Goal: Task Accomplishment & Management: Manage account settings

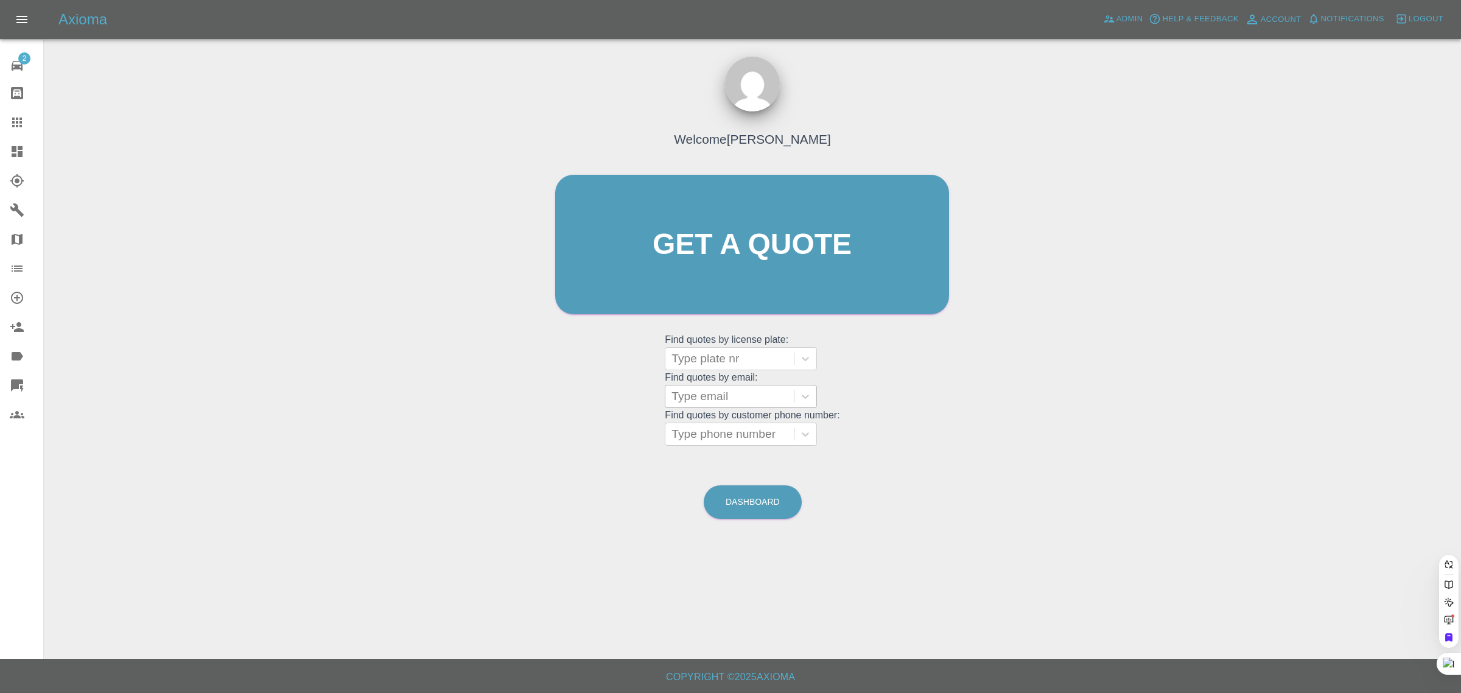
click at [729, 397] on div at bounding box center [729, 396] width 116 height 17
paste input "danielashley16@hotmail.com"
type input "danielashley16@hotmail.co"
click at [721, 430] on div "D24XJA, Awaiting Repair" at bounding box center [741, 427] width 152 height 24
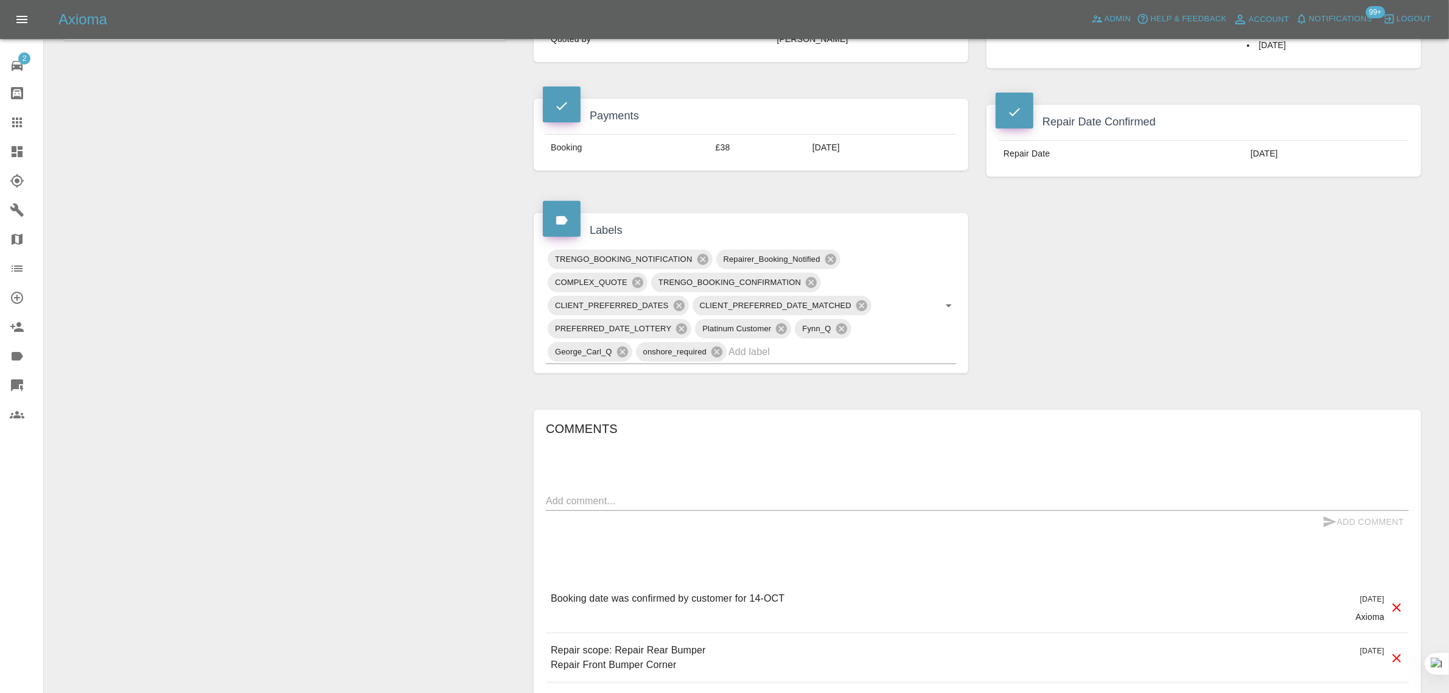
scroll to position [533, 0]
click at [852, 495] on textarea at bounding box center [977, 496] width 863 height 14
paste textarea "I have recently booked in for a repair to be carried out on the 14th October. I…"
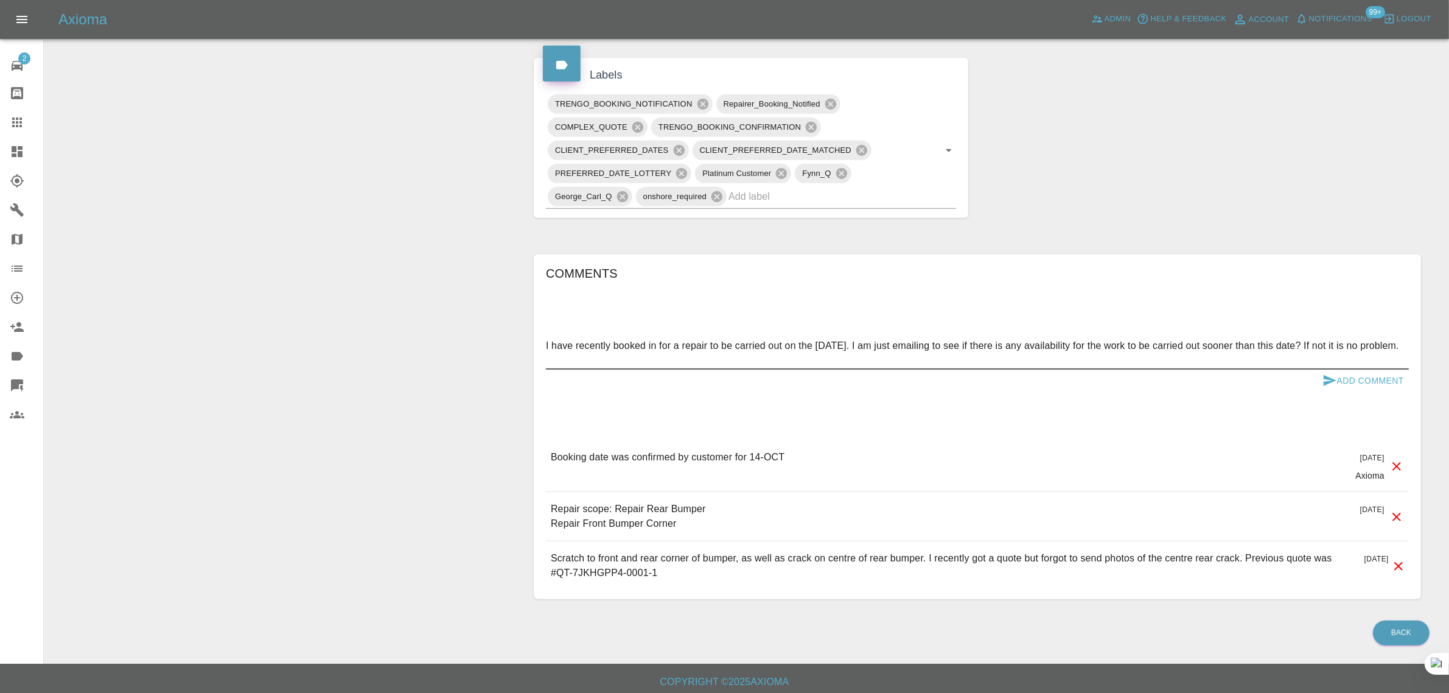
scroll to position [685, 0]
type textarea "I have recently booked in for a repair to be carried out on the 14th October. I…"
click at [1368, 382] on button "Add Comment" at bounding box center [1363, 379] width 91 height 23
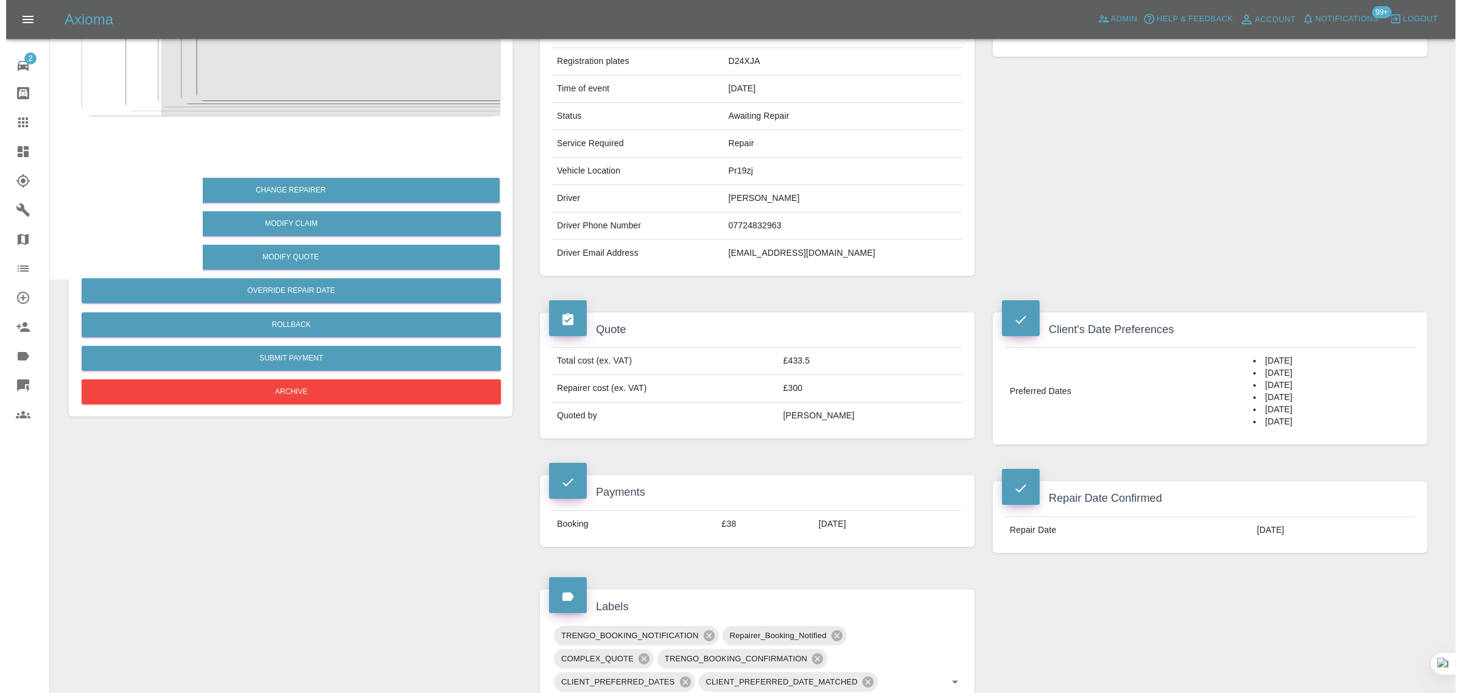
scroll to position [0, 0]
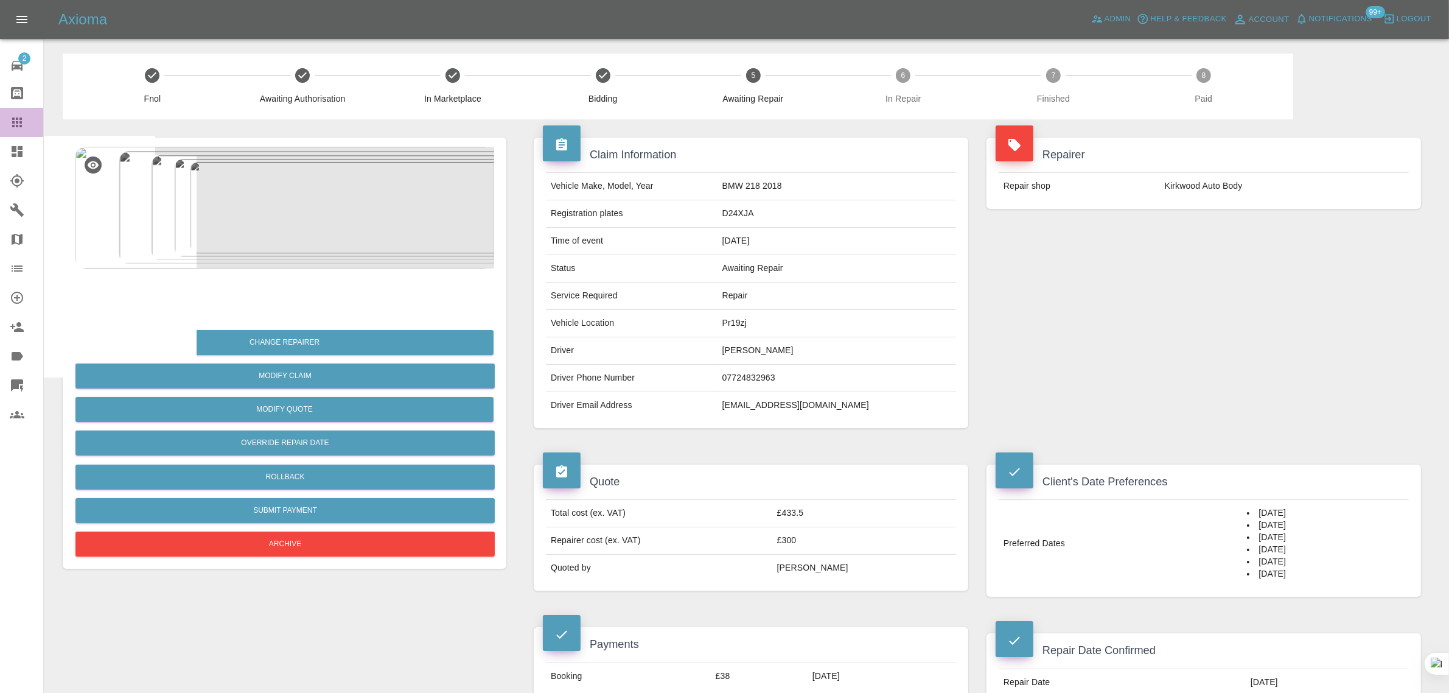
click at [12, 132] on link "Claims" at bounding box center [21, 122] width 43 height 29
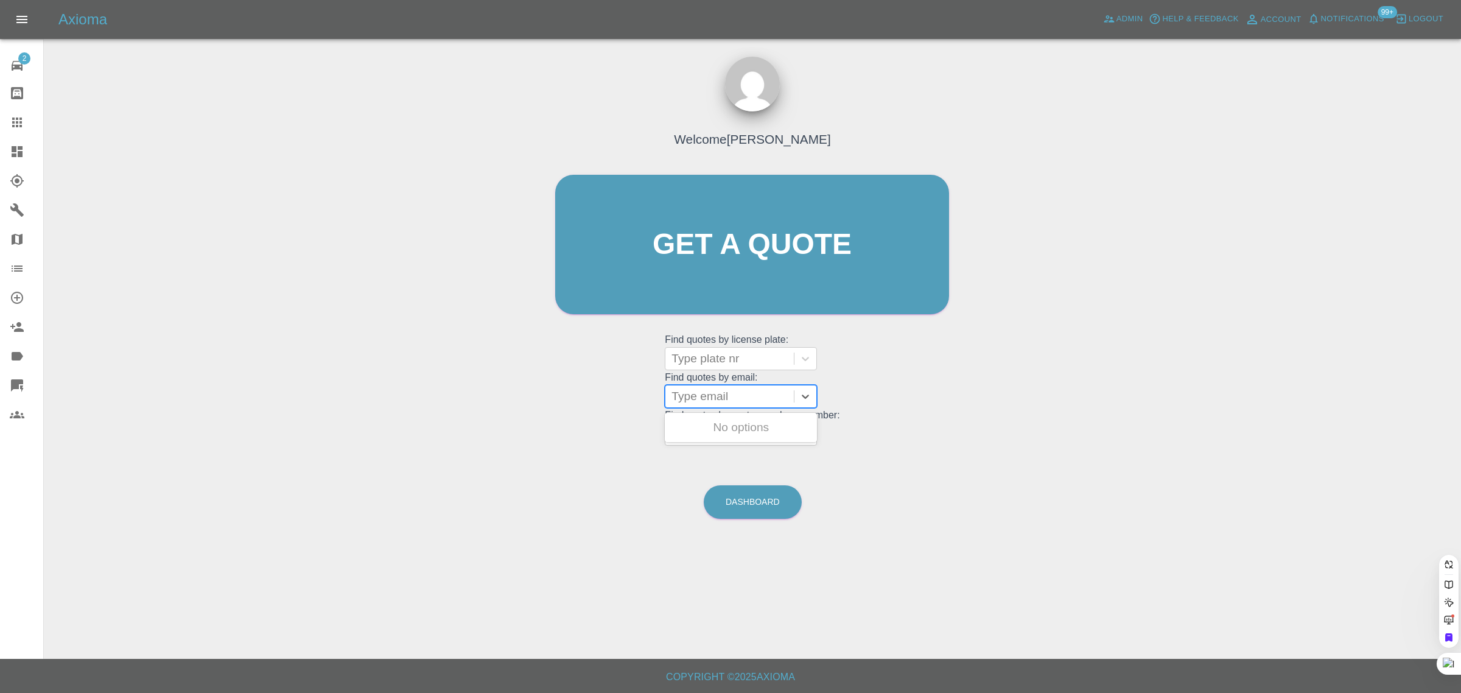
click at [706, 396] on div at bounding box center [729, 396] width 116 height 17
paste input "chloe.lee1818@icloud.com"
type input "chloe.lee1818@icloud.co"
click at [738, 419] on div "LR68HHJ, Awaiting Repair" at bounding box center [741, 434] width 152 height 39
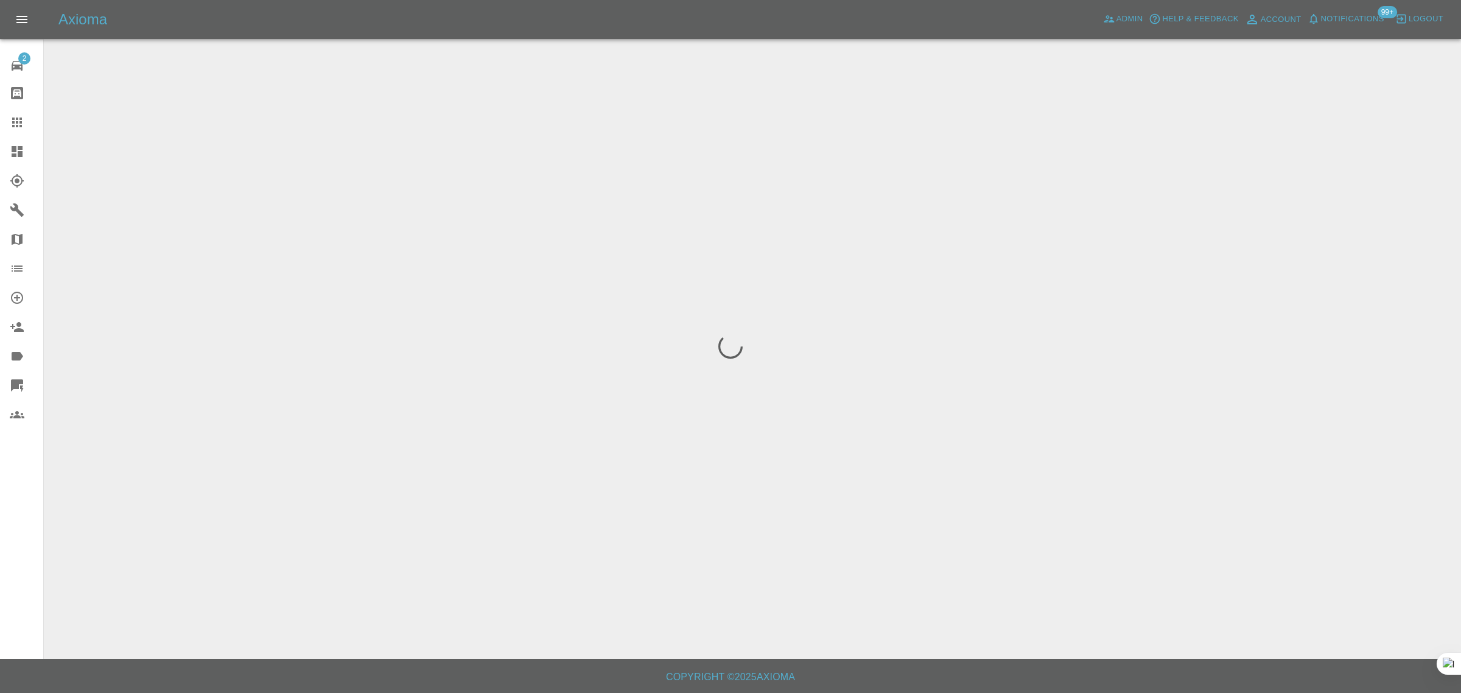
click at [33, 562] on div "2 Repair home Bodyshop home Claims Dashboard Explorer Garages Map Organization …" at bounding box center [22, 346] width 44 height 693
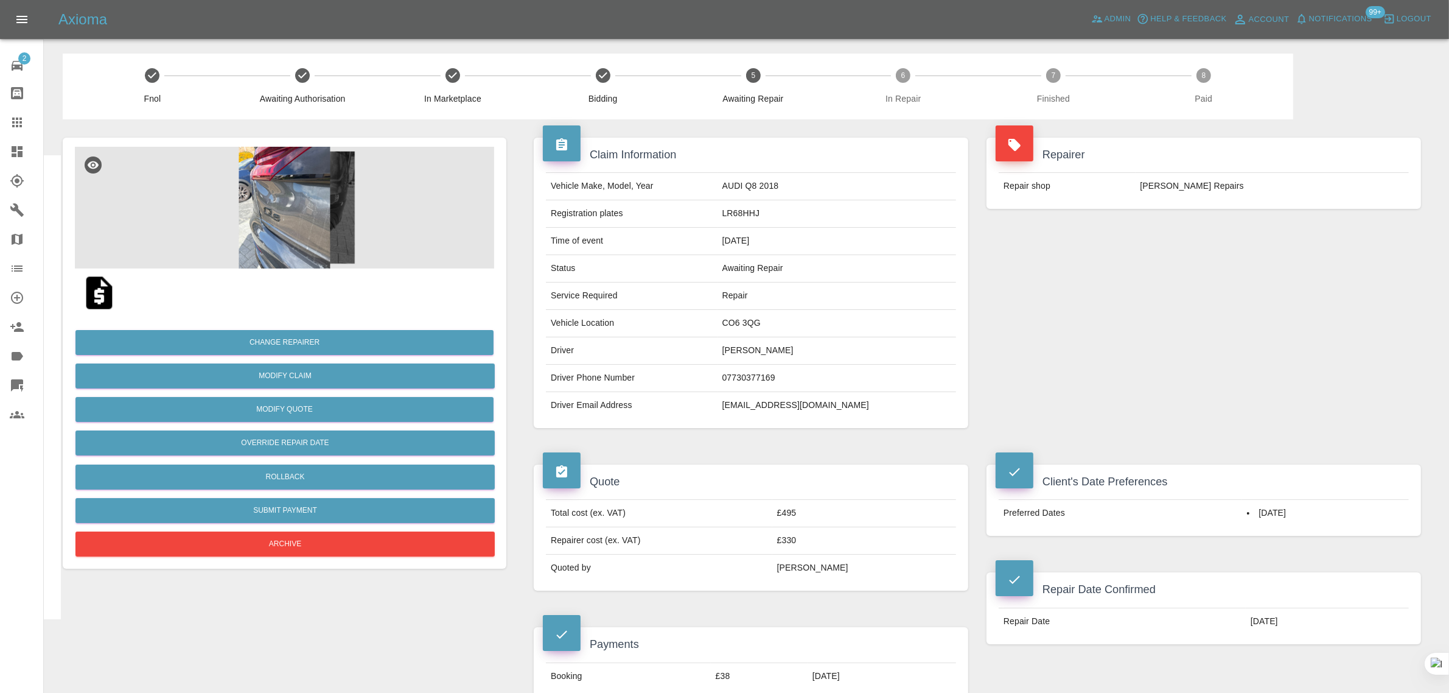
click at [16, 122] on icon at bounding box center [17, 122] width 10 height 10
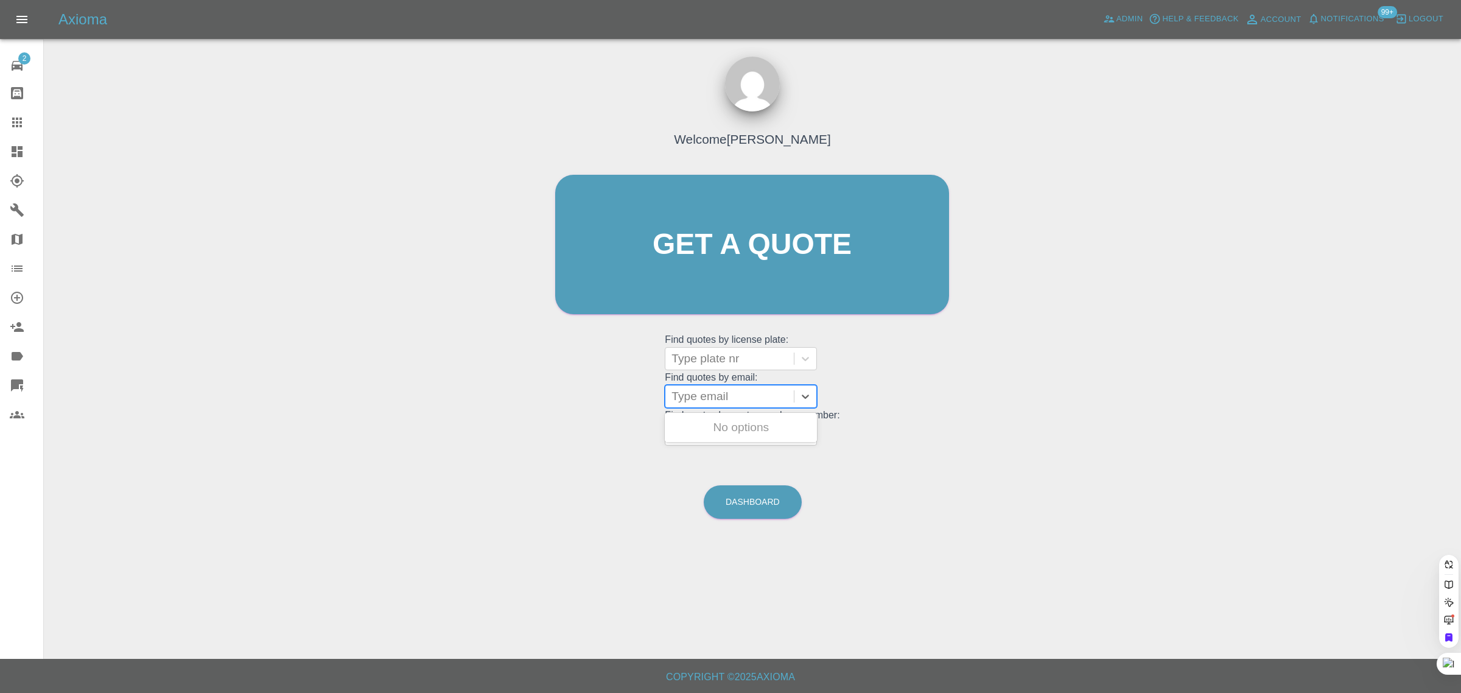
click at [706, 400] on div at bounding box center [729, 396] width 116 height 17
paste input "fartypantsbob@hotmail.com"
type input "fartypantsbob@hotmail.co"
click at [744, 417] on div "CK61BHO, Awaiting Repair" at bounding box center [741, 434] width 152 height 39
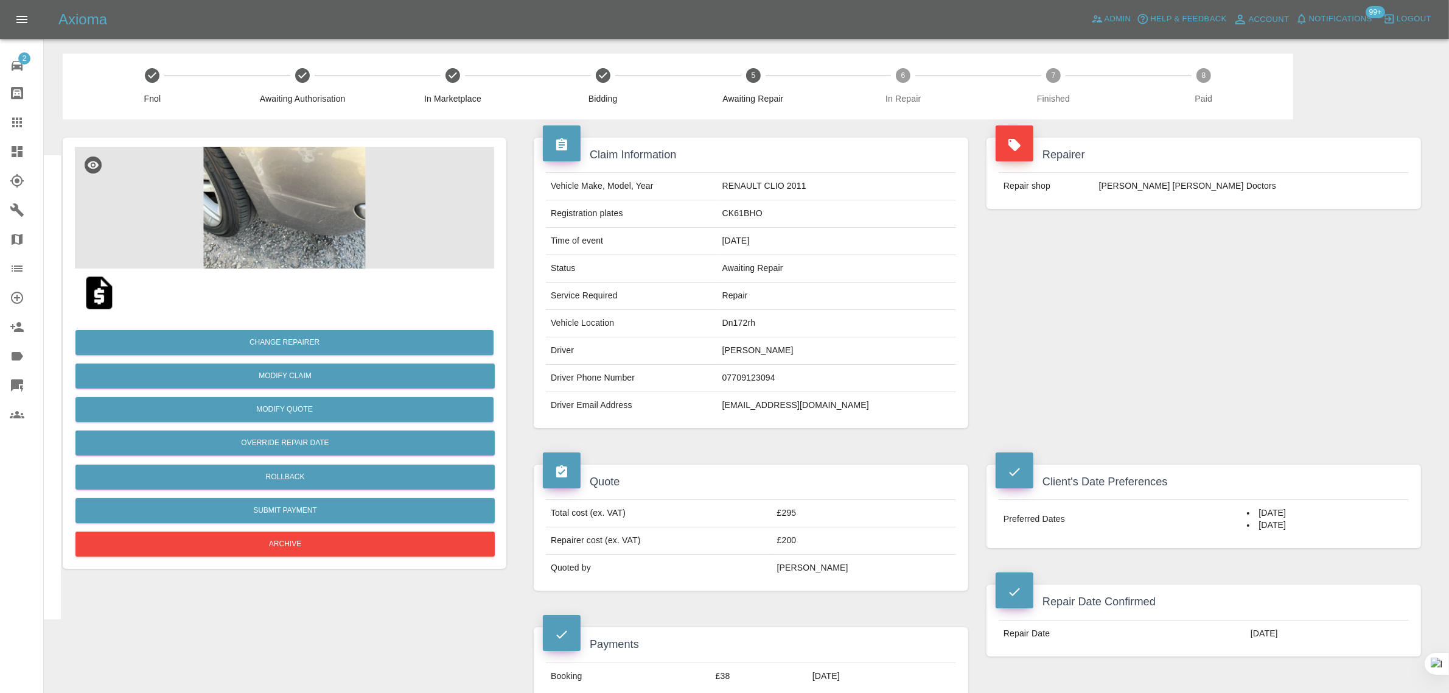
click at [110, 295] on img at bounding box center [99, 292] width 39 height 39
click at [21, 120] on icon at bounding box center [17, 122] width 15 height 15
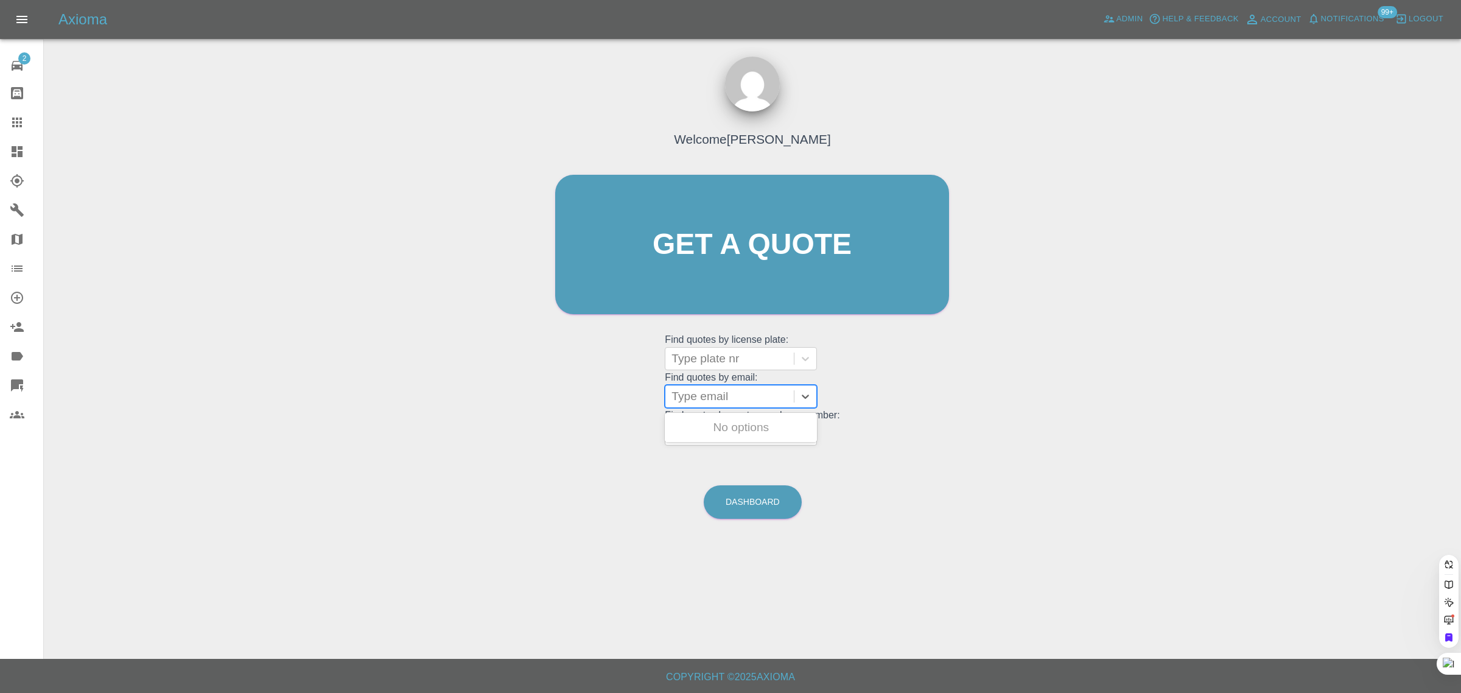
click at [747, 401] on div at bounding box center [729, 396] width 116 height 17
paste input "garymoss09@gmail.com"
type input "garymoss09@gmail.com"
click at [758, 420] on div "XJ02MOS, Bidding" at bounding box center [741, 427] width 152 height 24
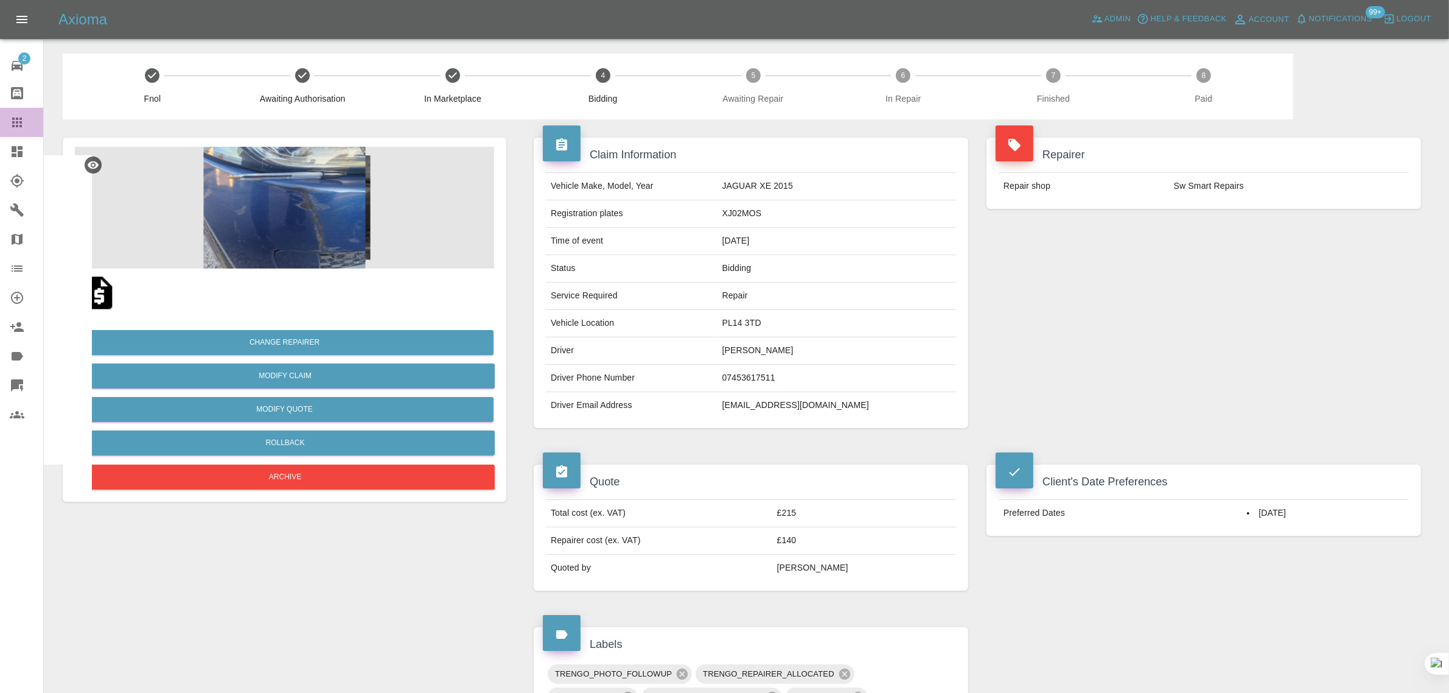
click at [25, 116] on div at bounding box center [27, 122] width 34 height 15
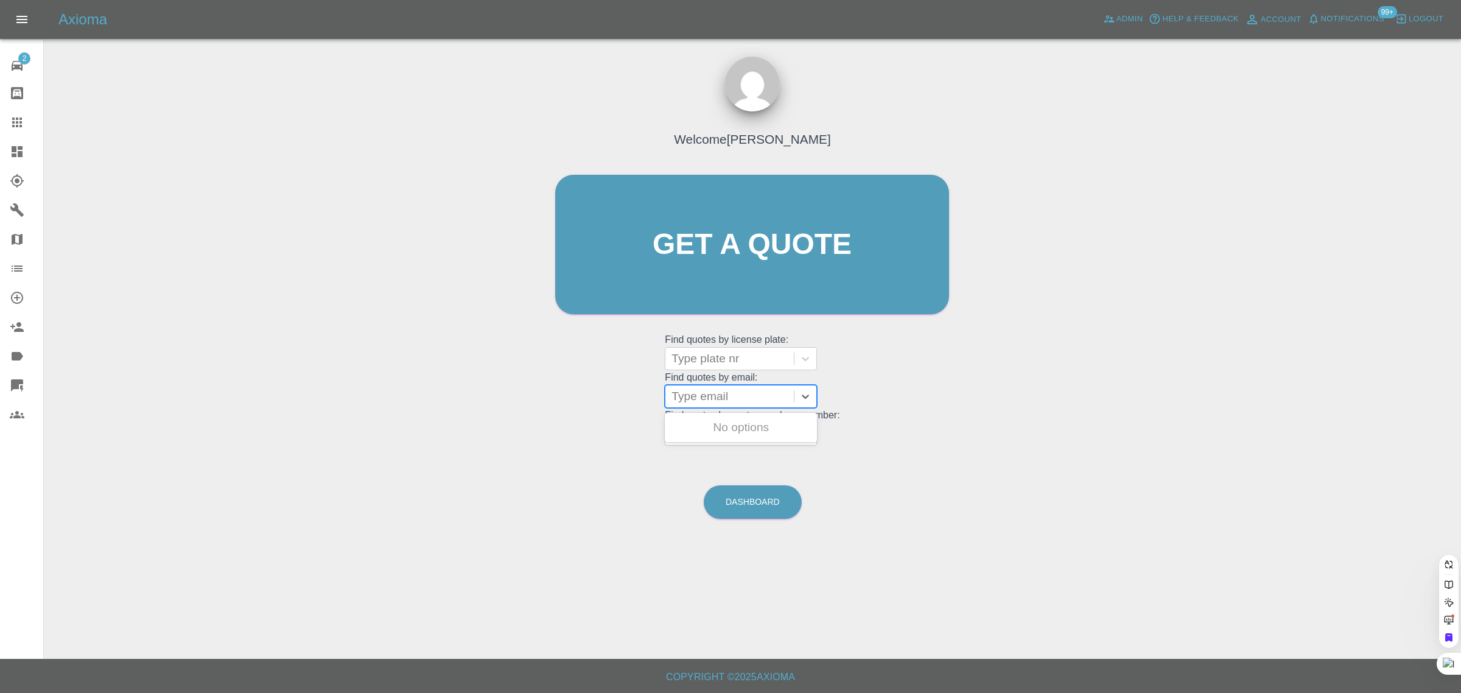
click at [701, 400] on div at bounding box center [729, 396] width 116 height 17
paste input "PRoutledge@carryliftgroup.com"
type input "PRoutledge@carryliftgroup.co"
click at [704, 426] on div "PSR2, Fnol" at bounding box center [741, 427] width 152 height 24
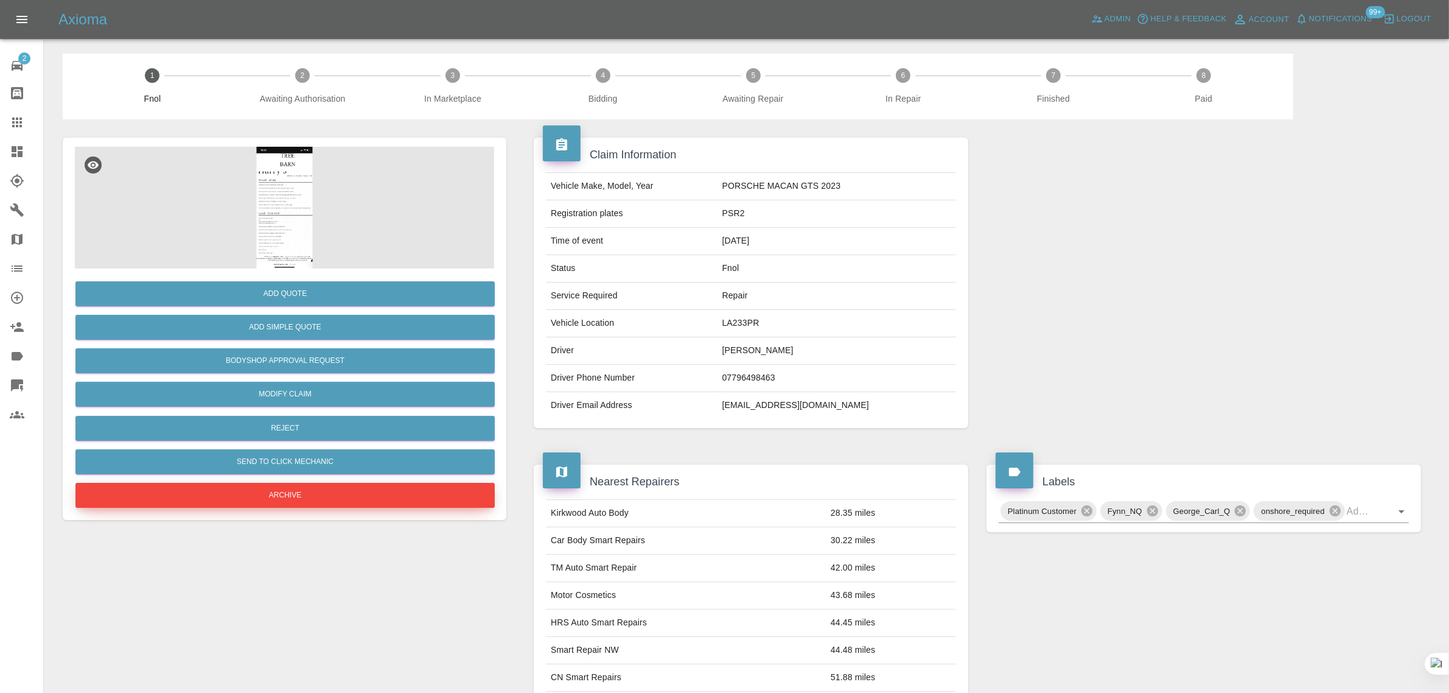
click at [303, 500] on button "Archive" at bounding box center [284, 495] width 419 height 25
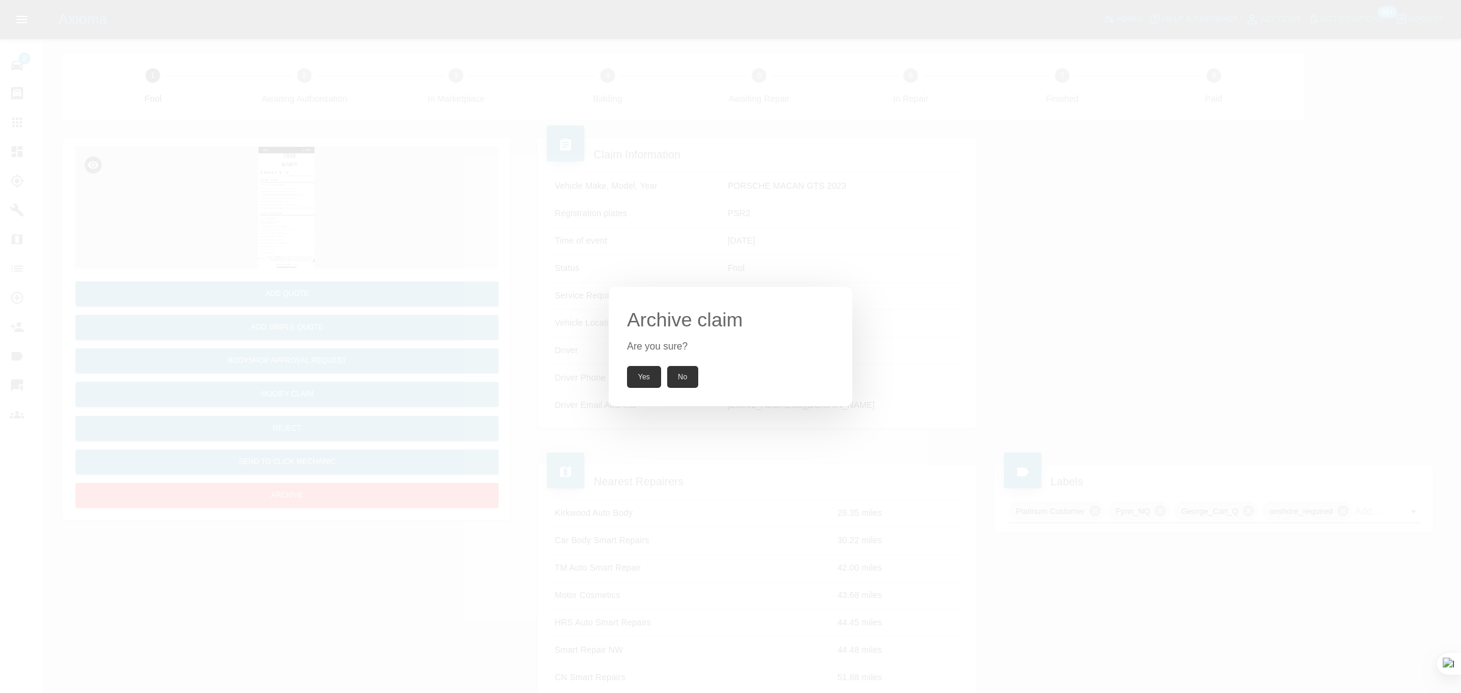
click at [643, 370] on button "Yes" at bounding box center [644, 377] width 34 height 22
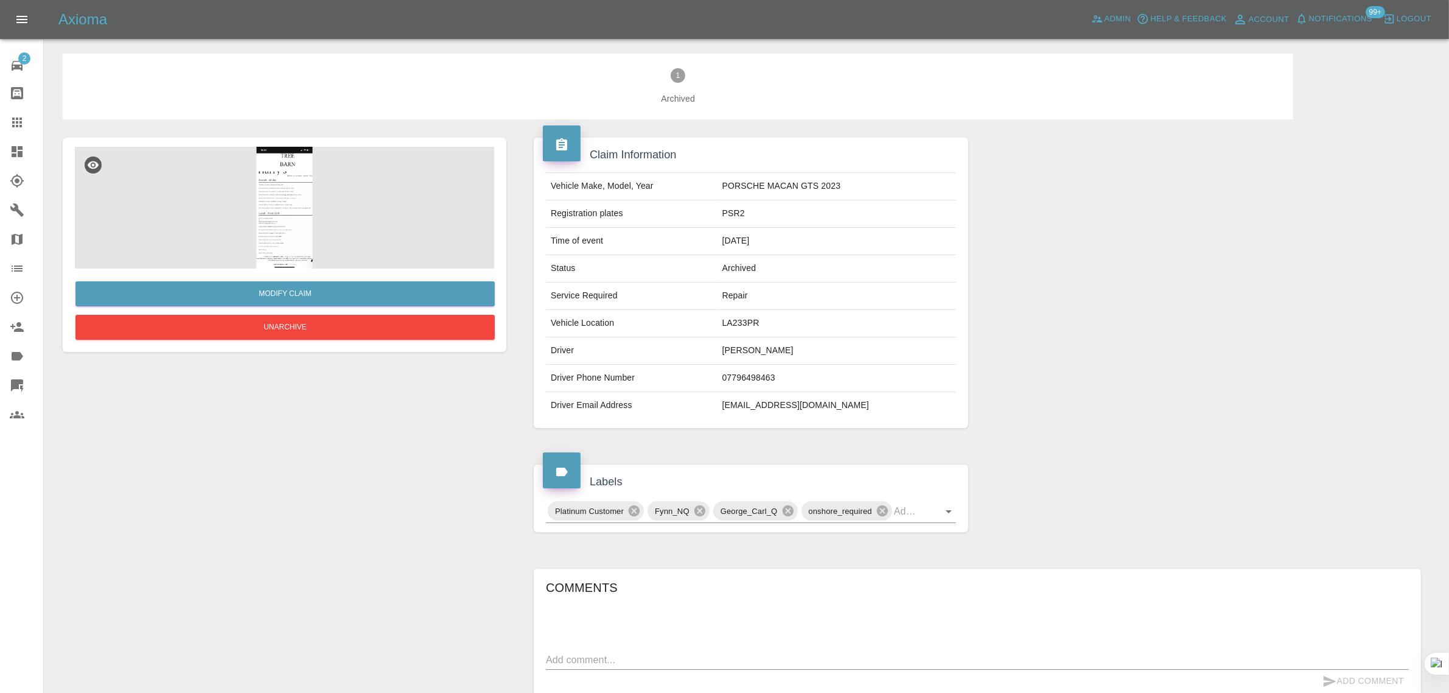
click at [7, 120] on link "Claims" at bounding box center [21, 122] width 43 height 29
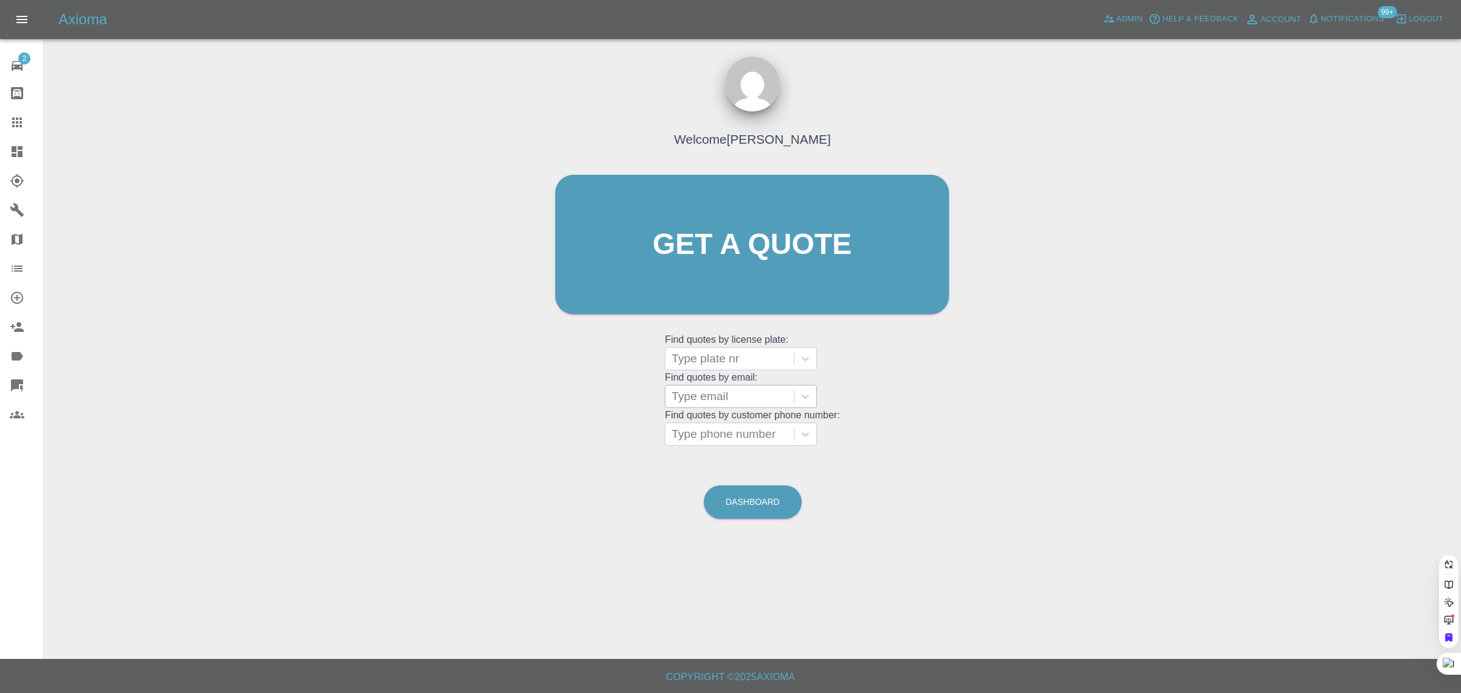
click at [716, 408] on div "Type email" at bounding box center [741, 396] width 152 height 23
click at [720, 402] on div at bounding box center [729, 396] width 116 height 17
paste input "PRoutledge@carryliftgroup.com"
type input "PRoutledge@carryliftgroup.co"
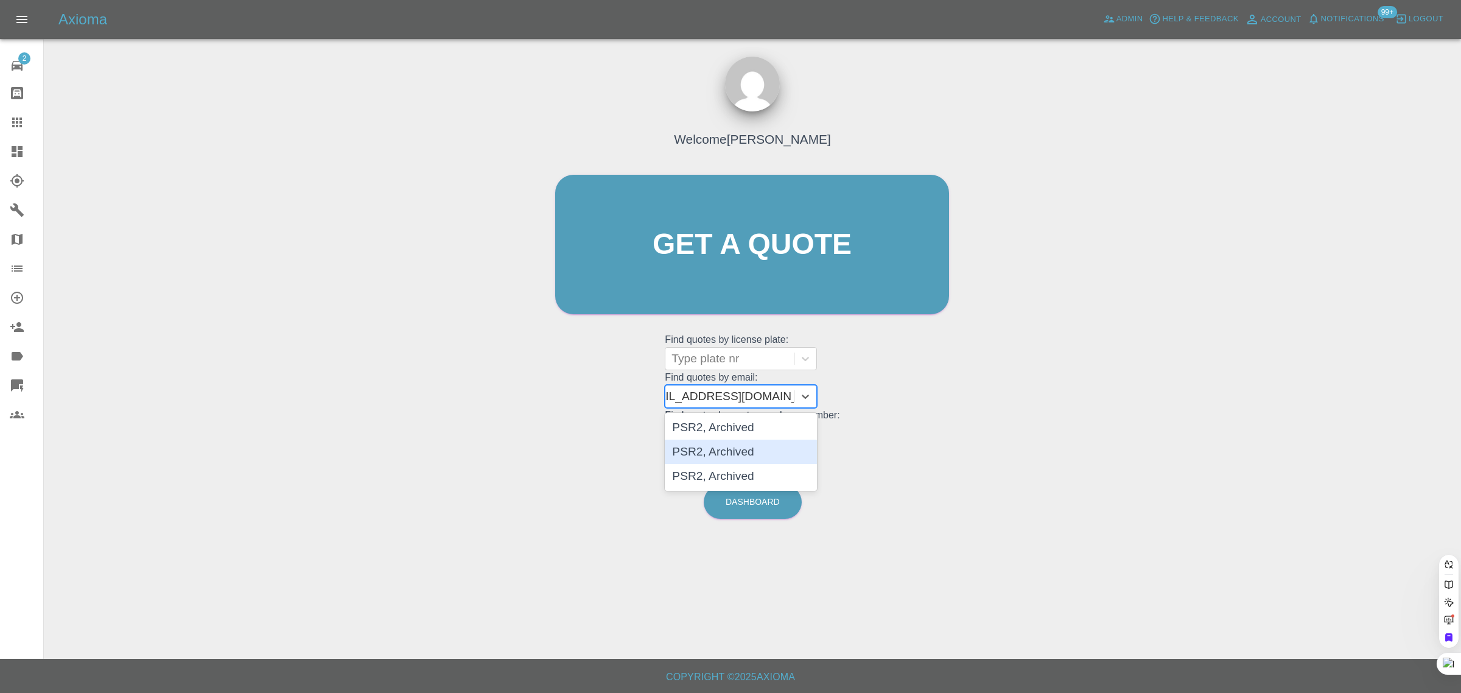
click at [720, 448] on div "PSR2, Archived" at bounding box center [741, 452] width 152 height 24
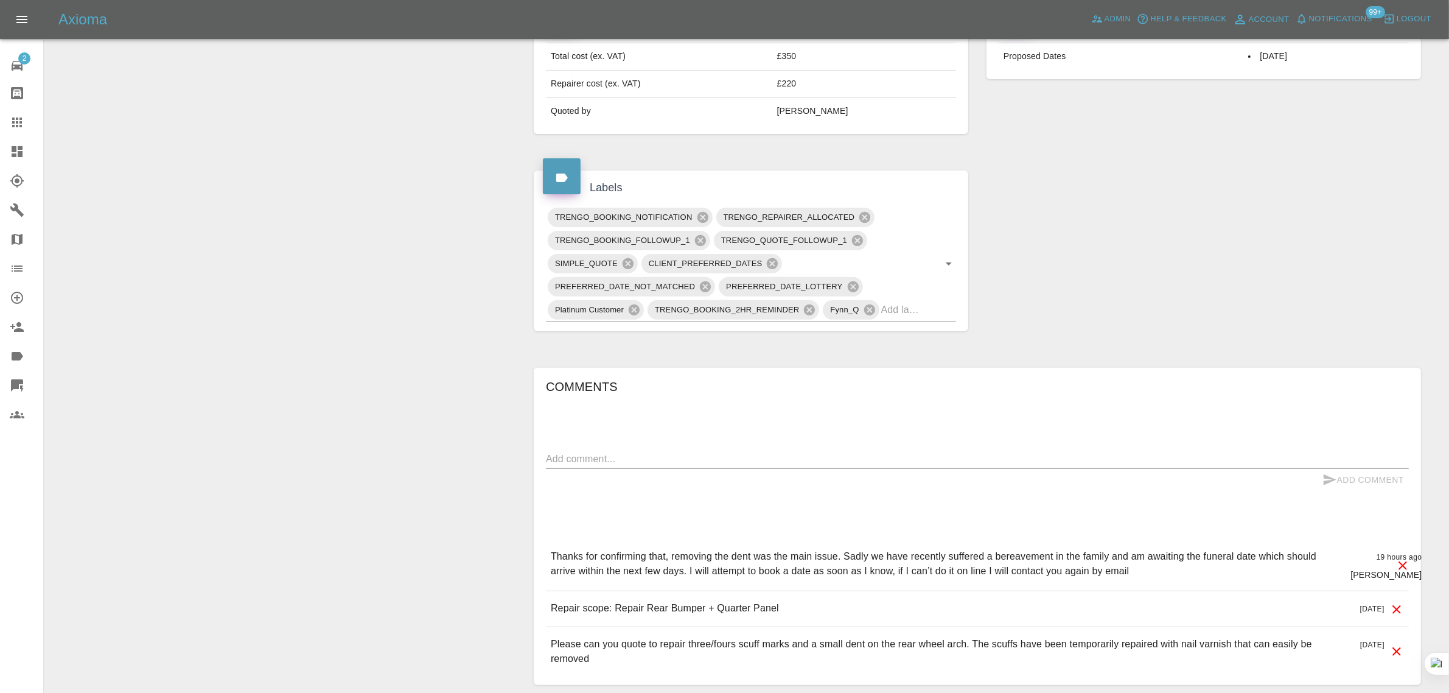
scroll to position [76, 0]
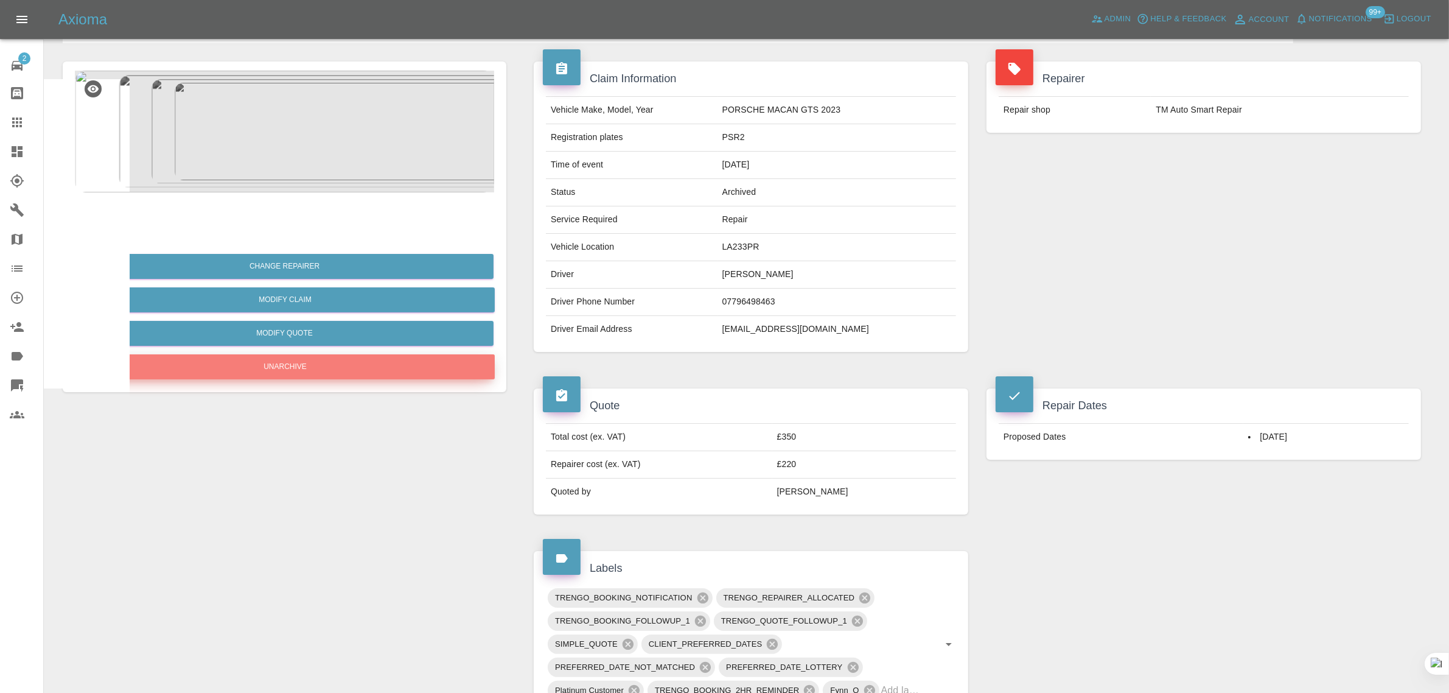
click at [267, 369] on button "Unarchive" at bounding box center [284, 366] width 419 height 25
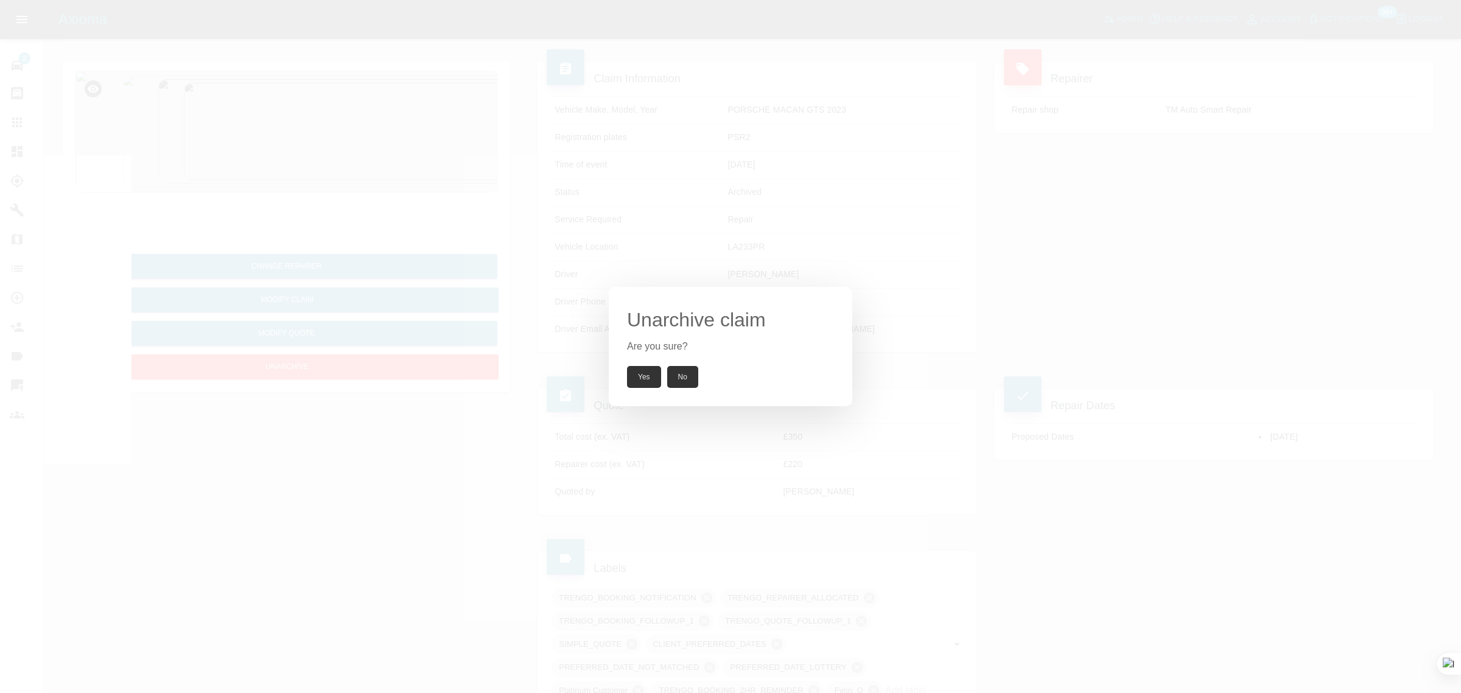
click at [634, 376] on button "Yes" at bounding box center [644, 377] width 34 height 22
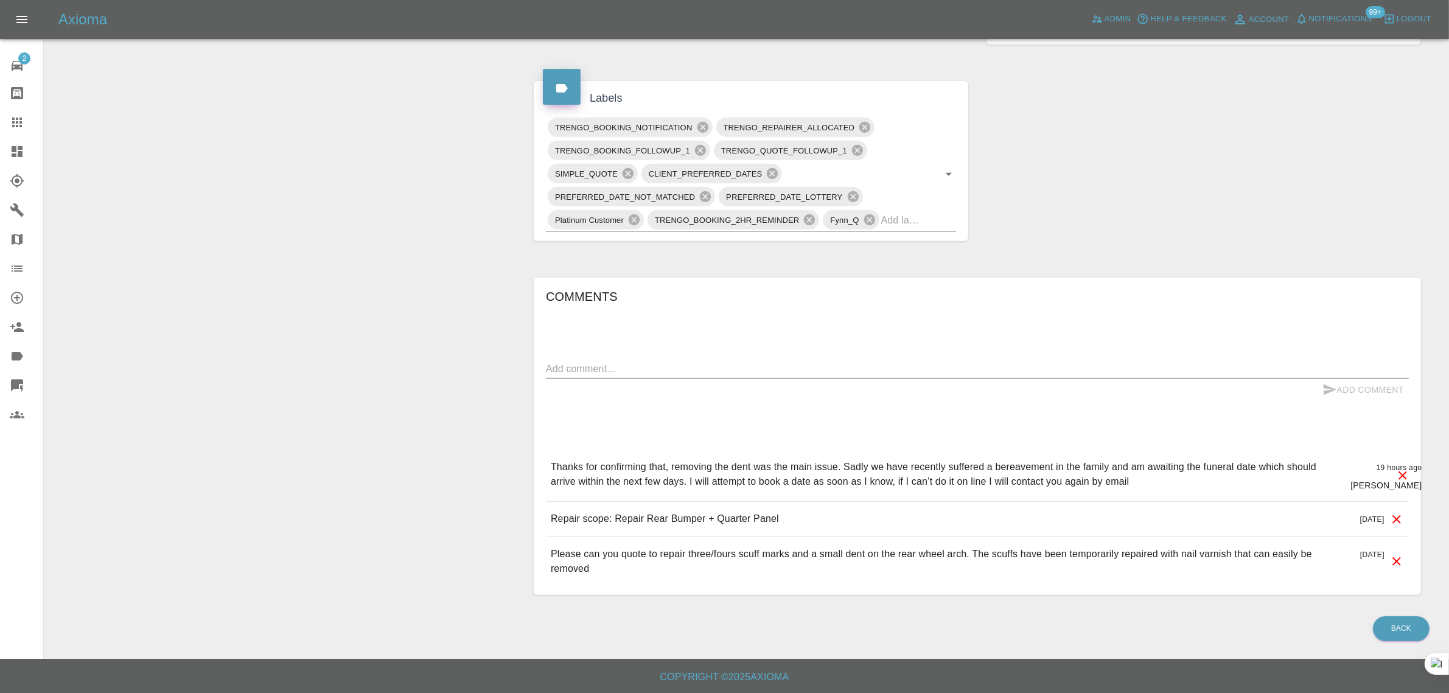
scroll to position [68, 0]
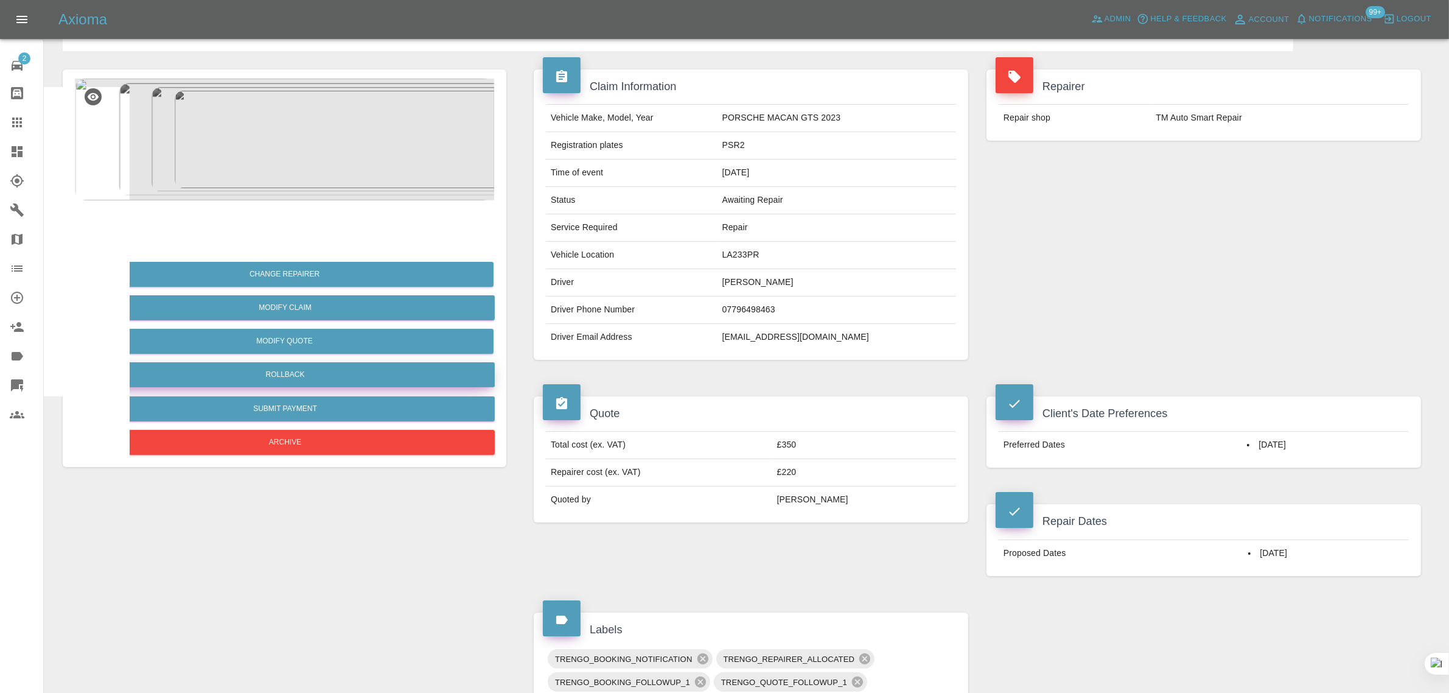
click at [337, 376] on button "Rollback" at bounding box center [284, 374] width 419 height 25
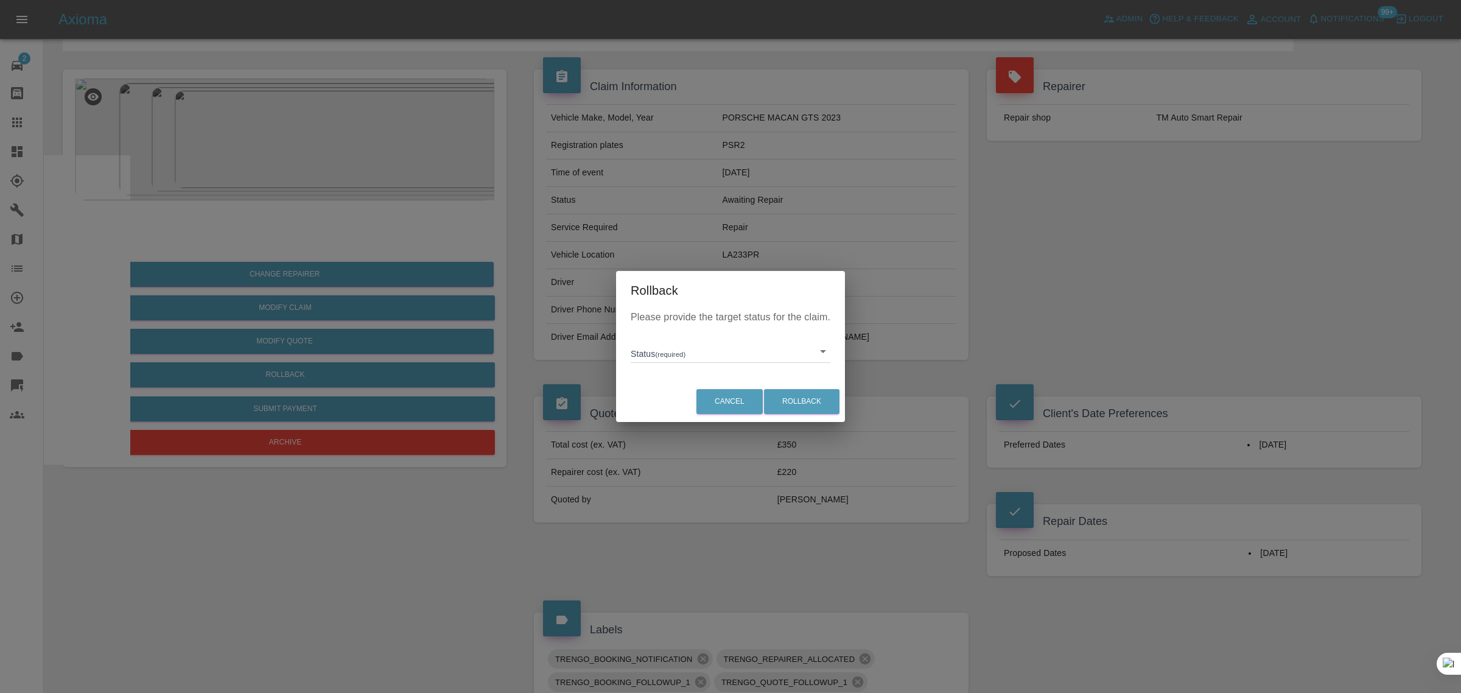
click at [673, 359] on body "Axioma Admin Help & Feedback Account Notifications 99+ Logout 2 Repair home Bod…" at bounding box center [730, 578] width 1461 height 1292
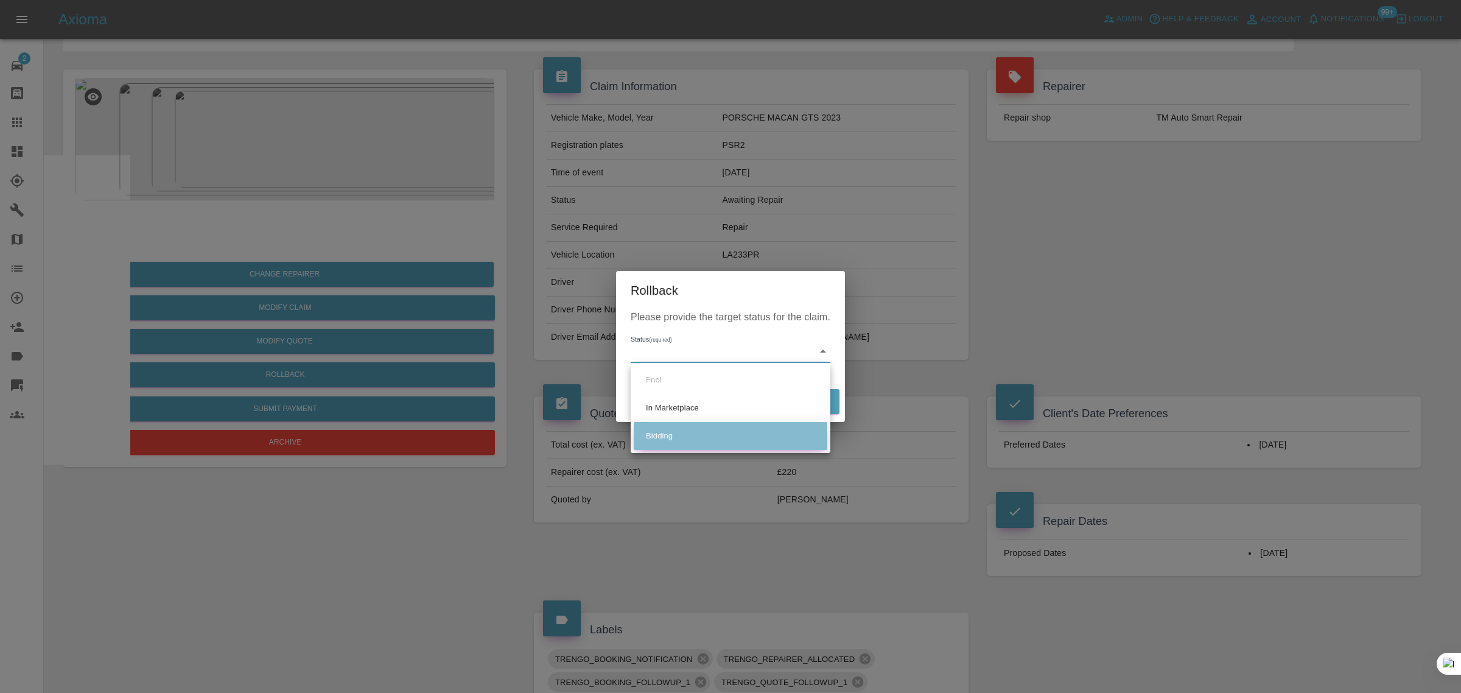
click at [662, 430] on li "Bidding" at bounding box center [731, 436] width 194 height 28
type input "bidding"
click at [795, 406] on button "Rollback" at bounding box center [801, 401] width 75 height 25
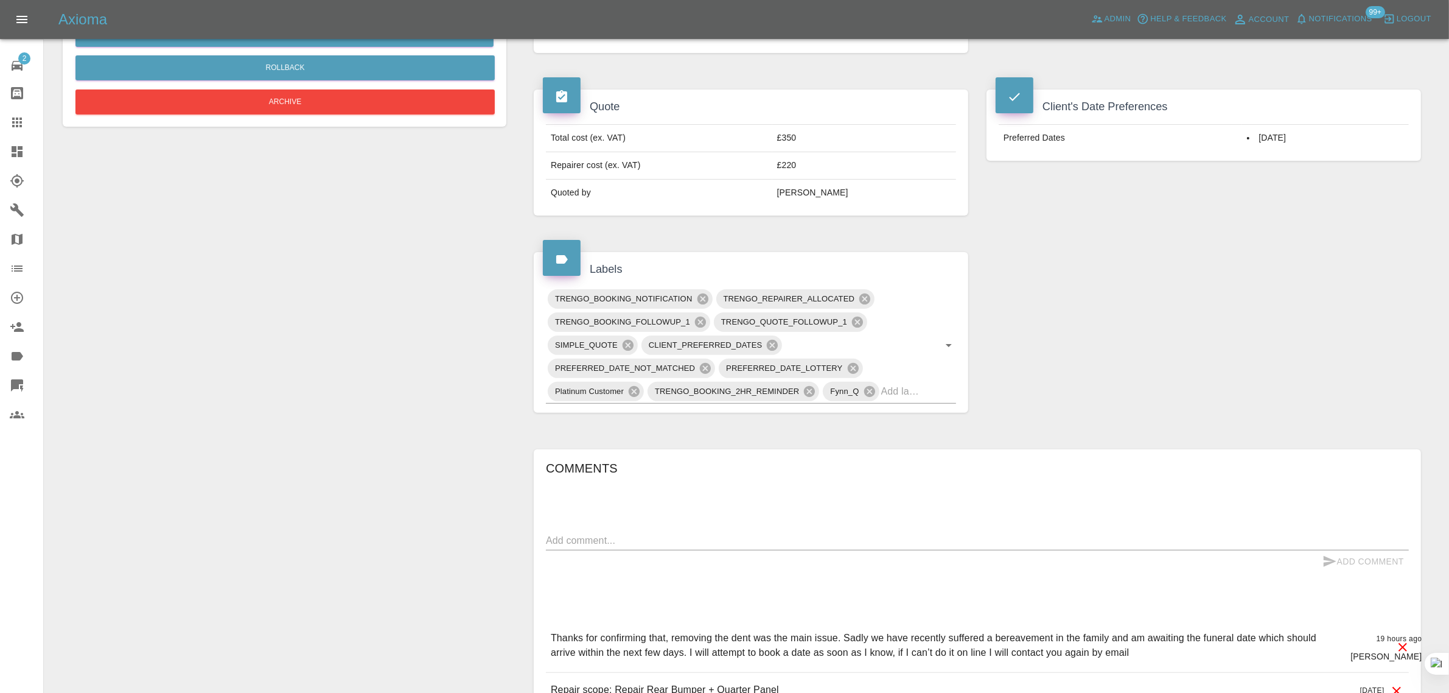
scroll to position [548, 0]
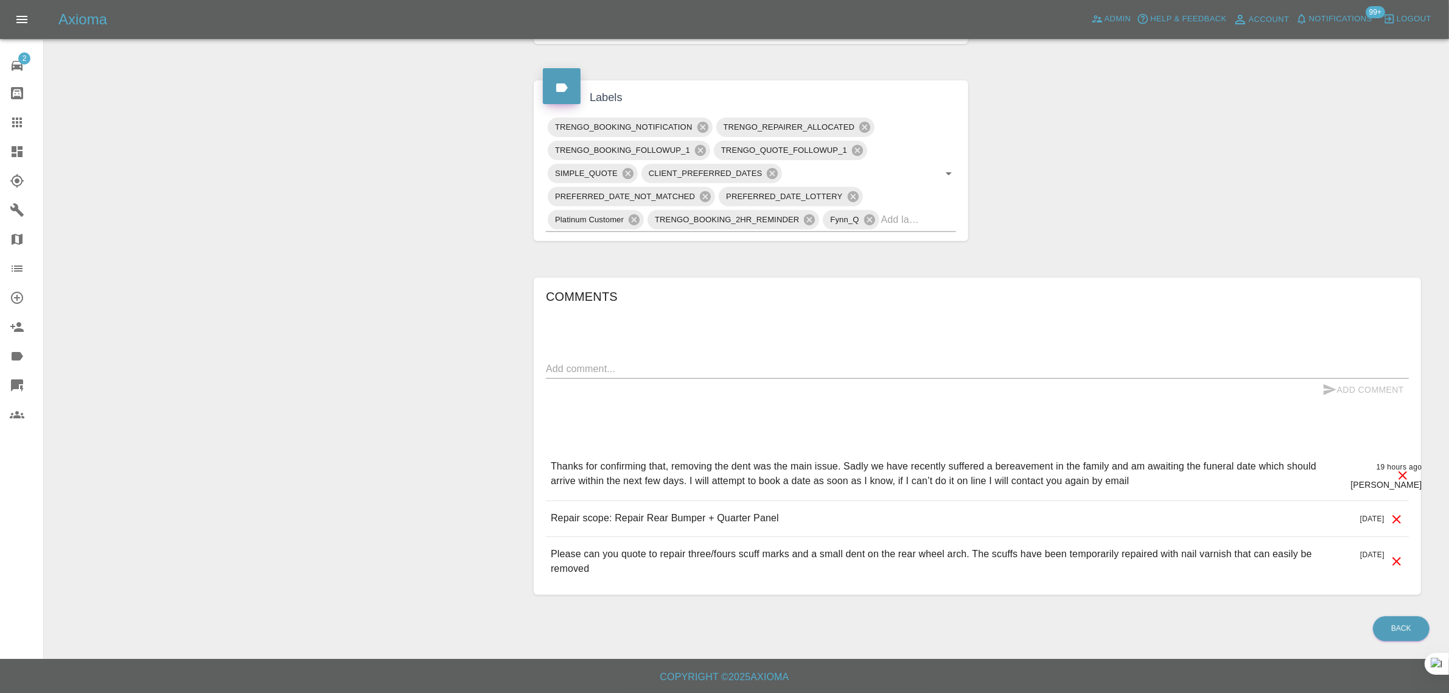
click at [758, 376] on div "x" at bounding box center [977, 368] width 863 height 19
paste textarea "Hi Imogen, I now have a date for the funeral which is 6th October. Can you give…"
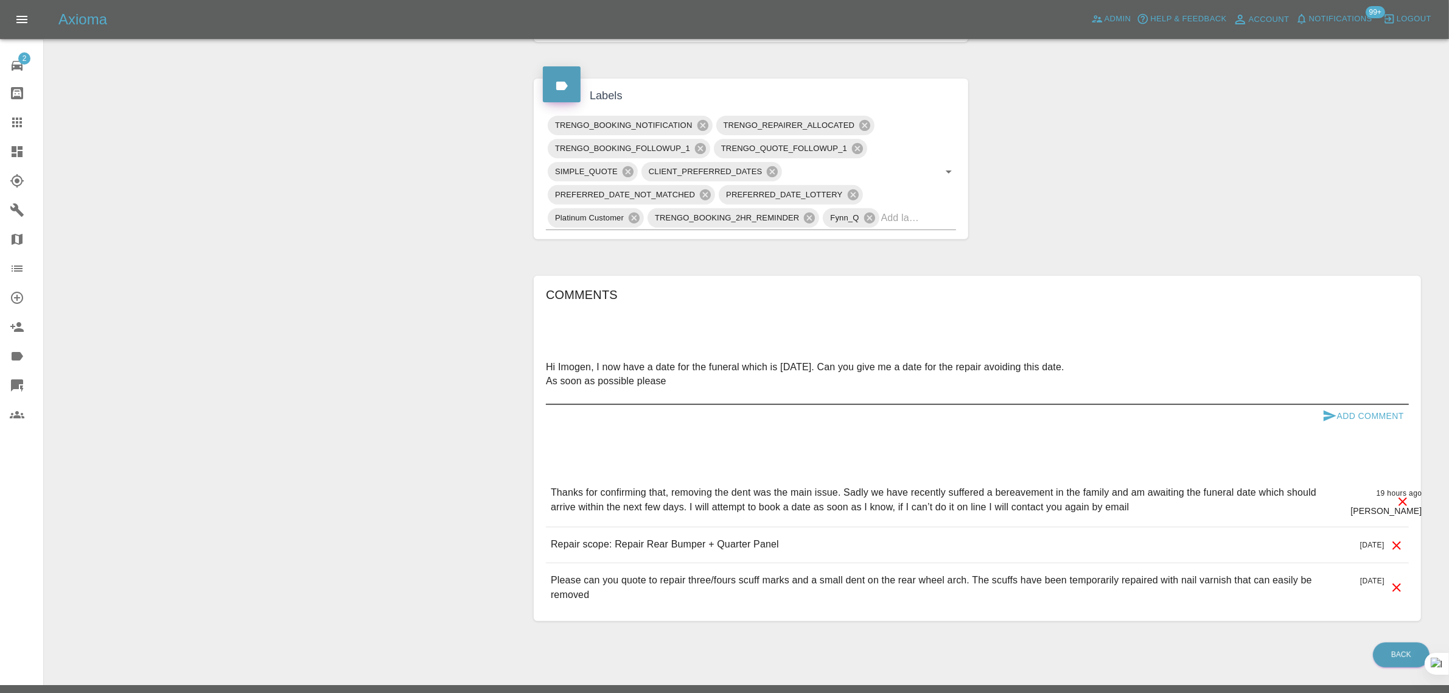
drag, startPoint x: 1046, startPoint y: 367, endPoint x: 1077, endPoint y: 366, distance: 31.7
click at [1077, 366] on textarea "Hi Imogen, I now have a date for the funeral which is 6th October. Can you give…" at bounding box center [977, 381] width 863 height 42
type textarea "Hi Imogen, I now have a date for the funeral which is 6th October. Can you give…"
click at [1337, 411] on button "Add Comment" at bounding box center [1363, 416] width 91 height 23
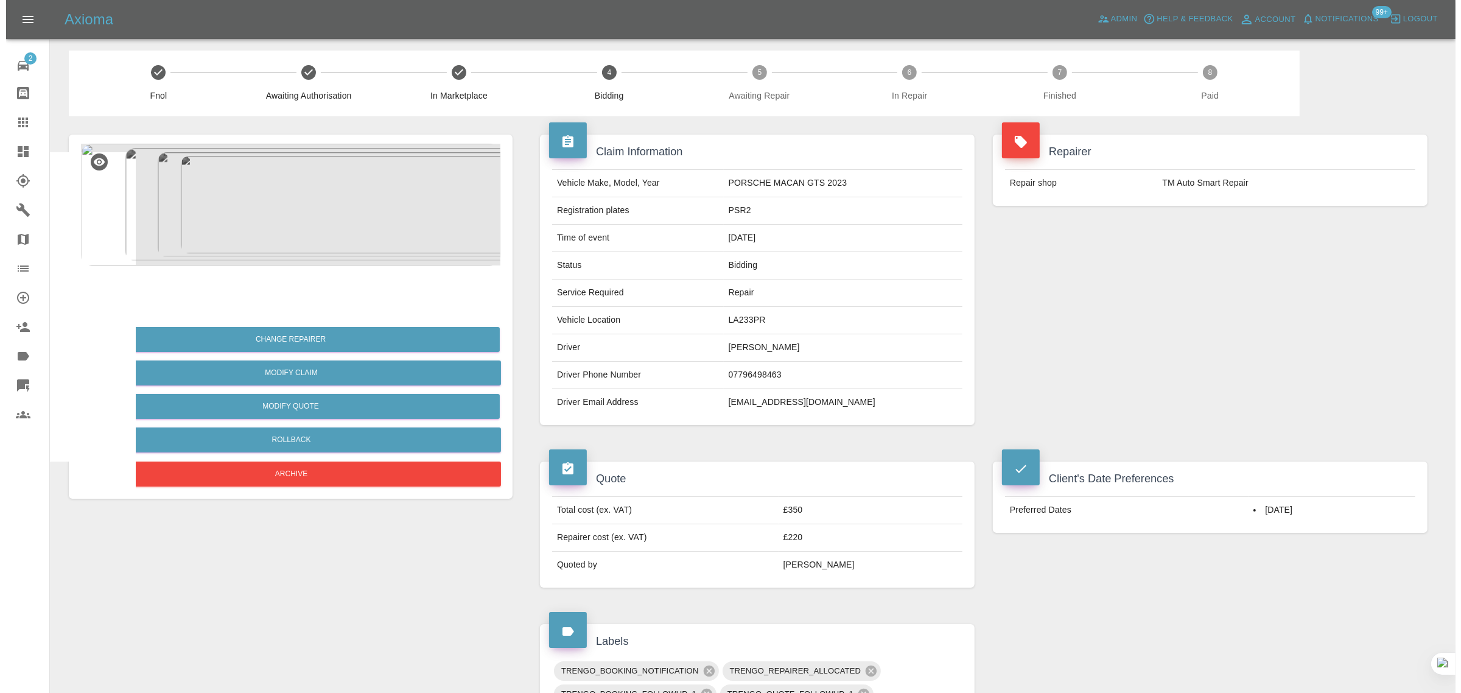
scroll to position [0, 0]
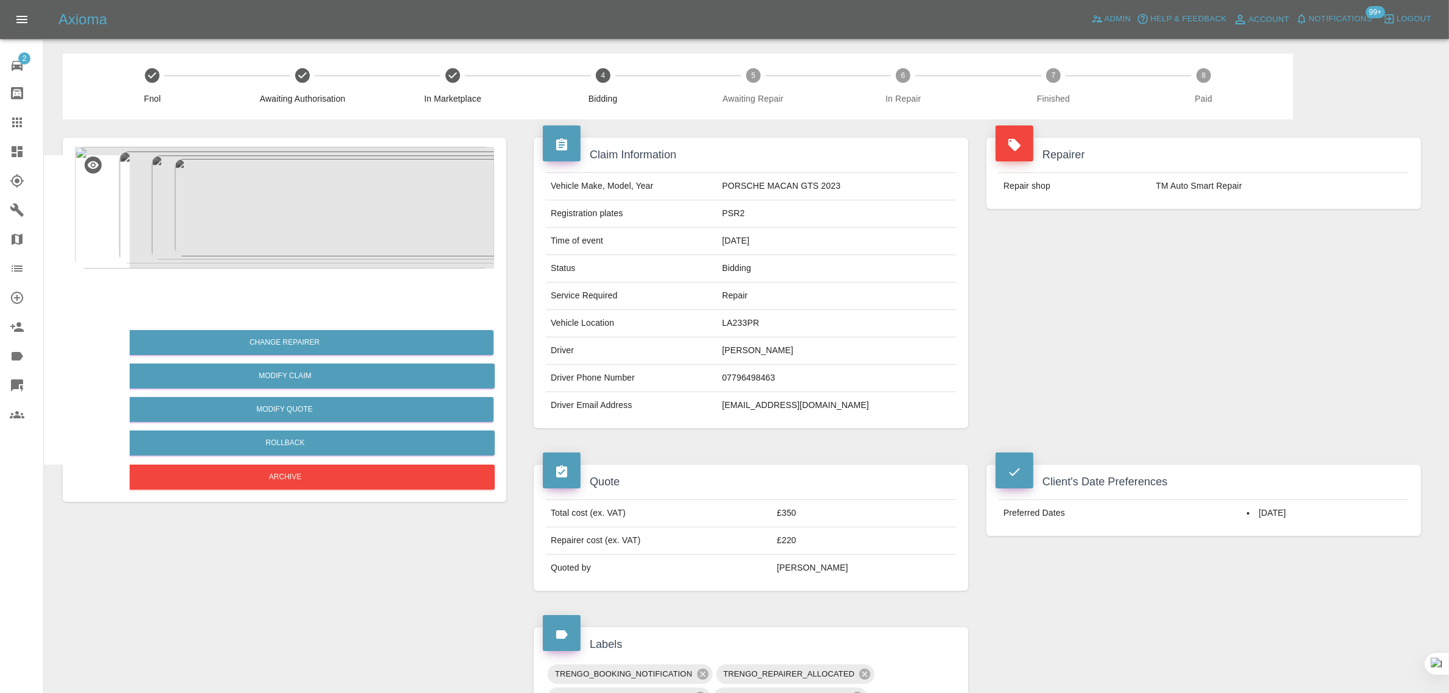
click at [16, 128] on icon at bounding box center [17, 122] width 15 height 15
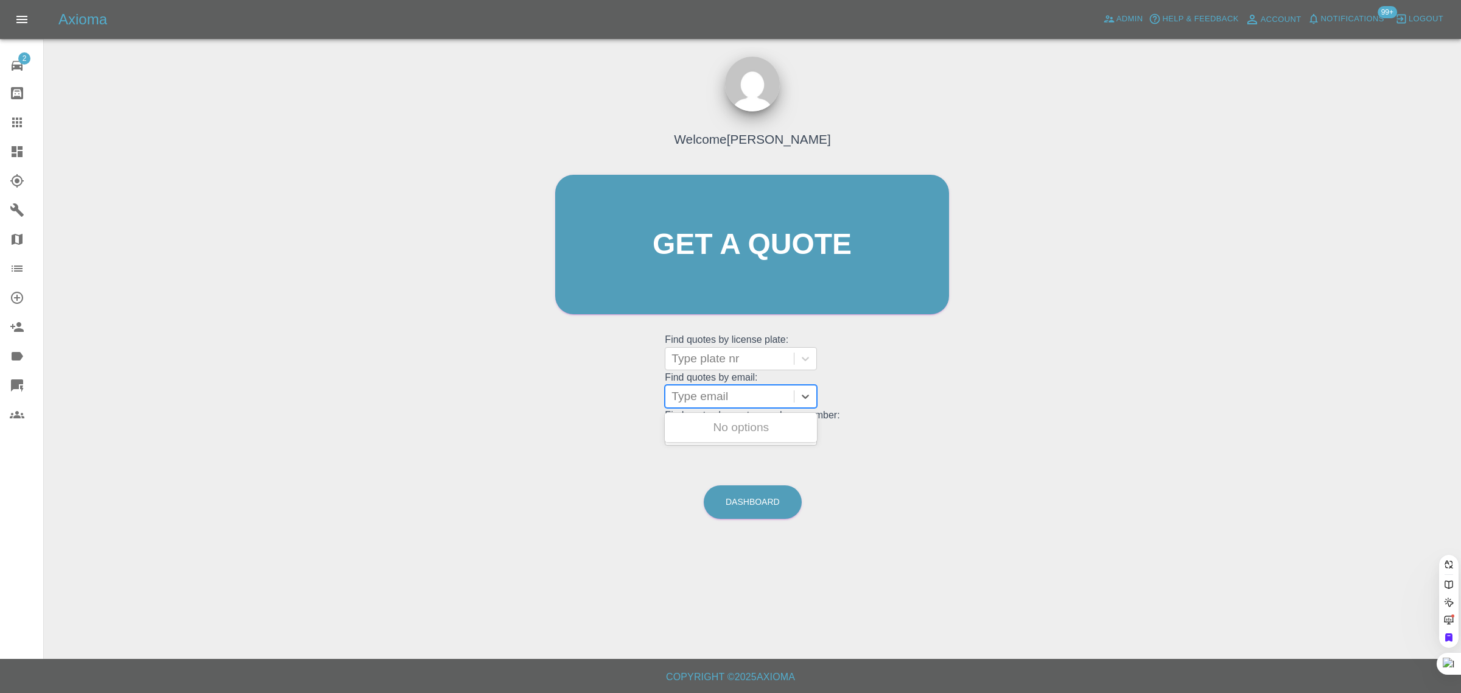
click at [704, 390] on div at bounding box center [729, 396] width 116 height 17
paste input "wshover2020@gmail.com"
type input "wshover2020@gmail.co"
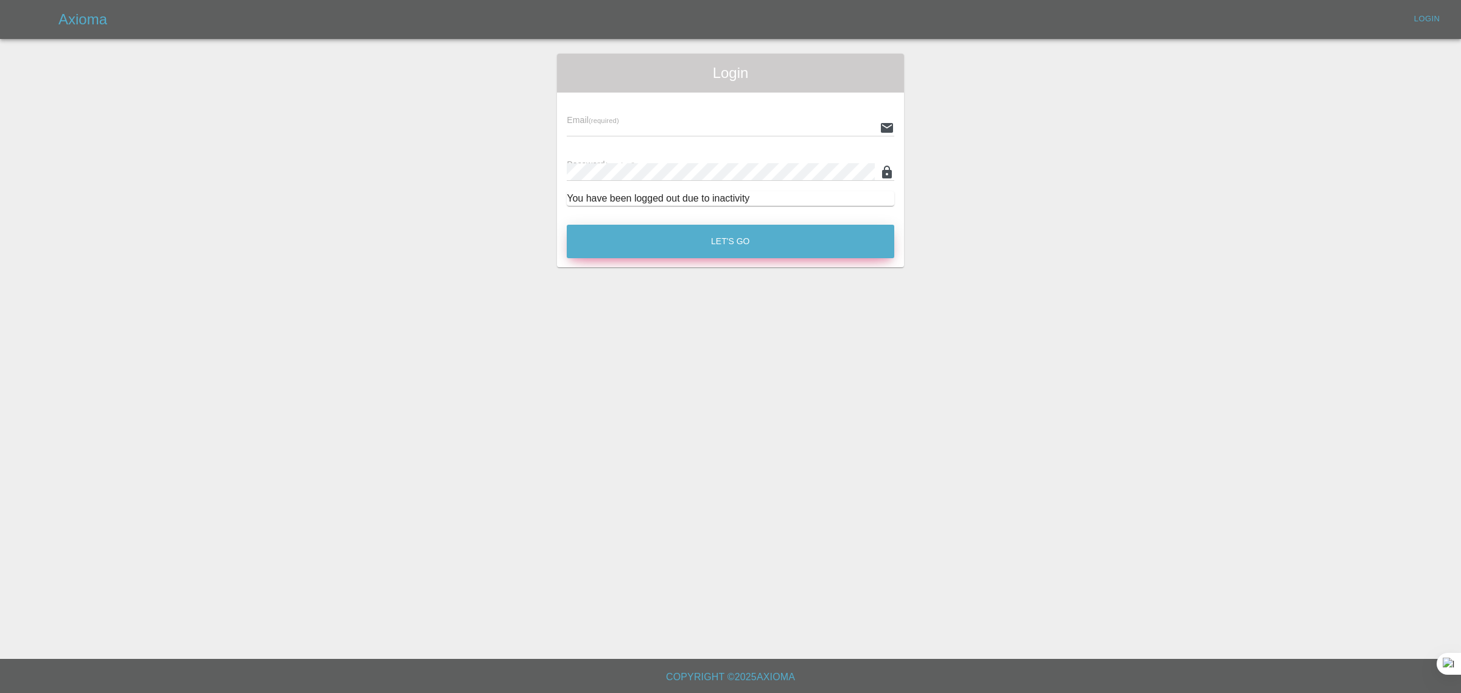
type input "bookkeeping@fifoaccounting.com"
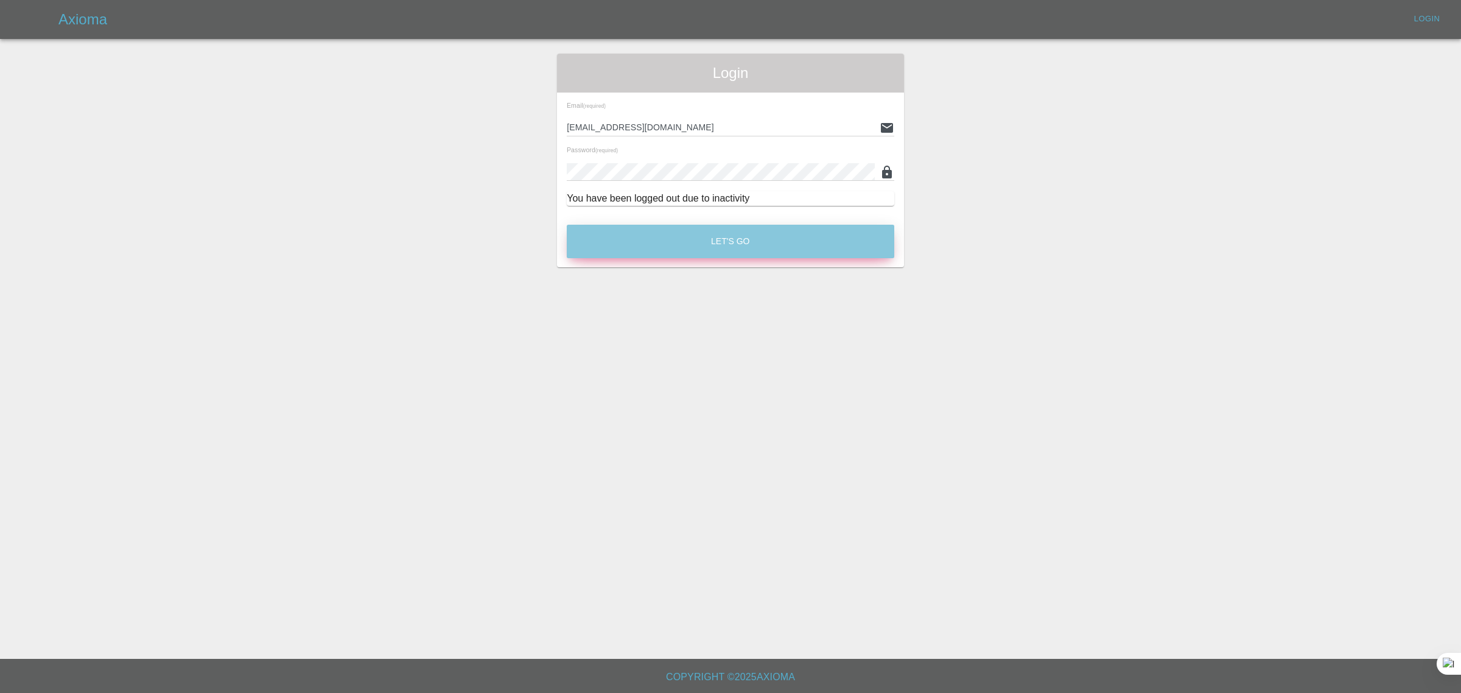
click at [790, 237] on button "Let's Go" at bounding box center [730, 241] width 327 height 33
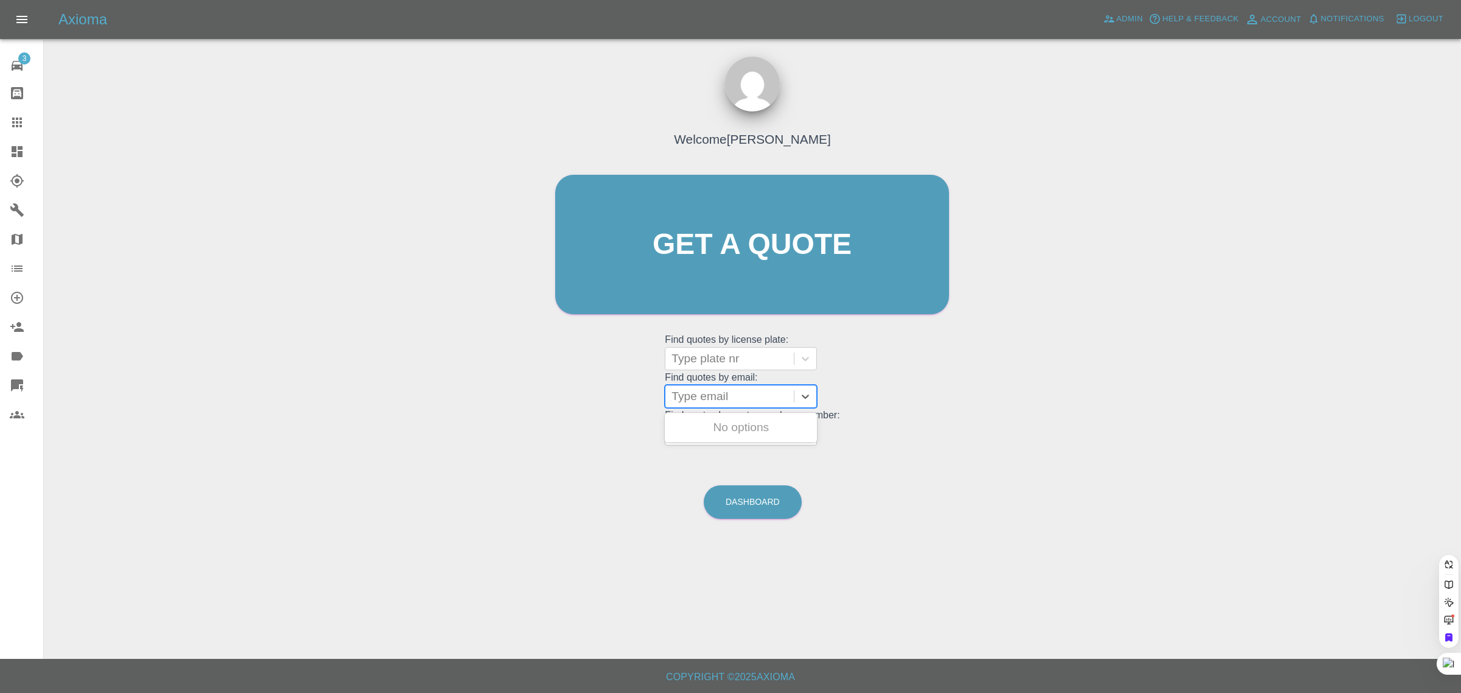
click at [741, 408] on div "Type email" at bounding box center [741, 396] width 152 height 23
paste input "wshover2020@gmail.com"
type input "wshover2020@gmail.co"
click at [729, 433] on div "BP25VZZ, Awaiting Authorisation" at bounding box center [741, 434] width 152 height 39
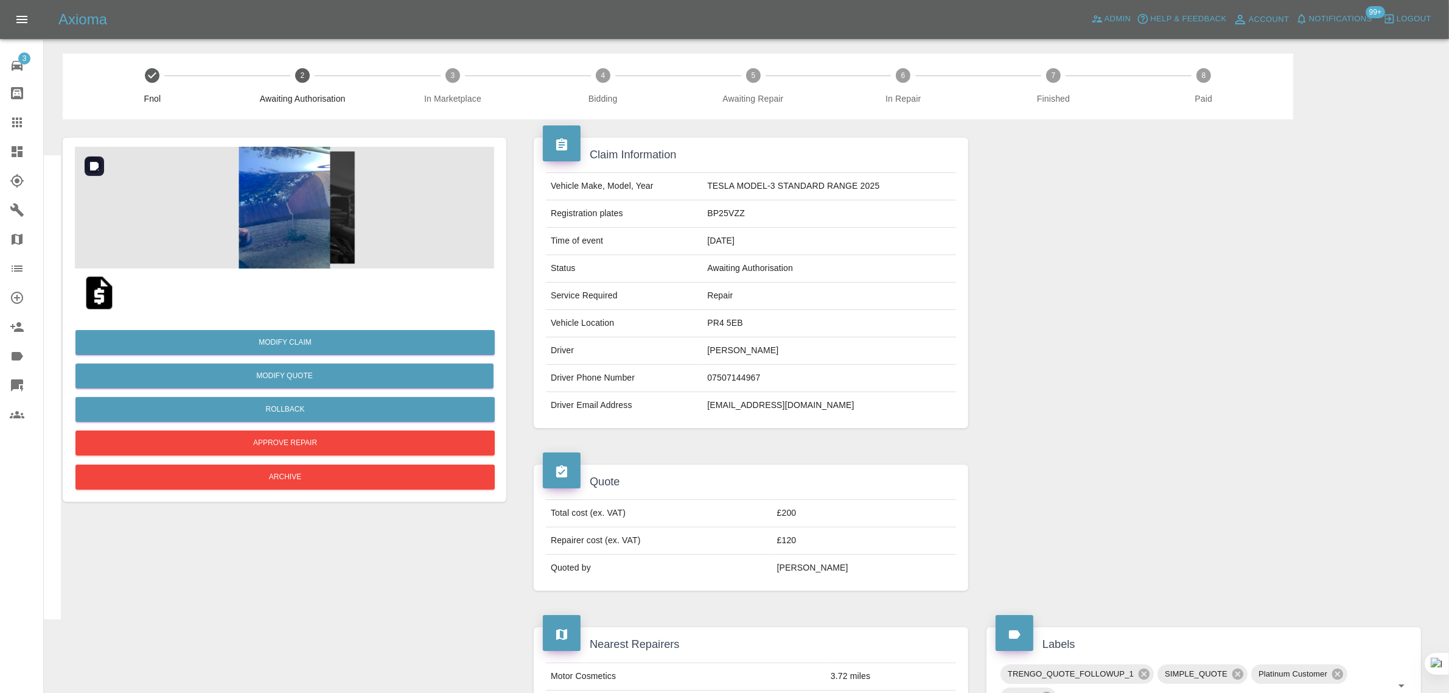
click at [280, 224] on img at bounding box center [284, 208] width 419 height 122
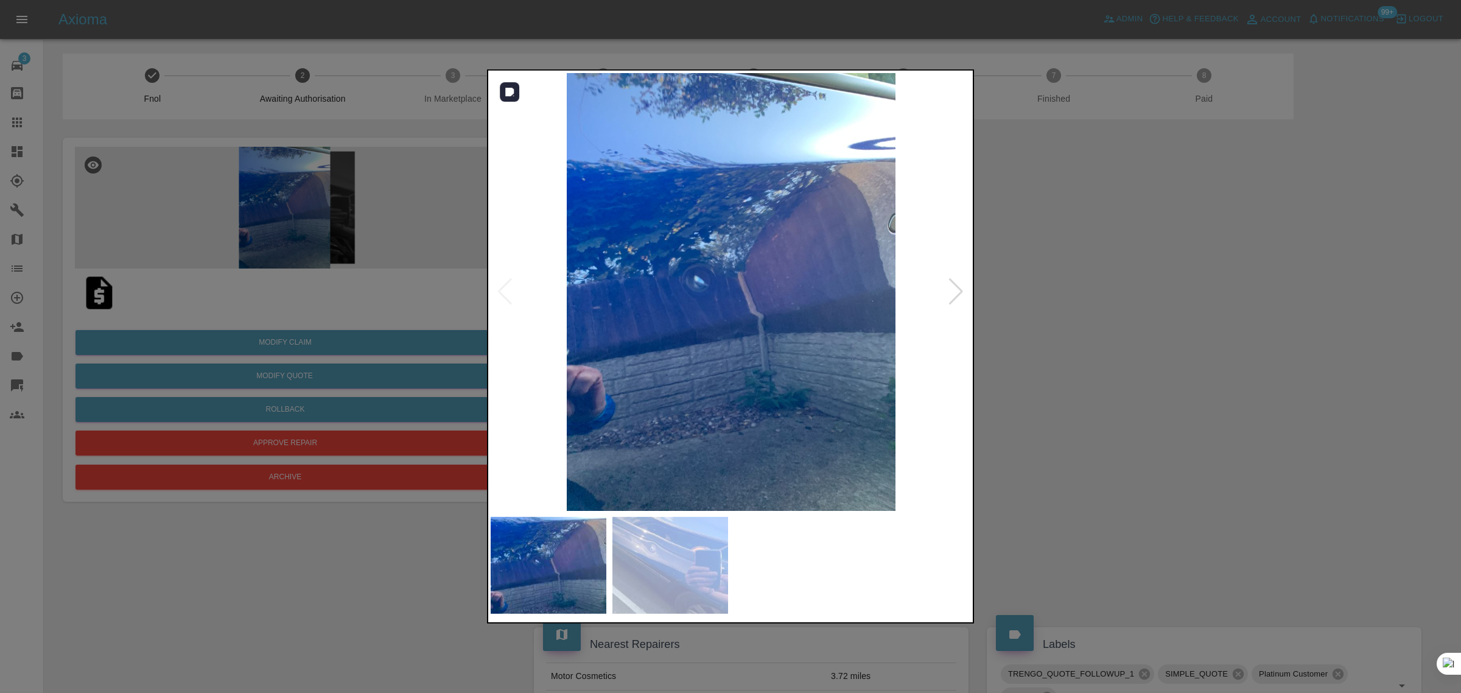
click at [732, 289] on img at bounding box center [731, 292] width 481 height 438
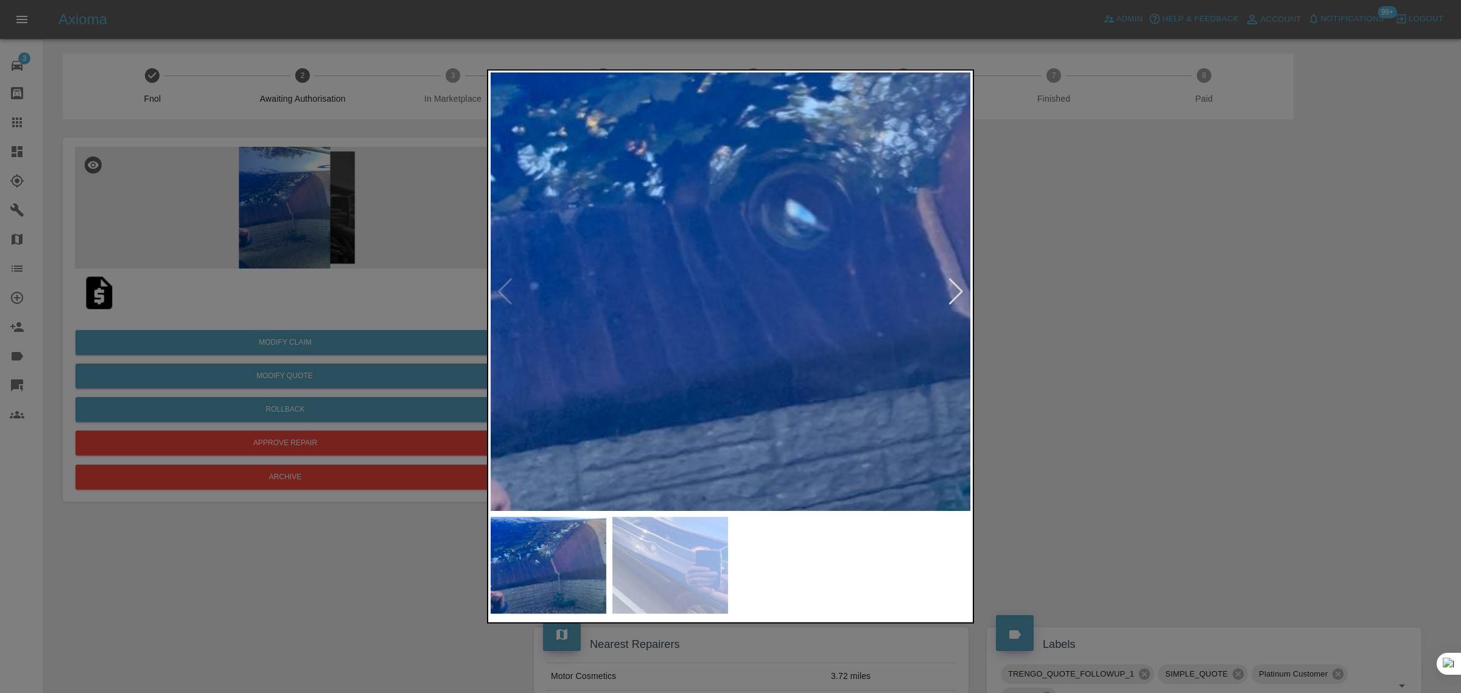
click at [833, 237] on img at bounding box center [896, 248] width 1443 height 1312
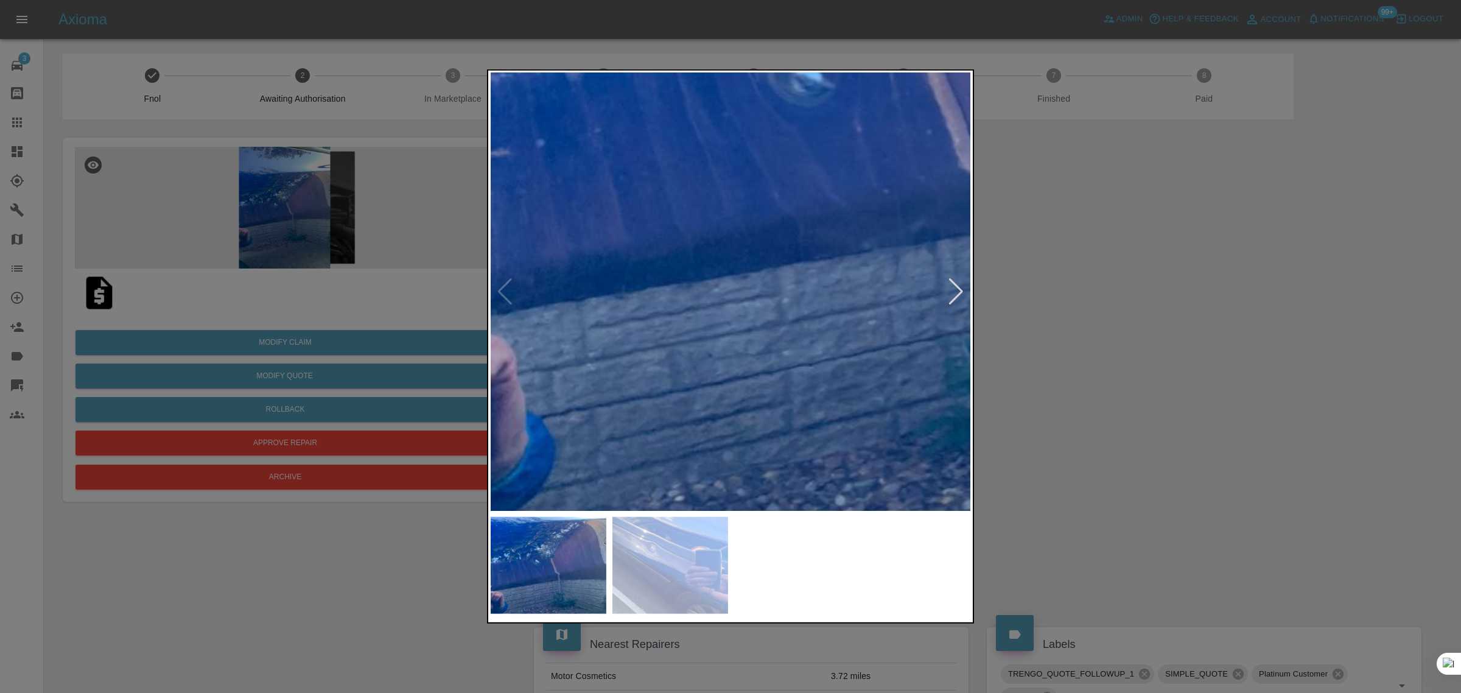
click at [750, 222] on img at bounding box center [902, 105] width 1443 height 1312
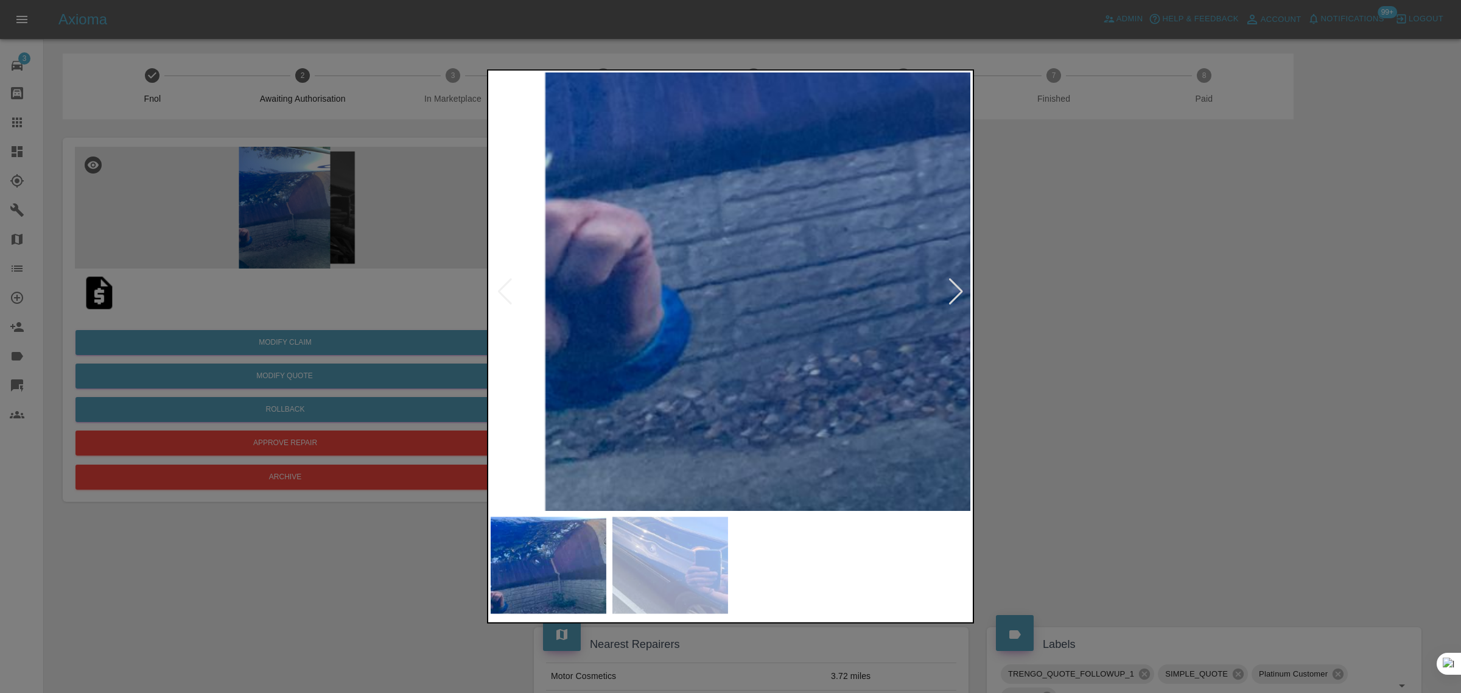
click at [1121, 254] on div at bounding box center [730, 346] width 1461 height 693
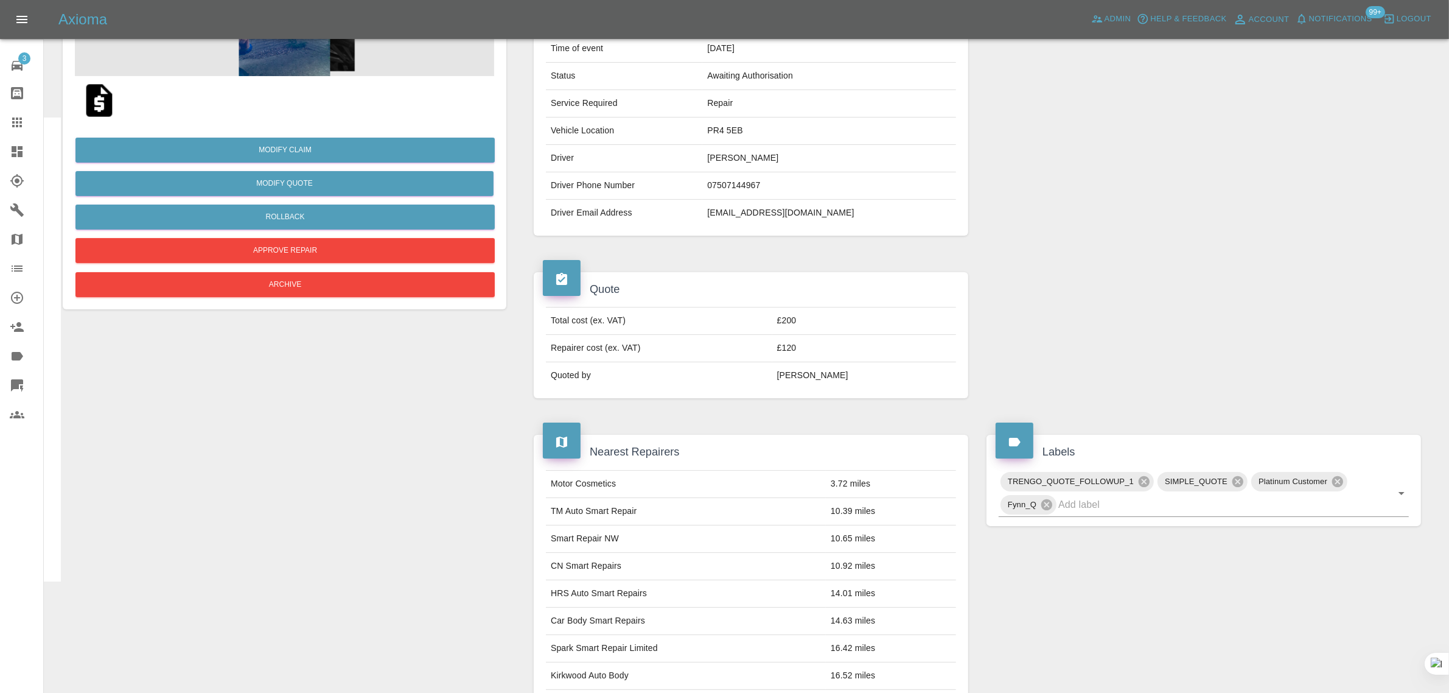
scroll to position [609, 0]
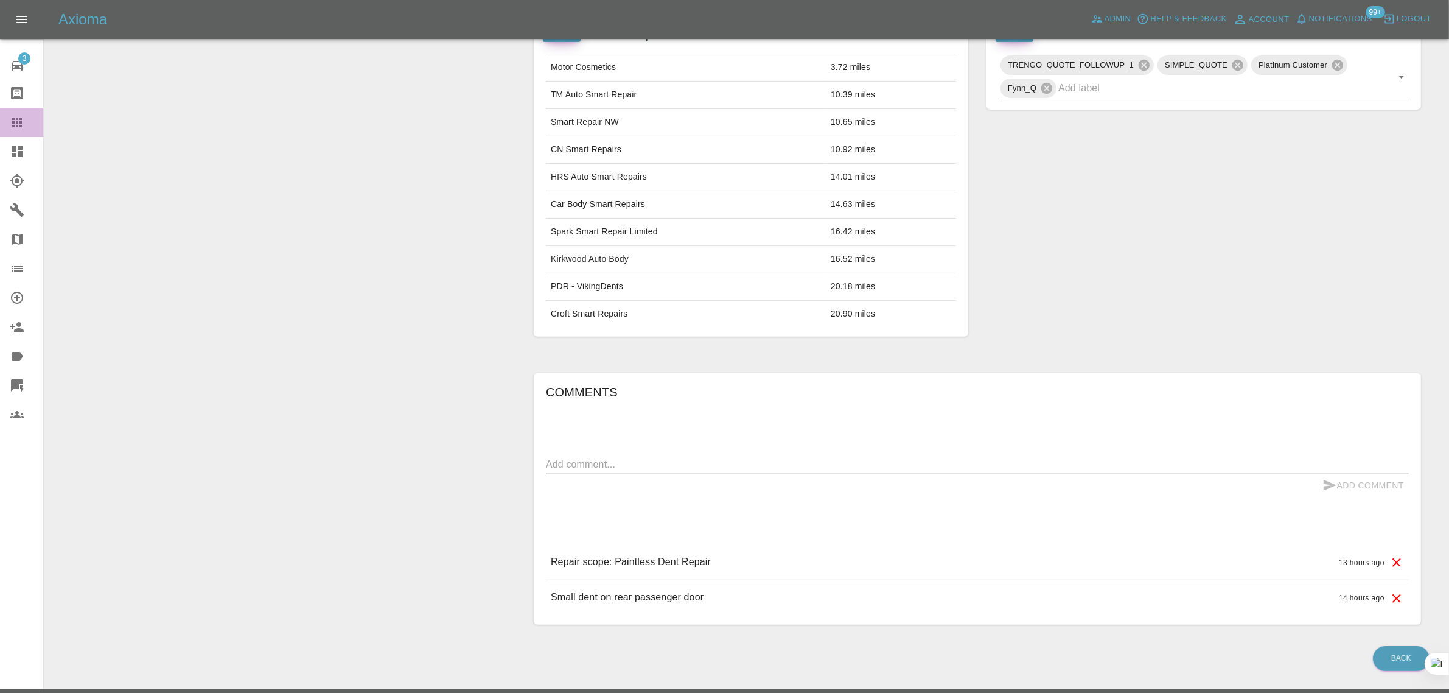
click at [16, 121] on icon at bounding box center [17, 122] width 15 height 15
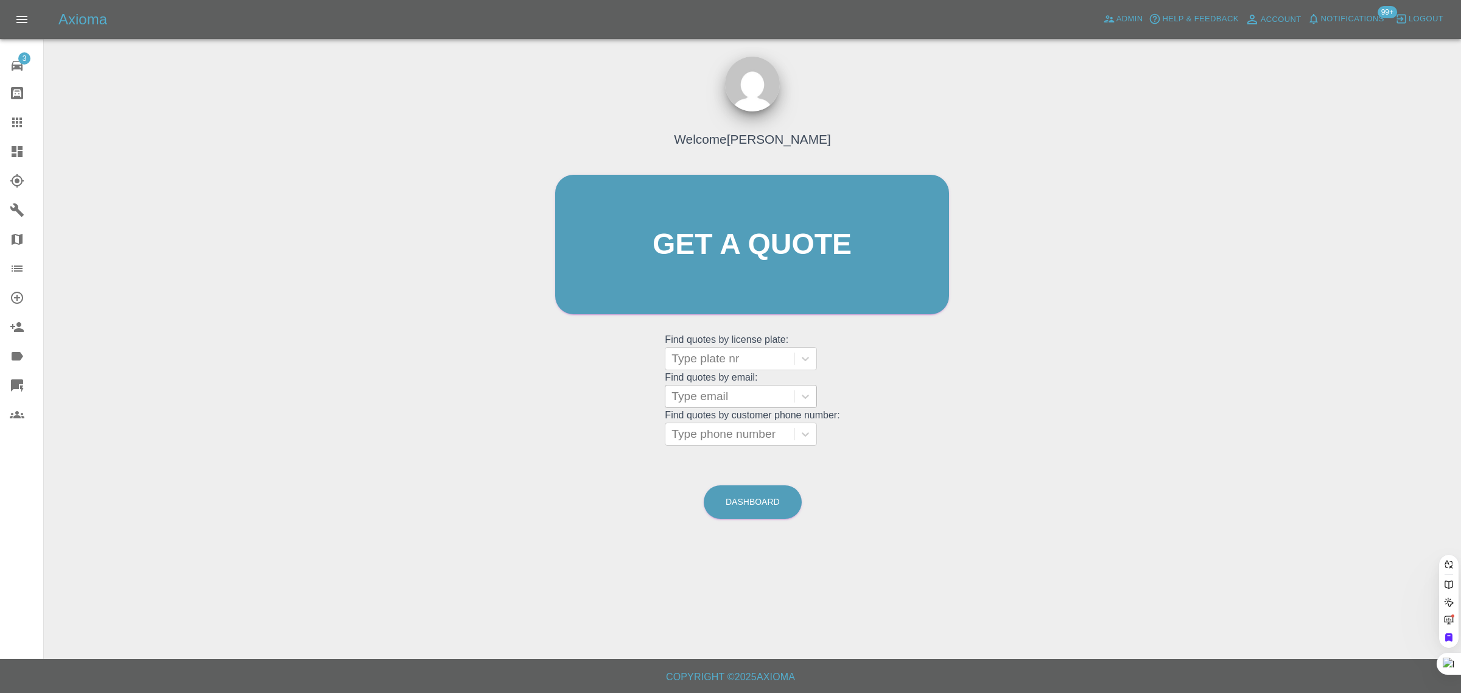
click at [735, 405] on div at bounding box center [729, 396] width 116 height 17
paste input "michael.n.whitehead@gmail.com"
type input "michael.n.whitehead@gmail.com"
click at [741, 427] on div "KV73 XBJ, Fnol" at bounding box center [741, 427] width 152 height 24
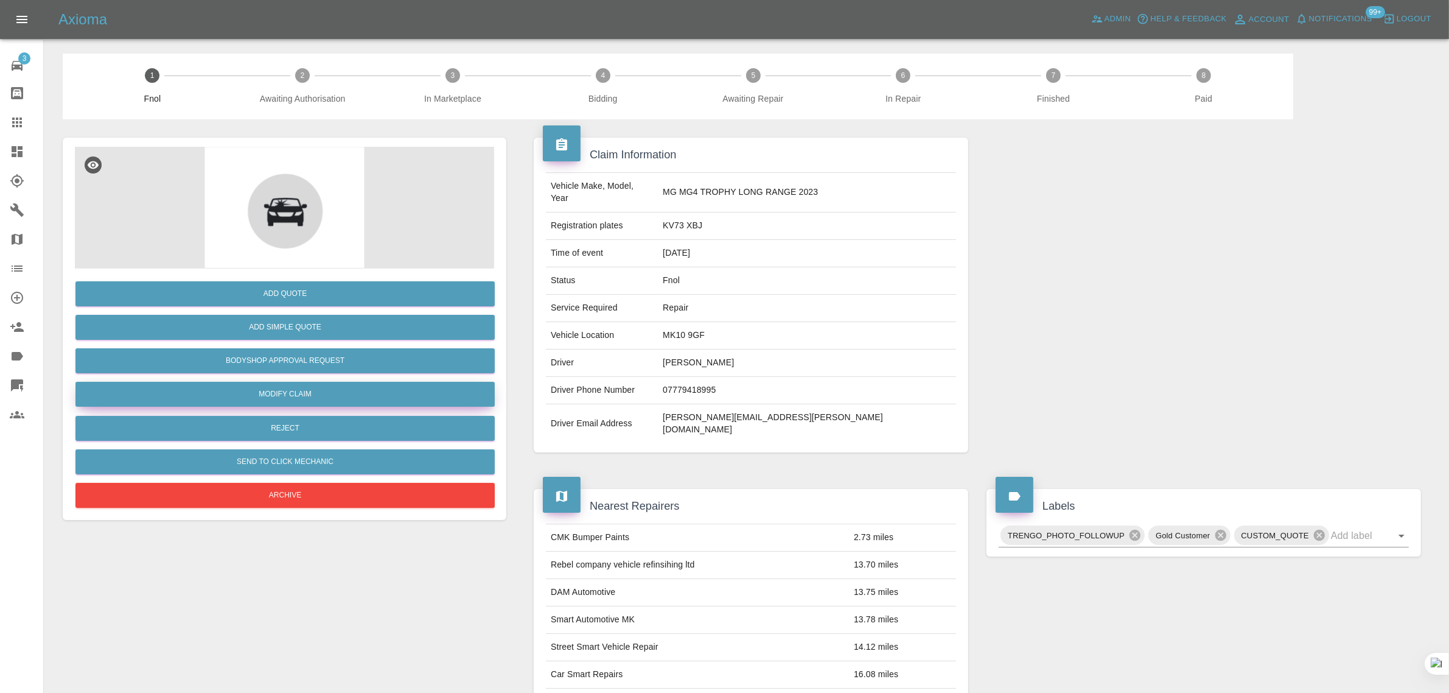
click at [331, 388] on link "Modify Claim" at bounding box center [284, 394] width 419 height 25
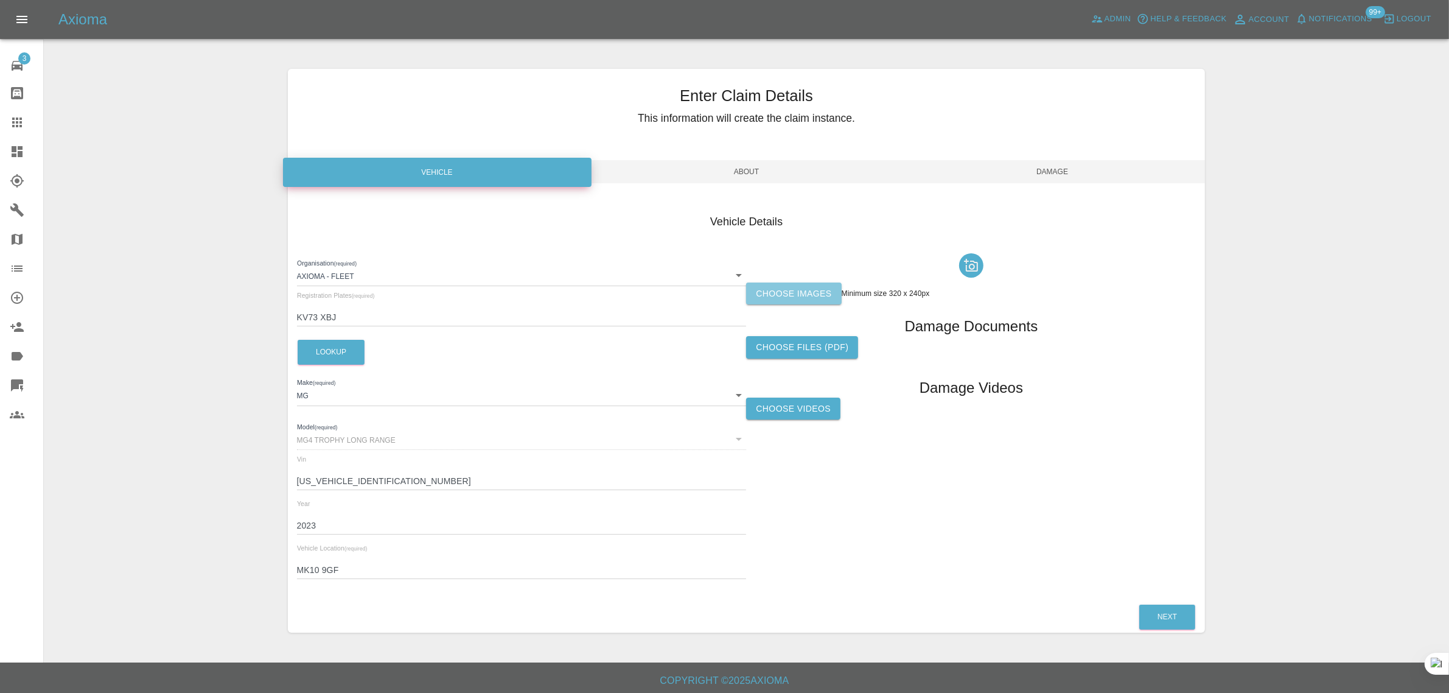
click at [832, 297] on label "Choose images" at bounding box center [793, 293] width 95 height 23
click at [0, 0] on input "Choose images" at bounding box center [0, 0] width 0 height 0
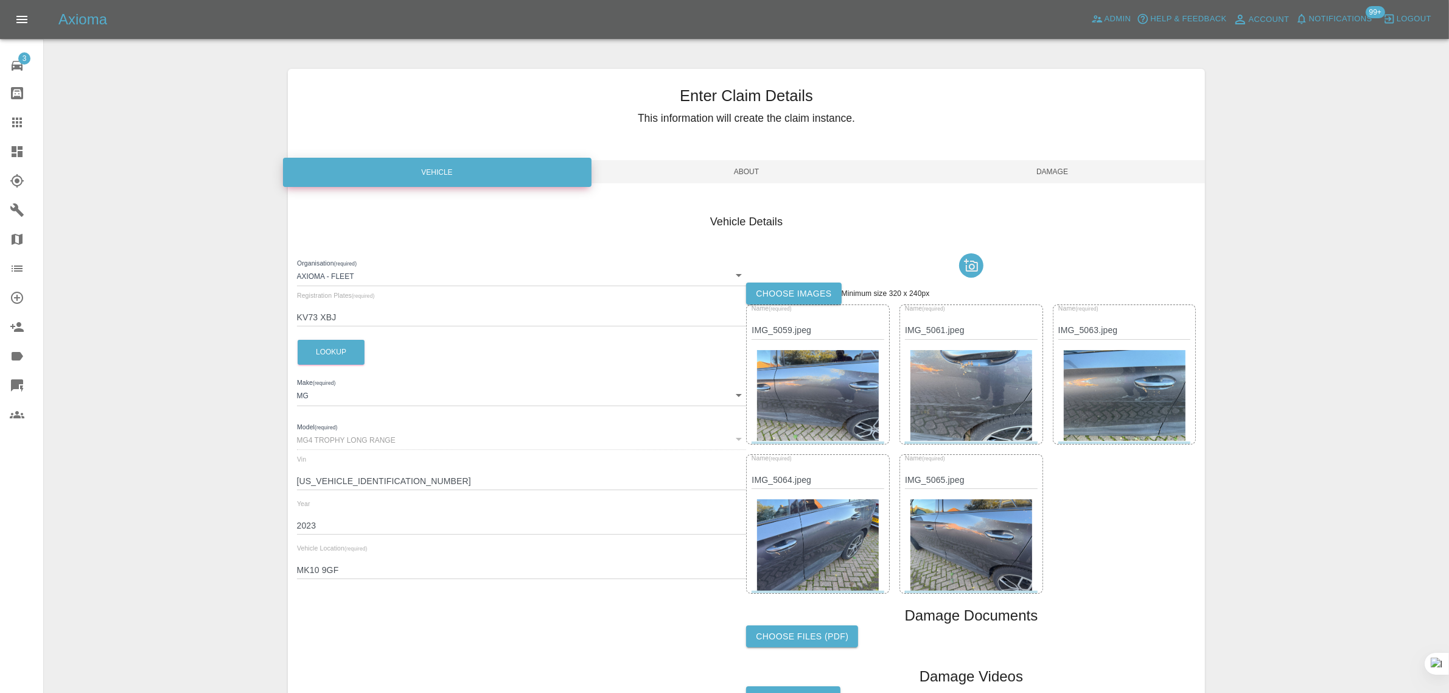
click at [1045, 178] on span "Damage" at bounding box center [1053, 171] width 306 height 23
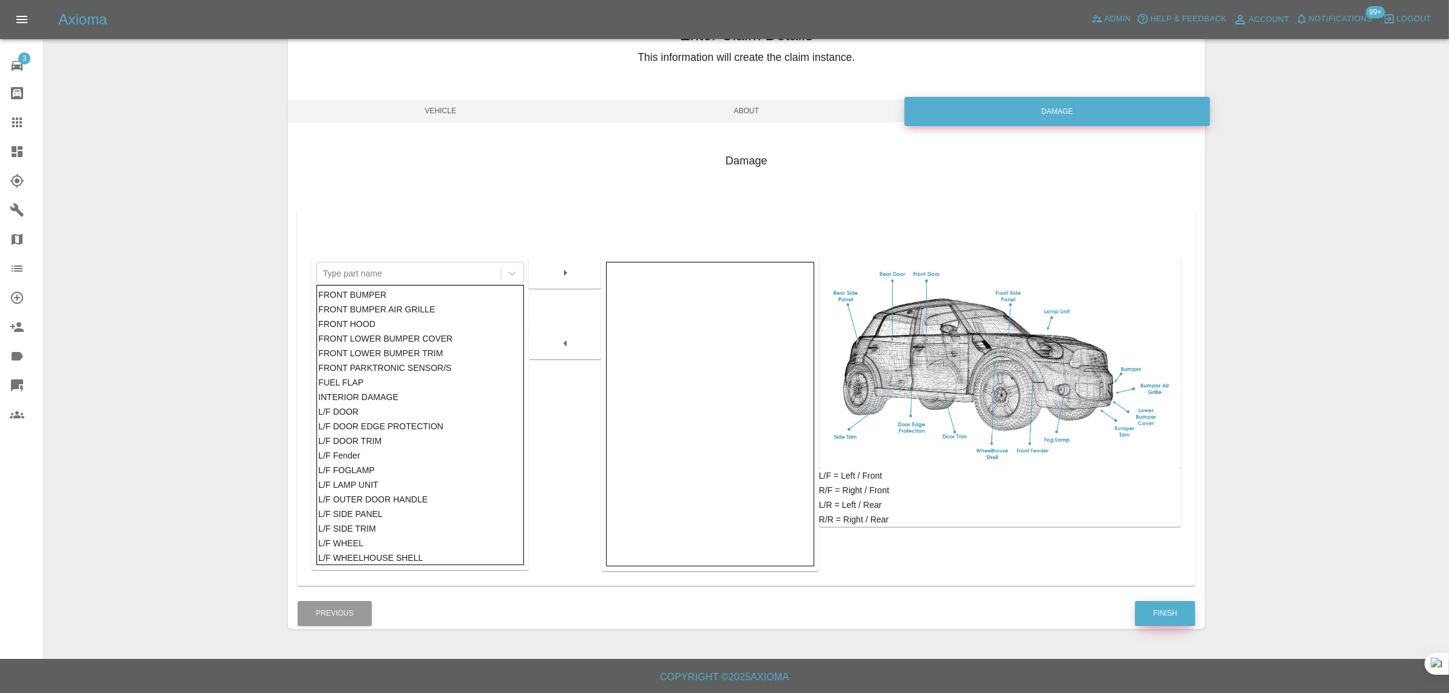
scroll to position [60, 0]
click at [1166, 604] on button "Finish" at bounding box center [1165, 614] width 60 height 25
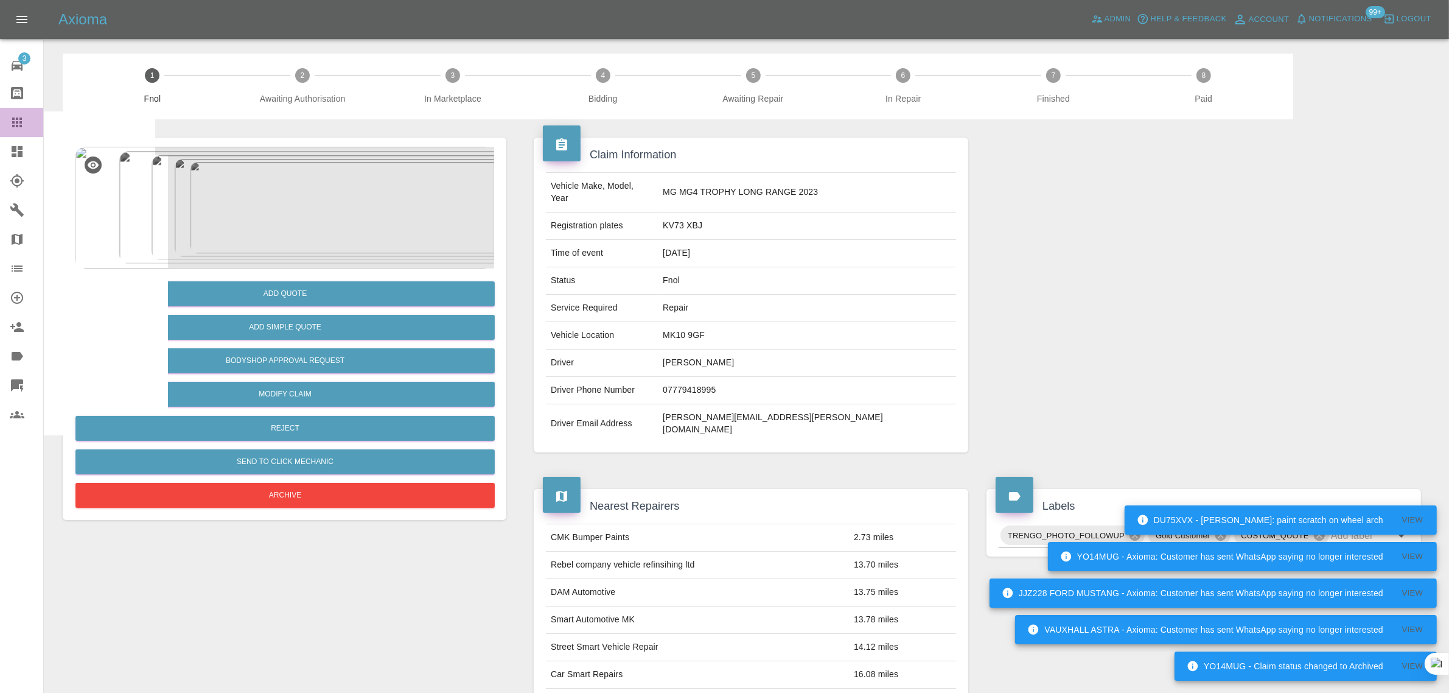
click at [25, 128] on div at bounding box center [27, 122] width 34 height 15
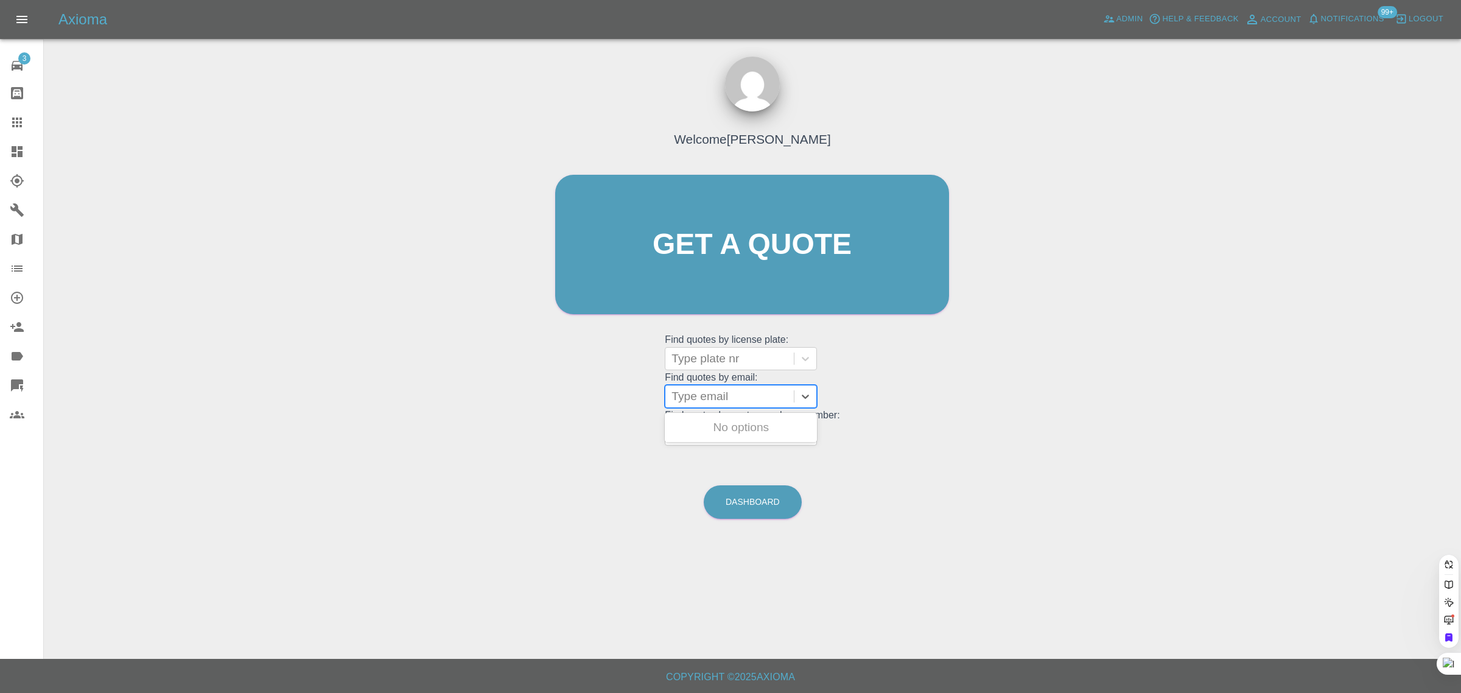
click at [697, 391] on div at bounding box center [729, 396] width 116 height 17
paste input "tomsouthernwood@gmail.com"
type input "tomsouthernwood@gmail.com"
click at [710, 431] on div "FV22RXD, Awaiting Authorisation" at bounding box center [741, 434] width 152 height 39
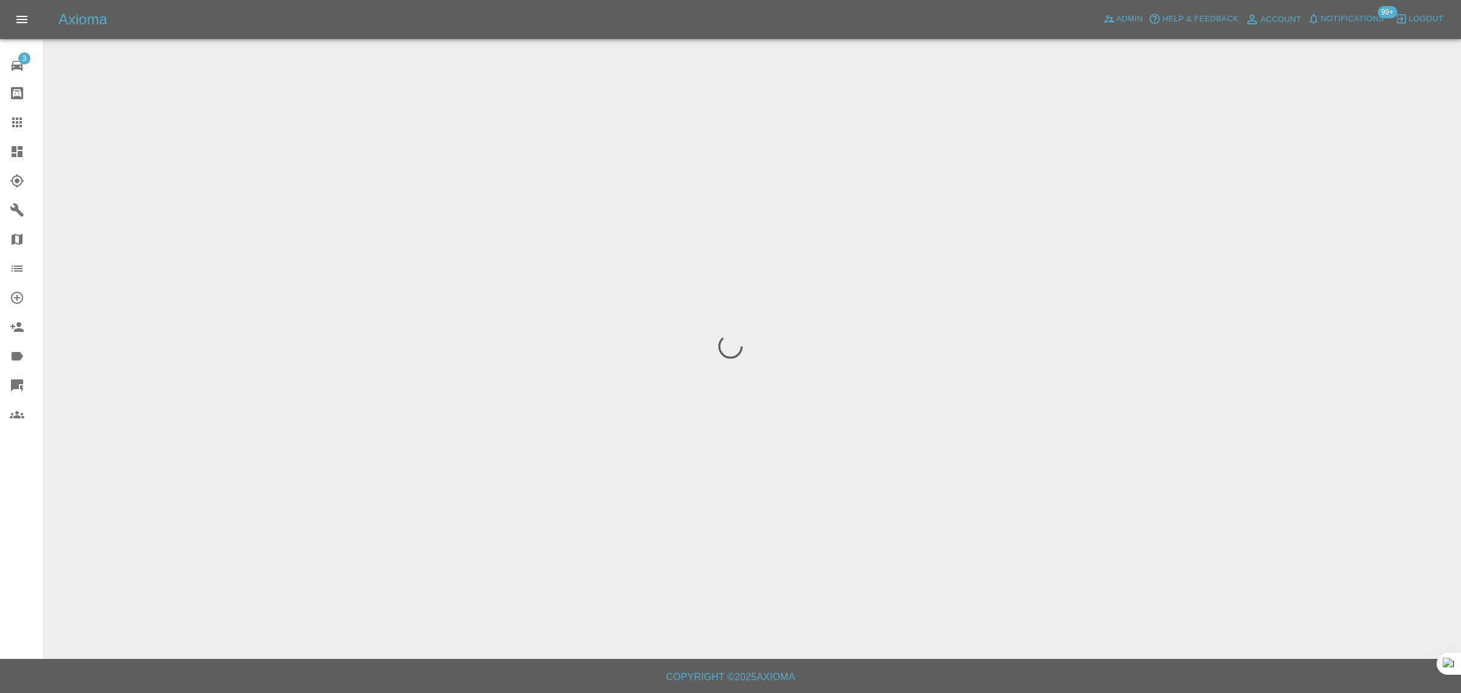
click at [21, 504] on div "3 Repair home Bodyshop home Claims Dashboard Explorer Garages Map Organization …" at bounding box center [22, 346] width 44 height 693
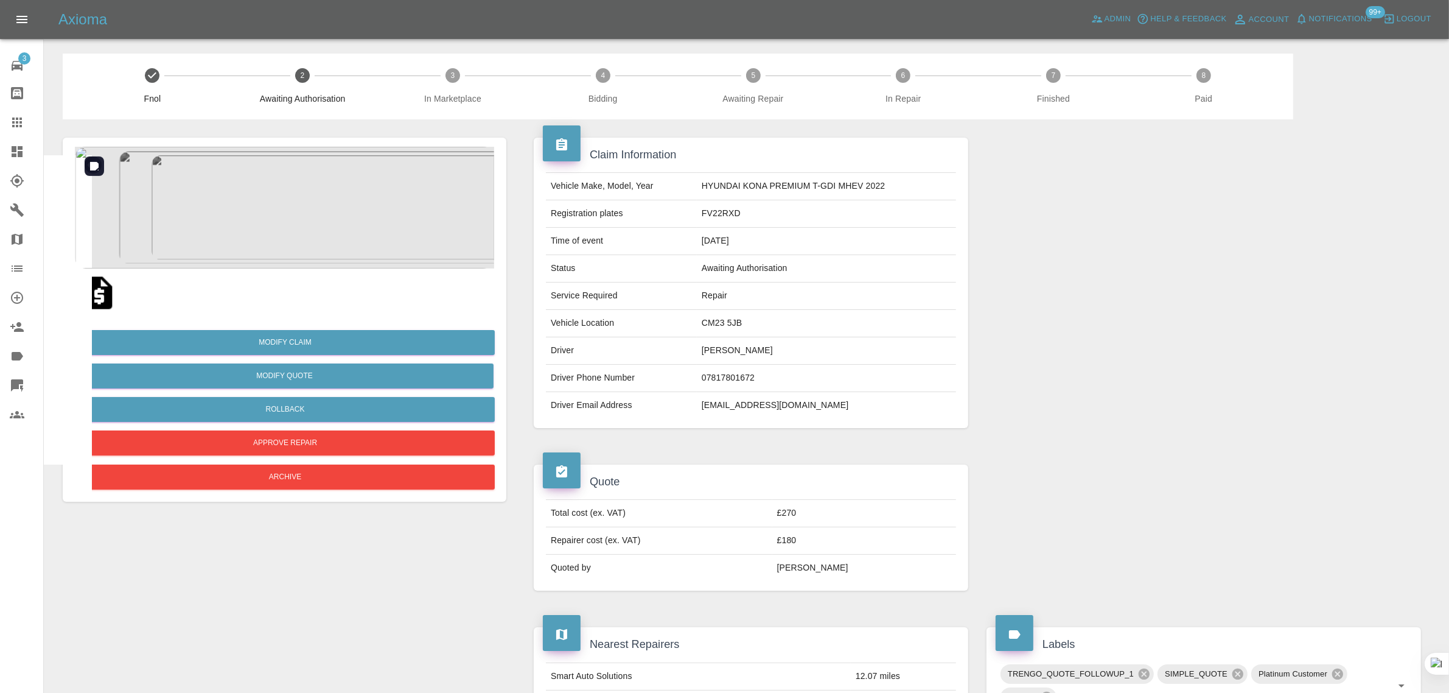
click at [315, 233] on img at bounding box center [284, 208] width 419 height 122
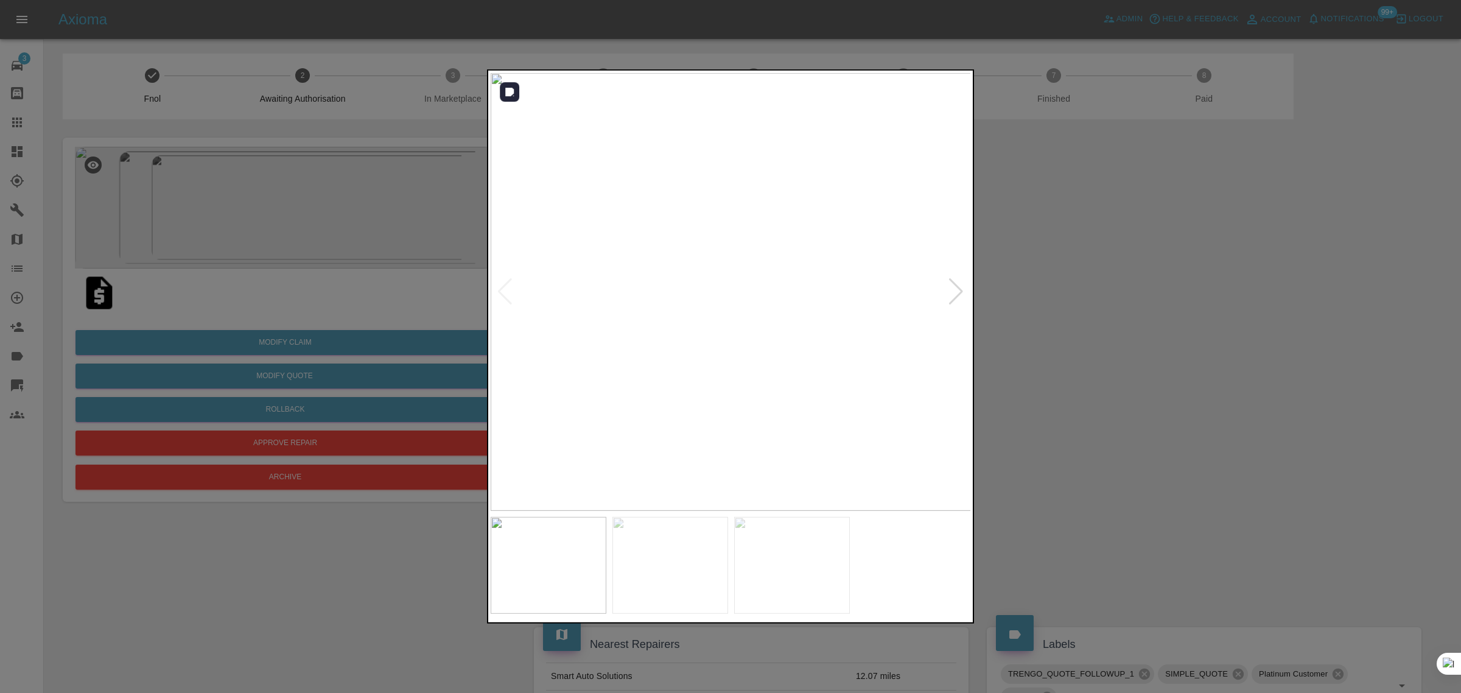
click at [954, 290] on div at bounding box center [956, 291] width 16 height 27
click at [954, 290] on img at bounding box center [731, 292] width 481 height 438
drag, startPoint x: 1077, startPoint y: 286, endPoint x: 1069, endPoint y: 286, distance: 8.5
click at [1077, 285] on div at bounding box center [730, 346] width 1461 height 693
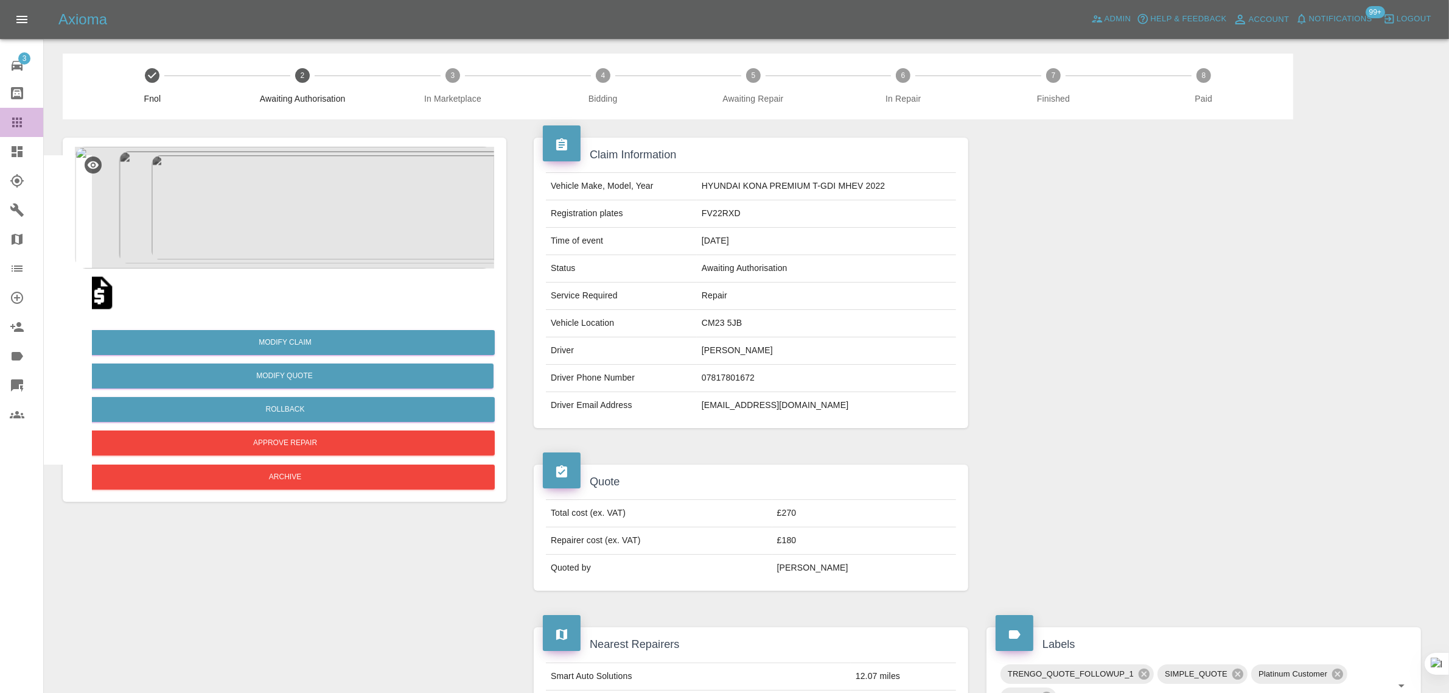
click at [10, 121] on icon at bounding box center [17, 122] width 15 height 15
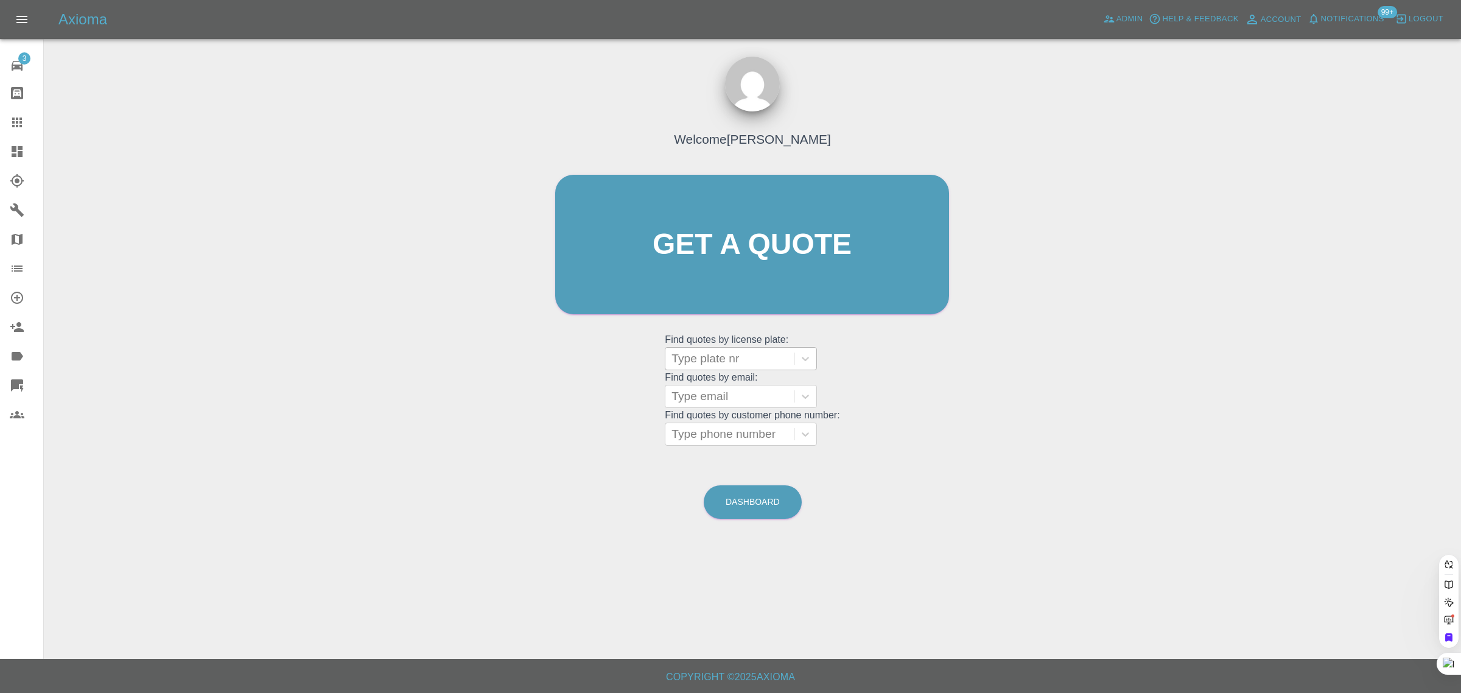
click at [738, 361] on div at bounding box center [729, 358] width 116 height 17
paste input "FD72WLZ"
type input "FD72WLZ"
click at [740, 390] on div "FD72WLZ, Awaiting Authorisation" at bounding box center [741, 396] width 152 height 39
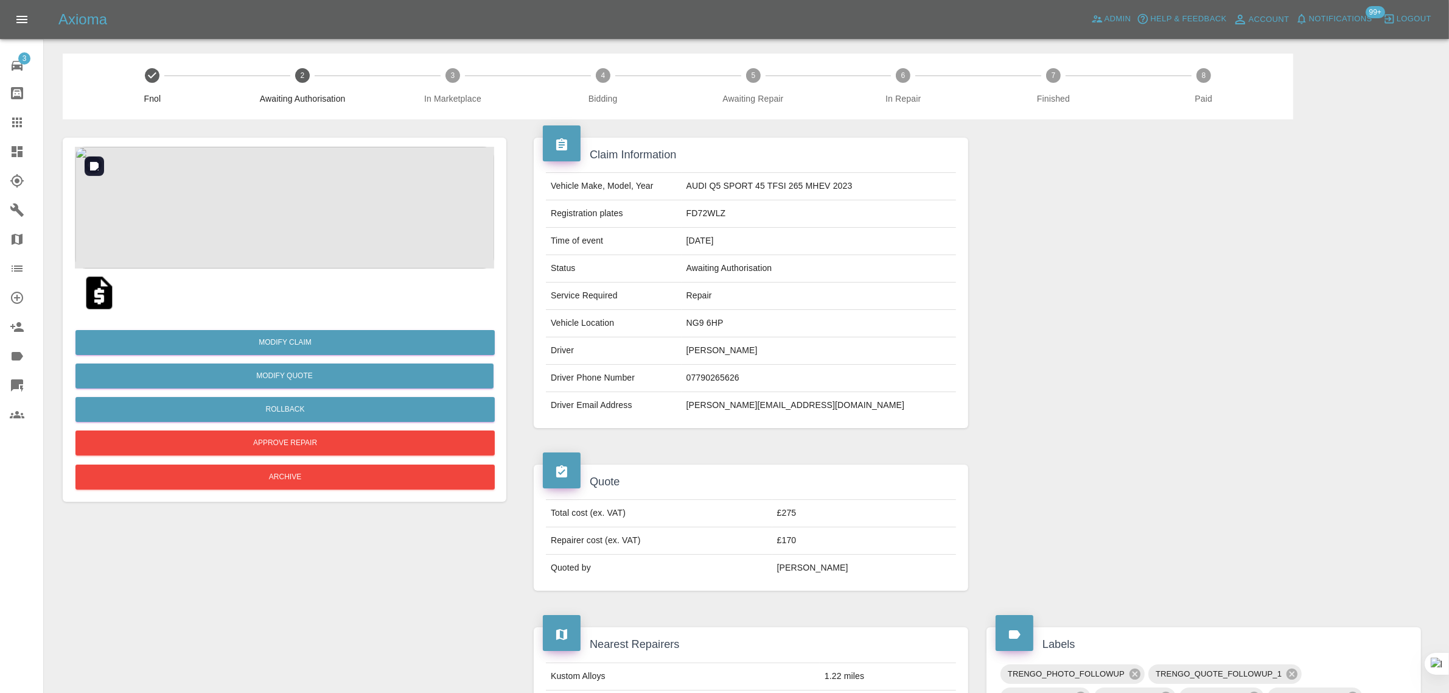
click at [273, 178] on img at bounding box center [284, 208] width 419 height 122
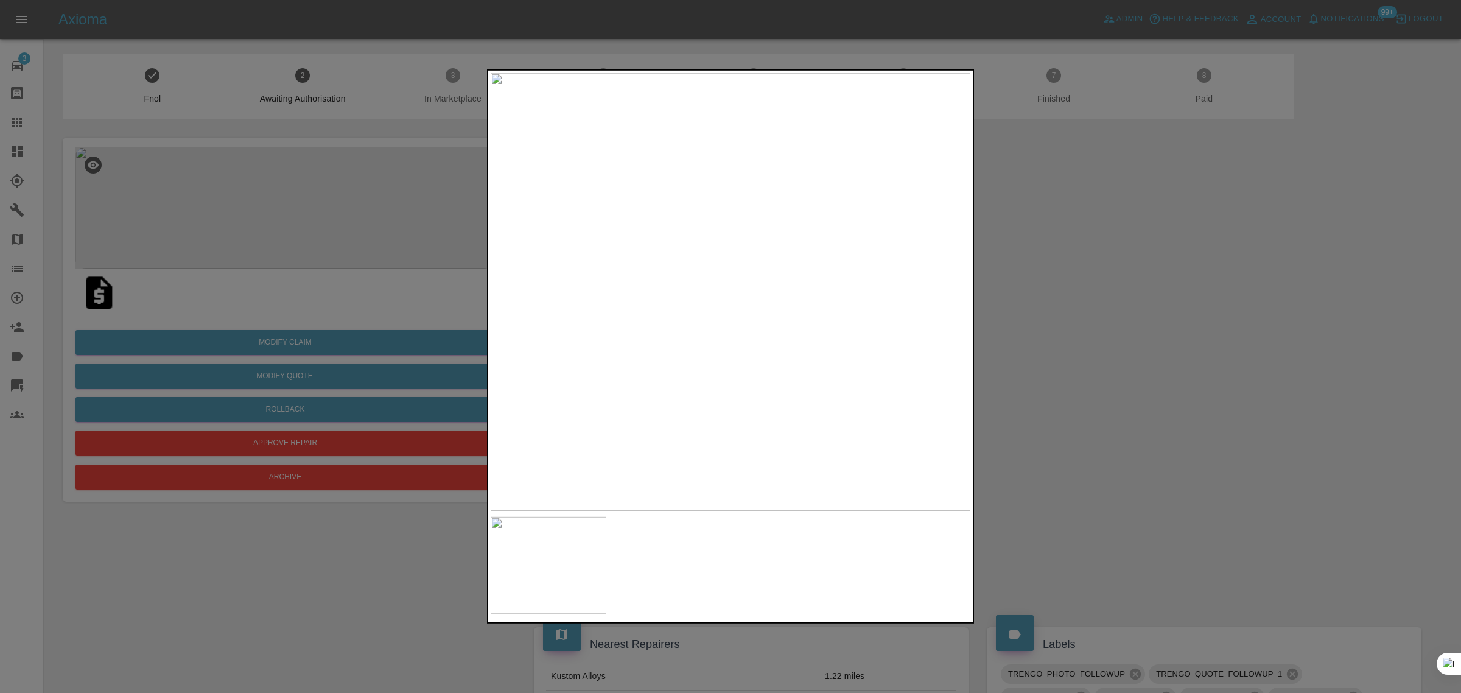
click at [1164, 348] on div at bounding box center [730, 346] width 1461 height 693
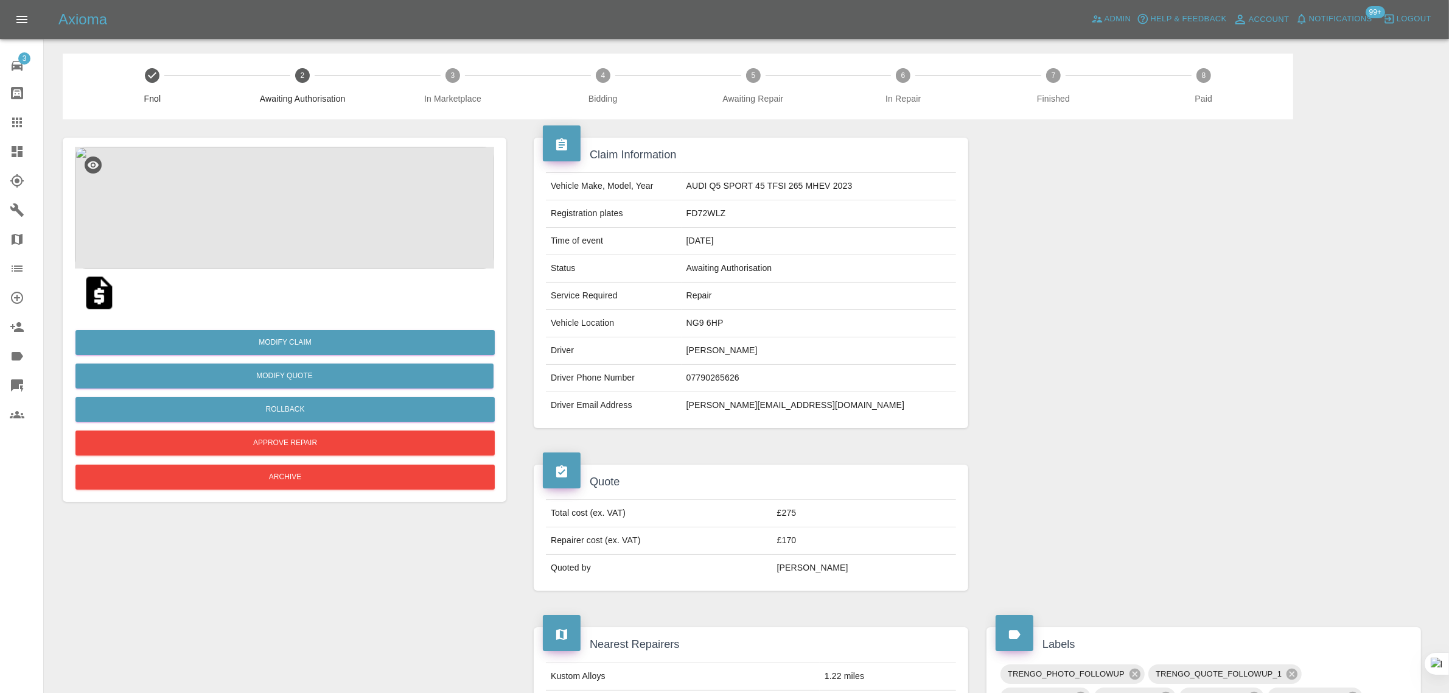
click at [23, 117] on icon at bounding box center [17, 122] width 15 height 15
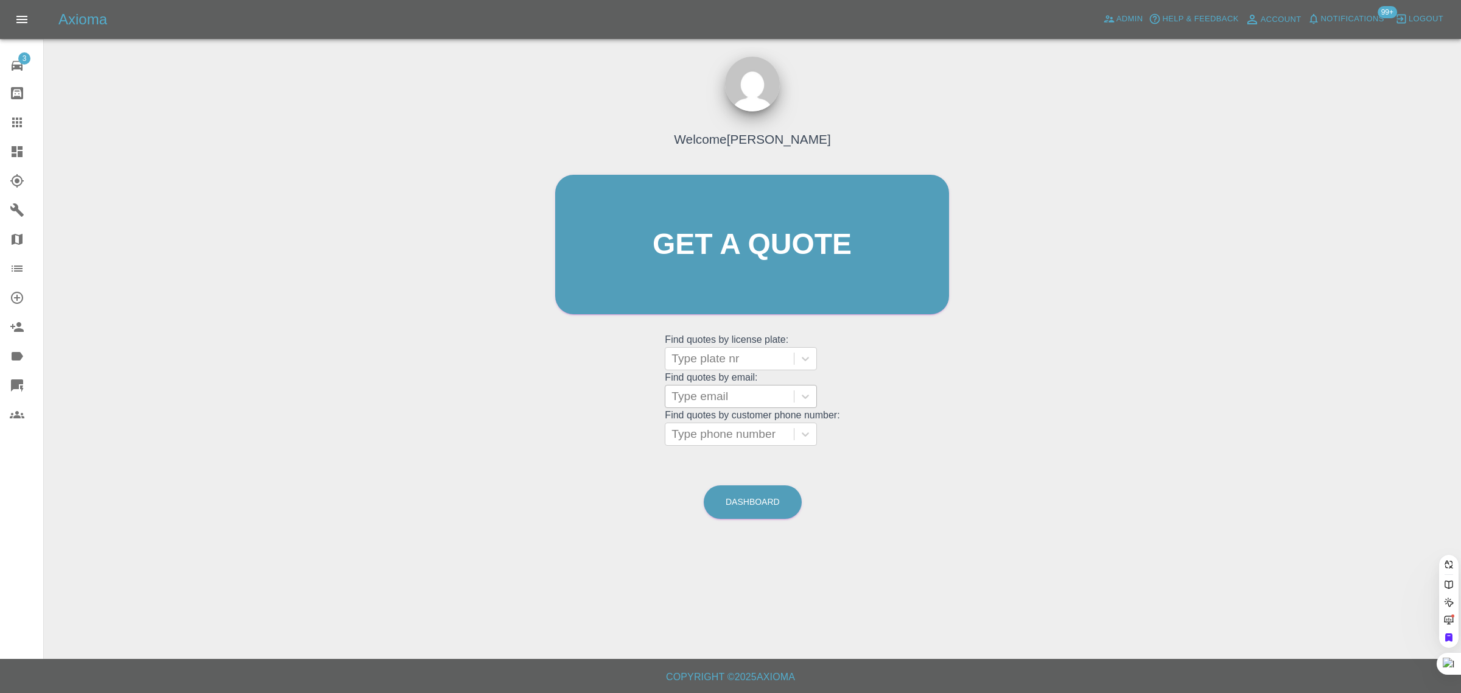
click at [773, 404] on div at bounding box center [729, 396] width 116 height 17
paste input "george.hindi@yahoo.com"
type input "george.hindi@yahoo.com"
click at [765, 421] on div "TOYOTA, Awaiting Authorisation" at bounding box center [741, 434] width 152 height 39
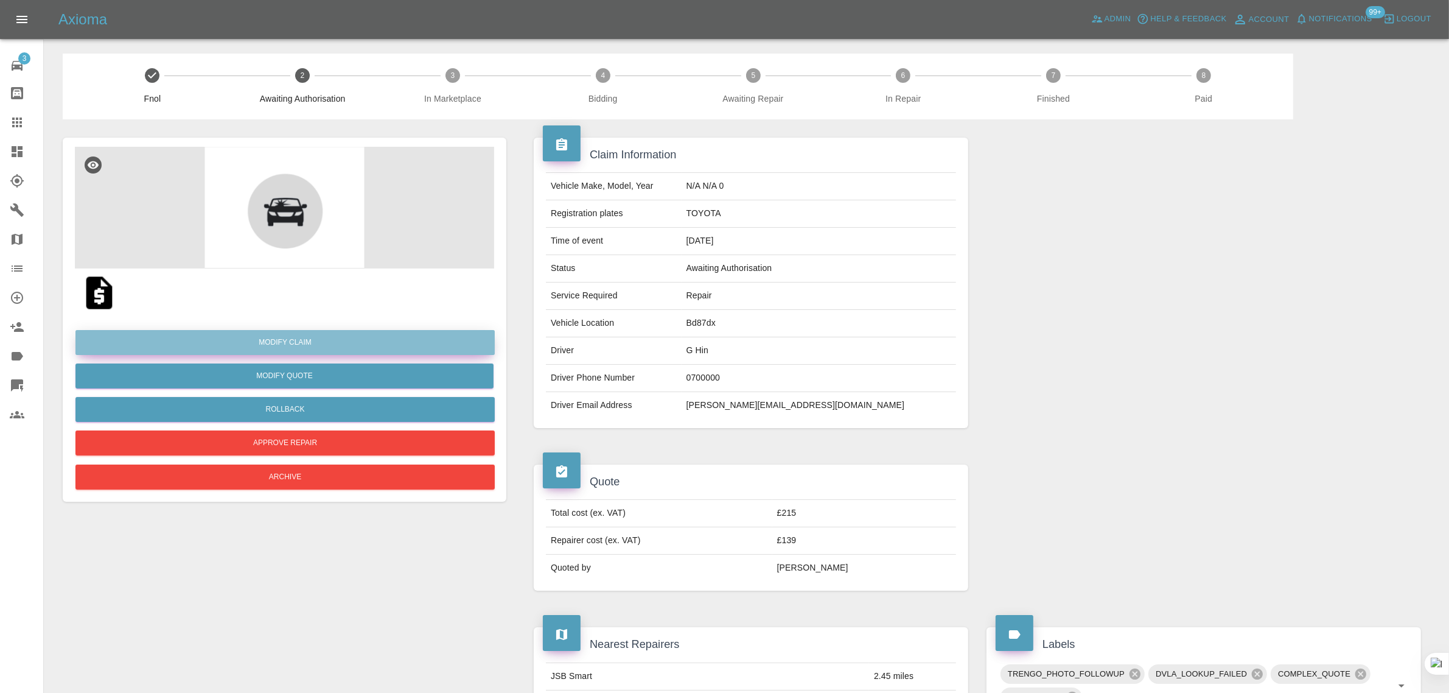
click at [296, 344] on link "Modify Claim" at bounding box center [284, 342] width 419 height 25
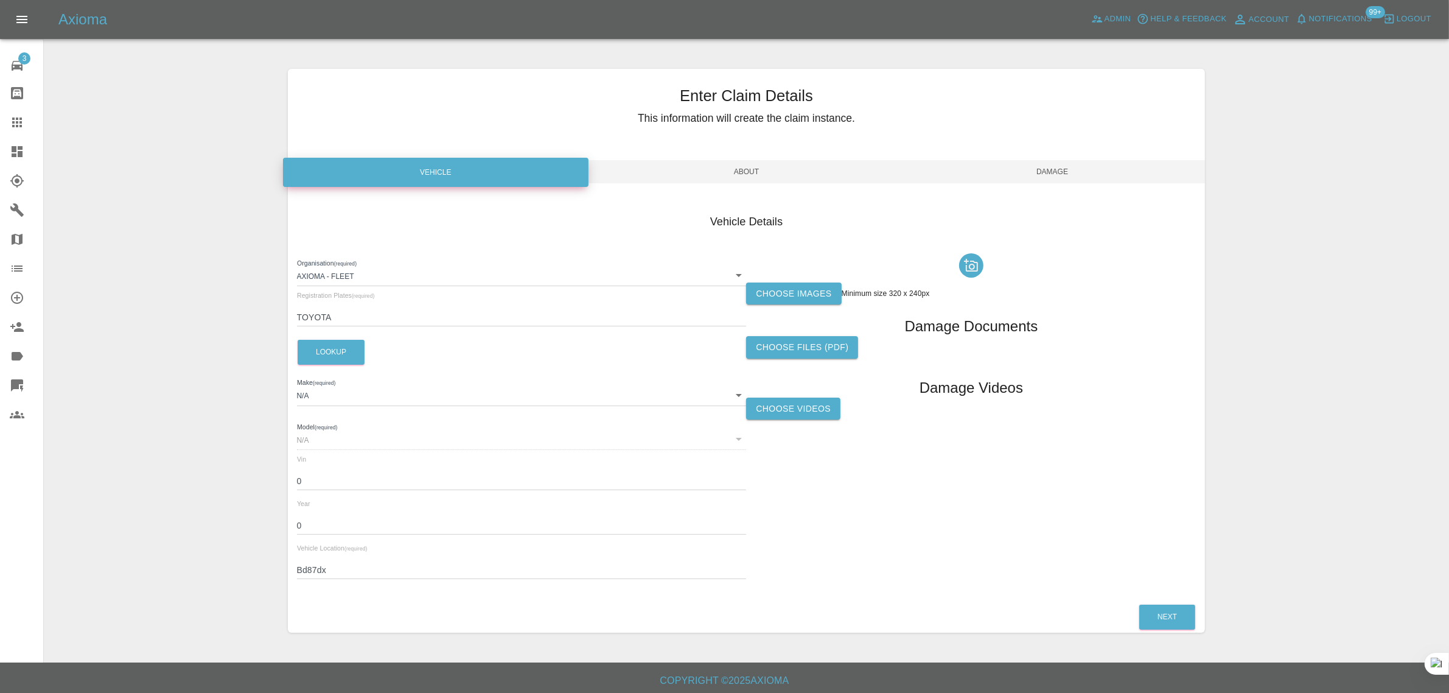
click at [774, 296] on label "Choose images" at bounding box center [793, 293] width 95 height 23
click at [0, 0] on input "Choose images" at bounding box center [0, 0] width 0 height 0
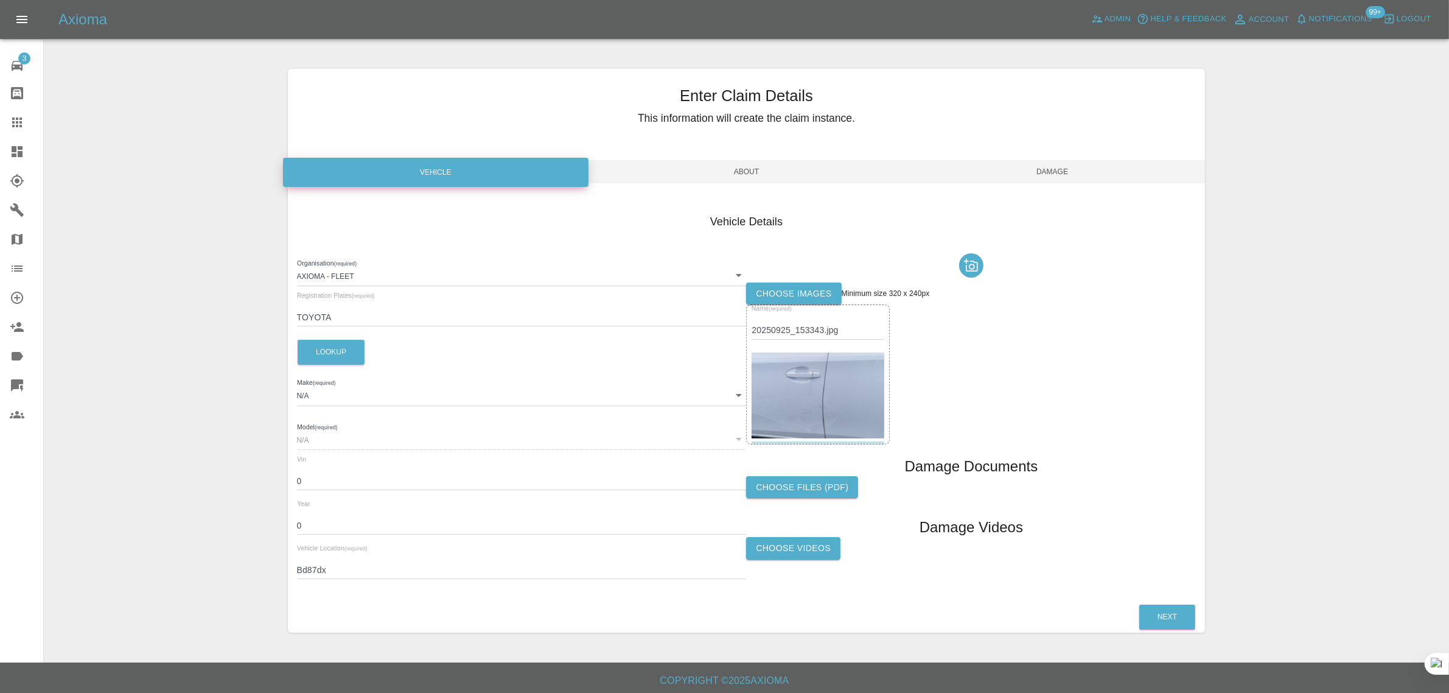
click at [1064, 170] on span "Damage" at bounding box center [1053, 171] width 306 height 23
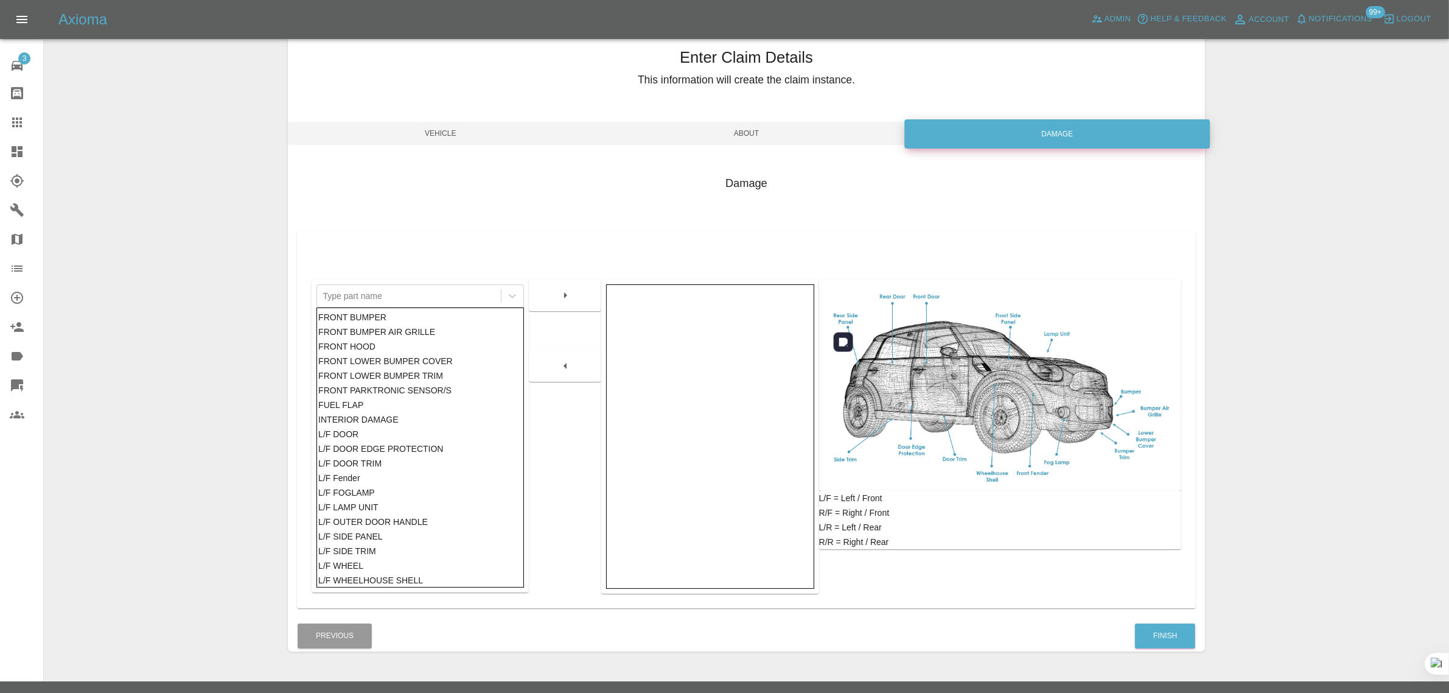
scroll to position [60, 0]
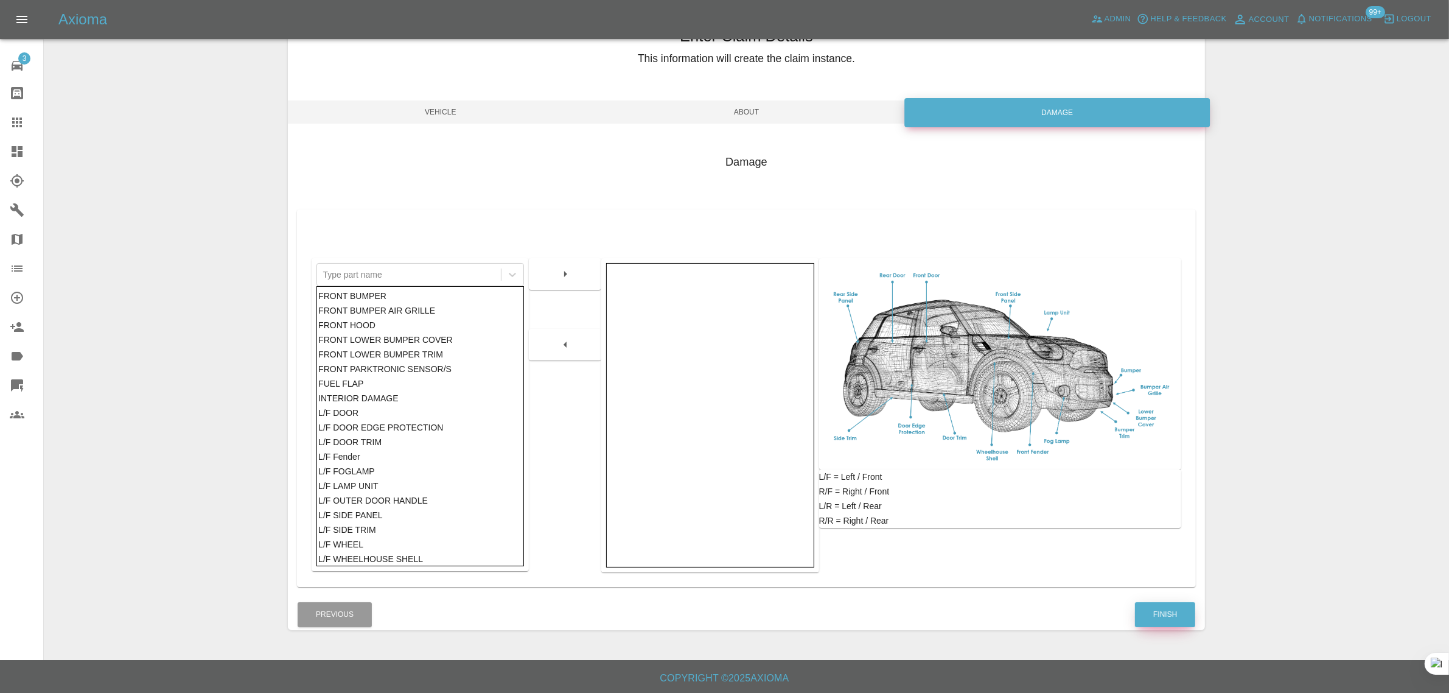
click at [1185, 615] on button "Finish" at bounding box center [1165, 614] width 60 height 25
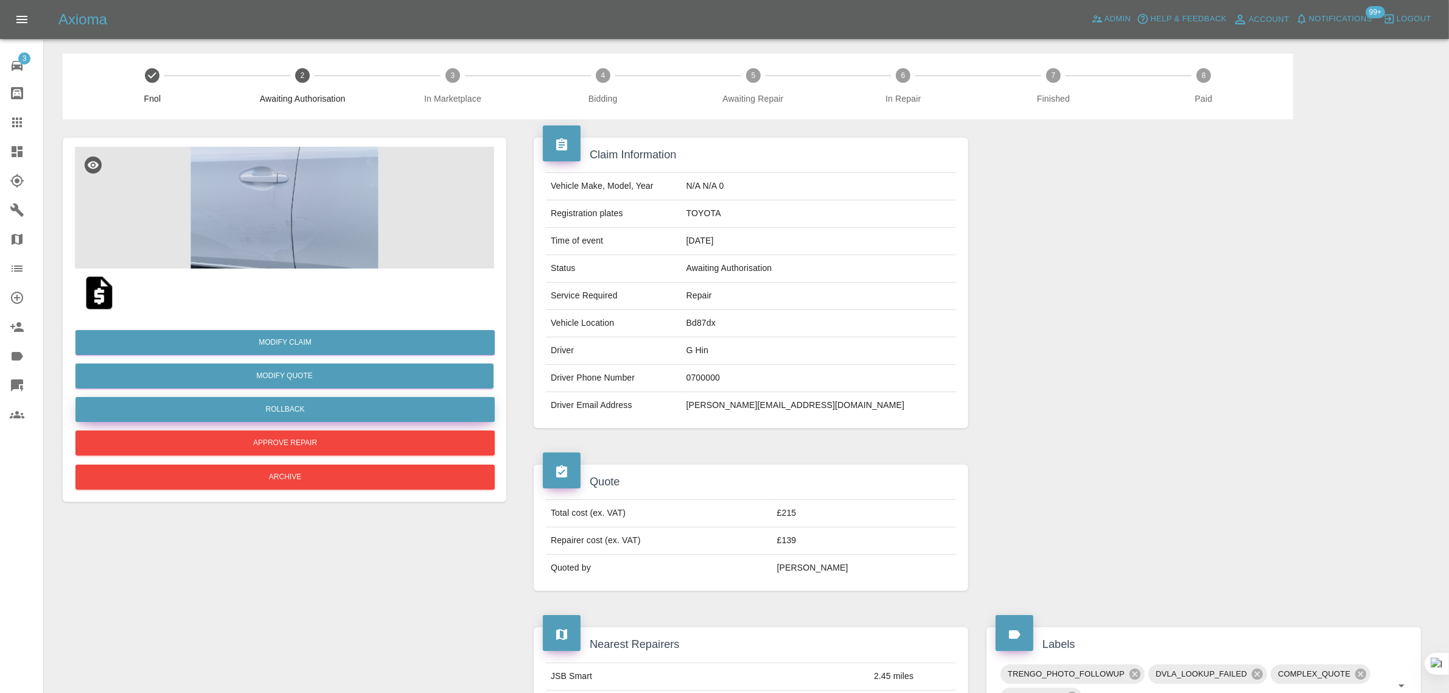
click at [242, 415] on button "Rollback" at bounding box center [284, 409] width 419 height 25
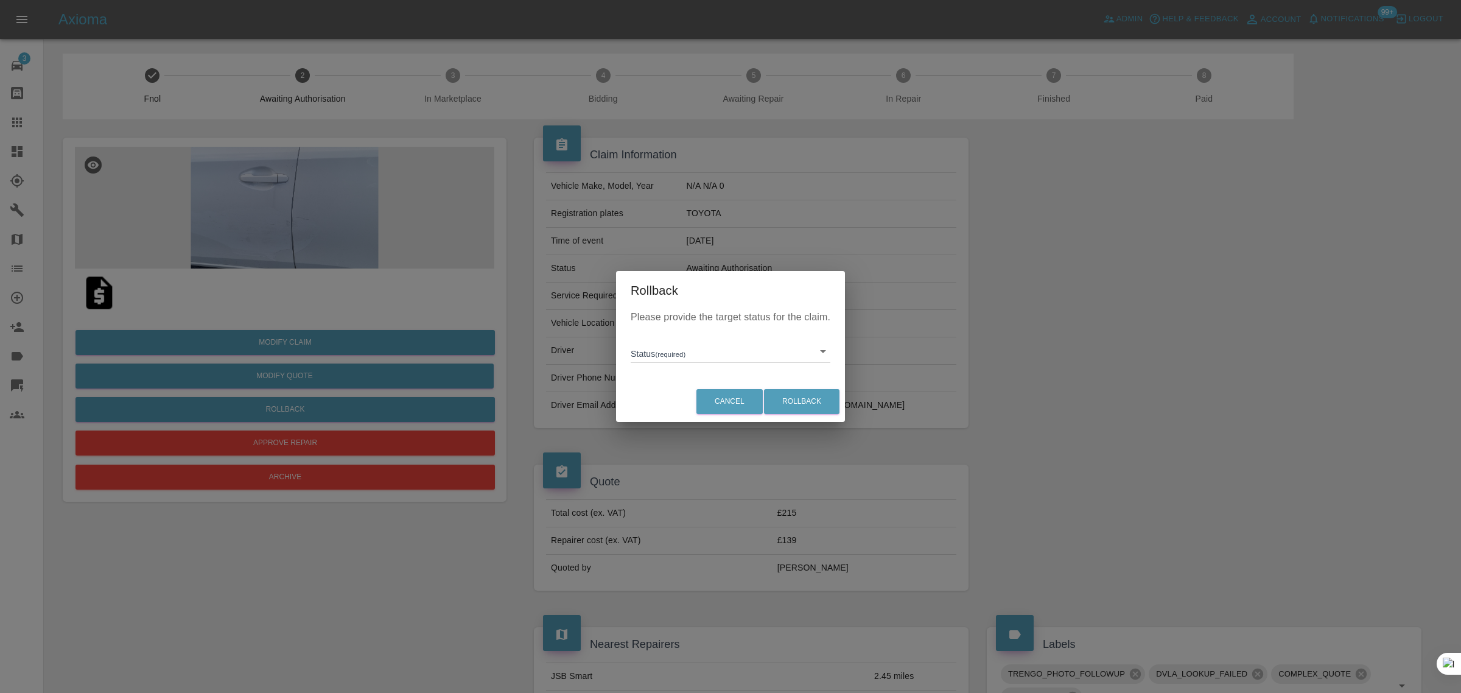
click at [628, 355] on div "Please provide the target status for the claim. Status (required) ​" at bounding box center [730, 345] width 229 height 71
click at [639, 354] on body "Axioma Admin Help & Feedback Account Notifications 99+ Logout 3 Repair home Bod…" at bounding box center [730, 672] width 1461 height 1345
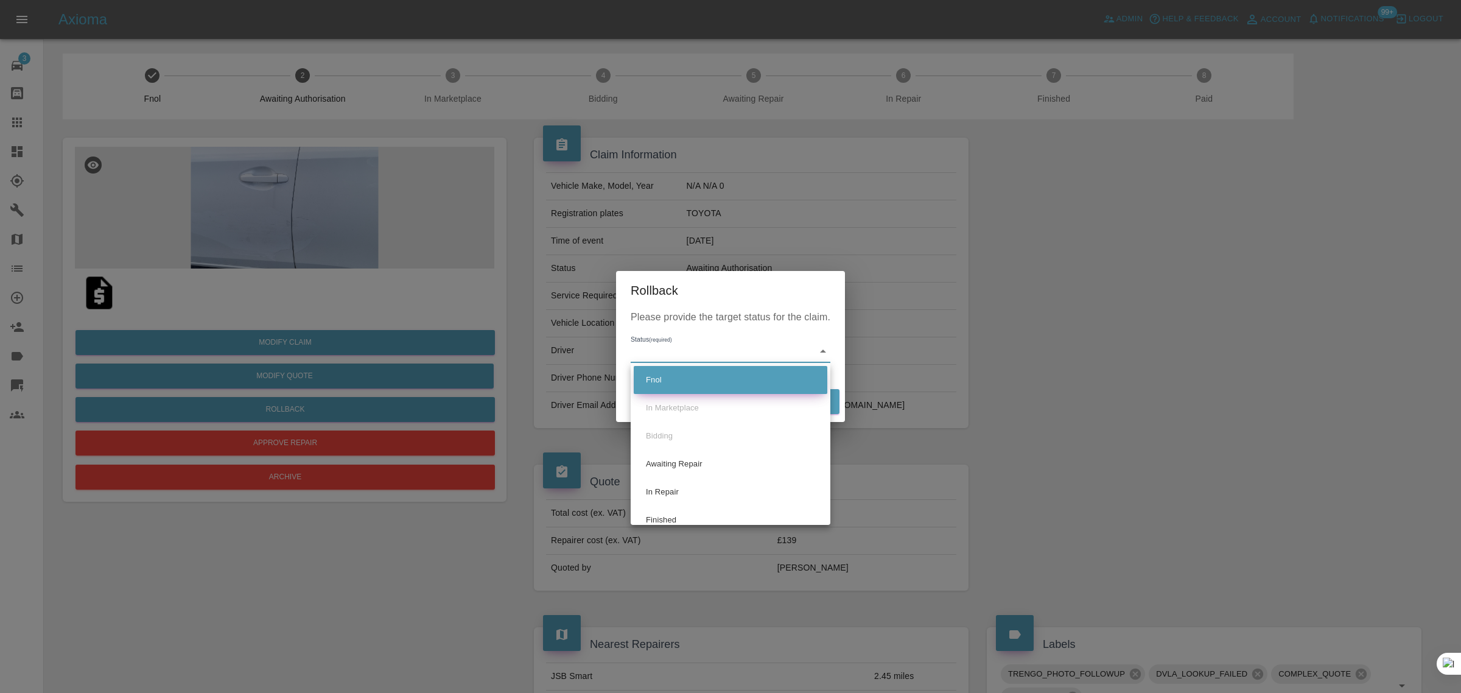
click at [649, 380] on li "Fnol" at bounding box center [731, 380] width 194 height 28
type input "fnol"
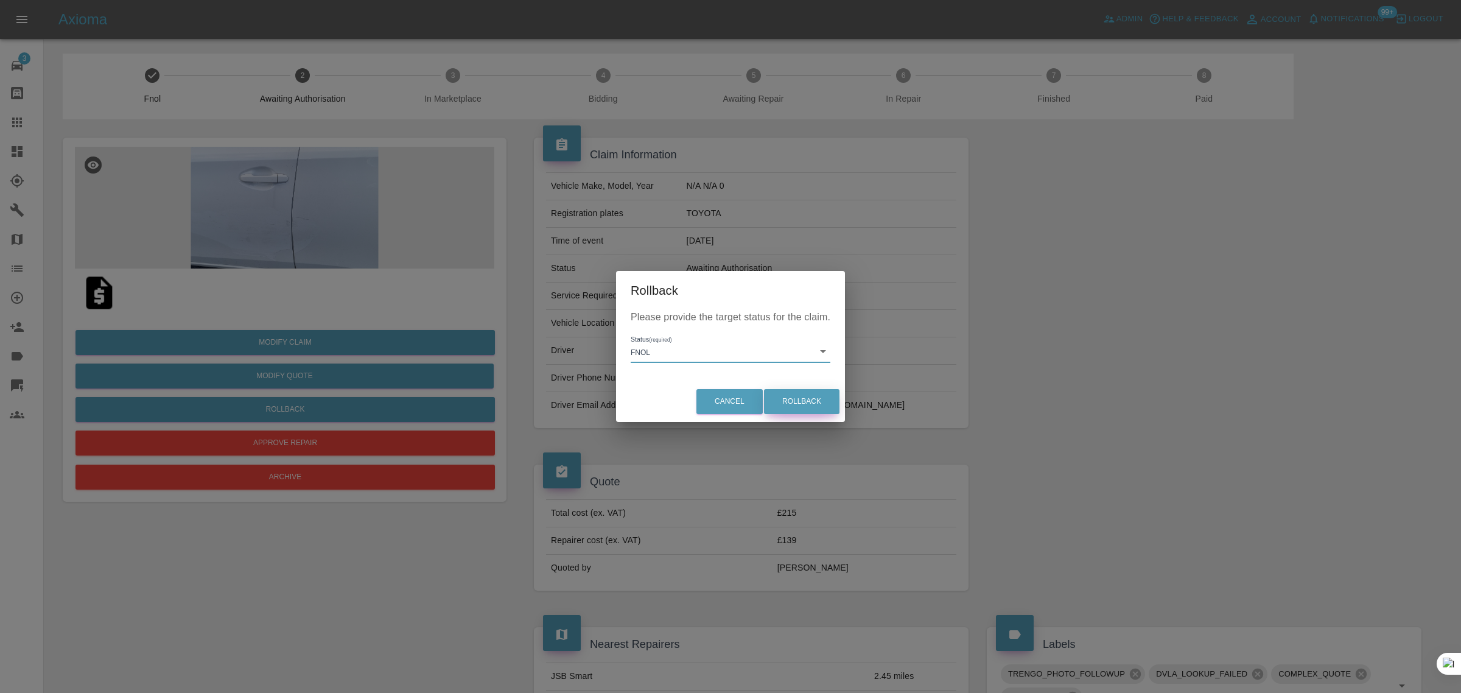
click at [774, 400] on button "Rollback" at bounding box center [801, 401] width 75 height 25
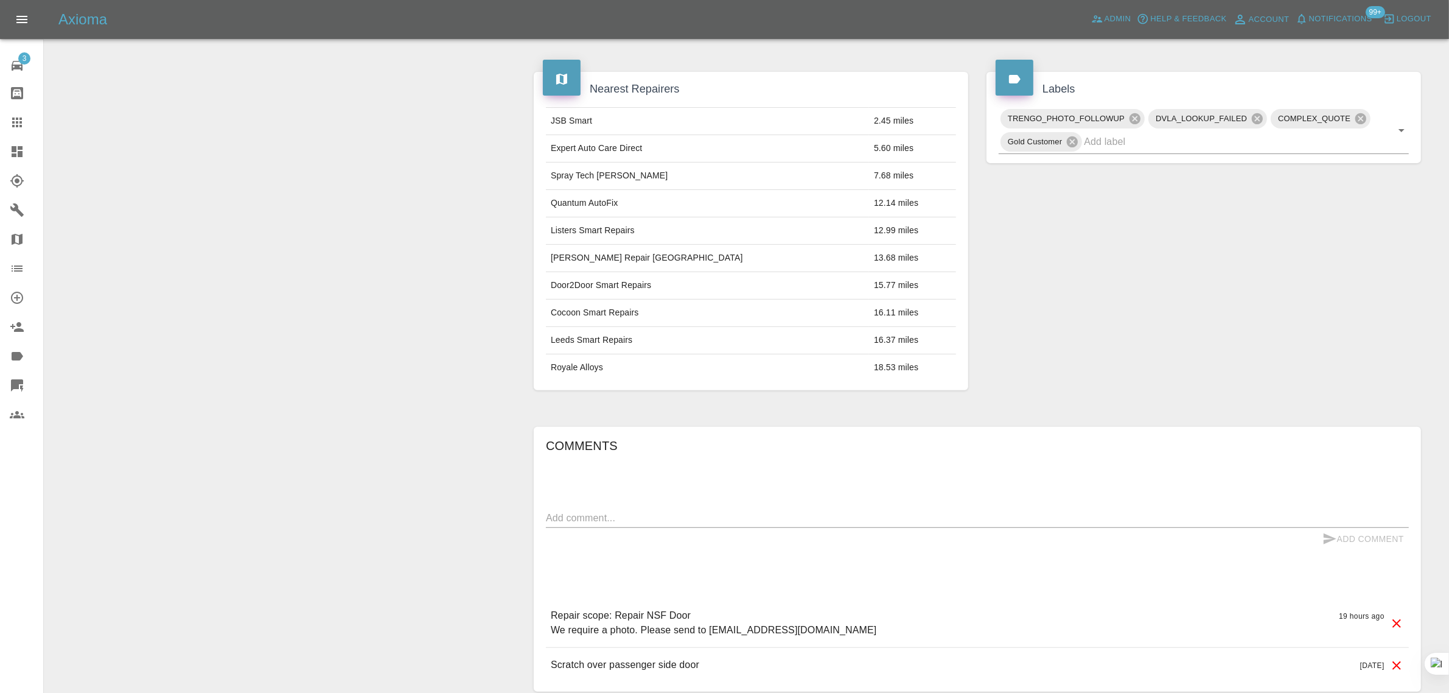
scroll to position [656, 0]
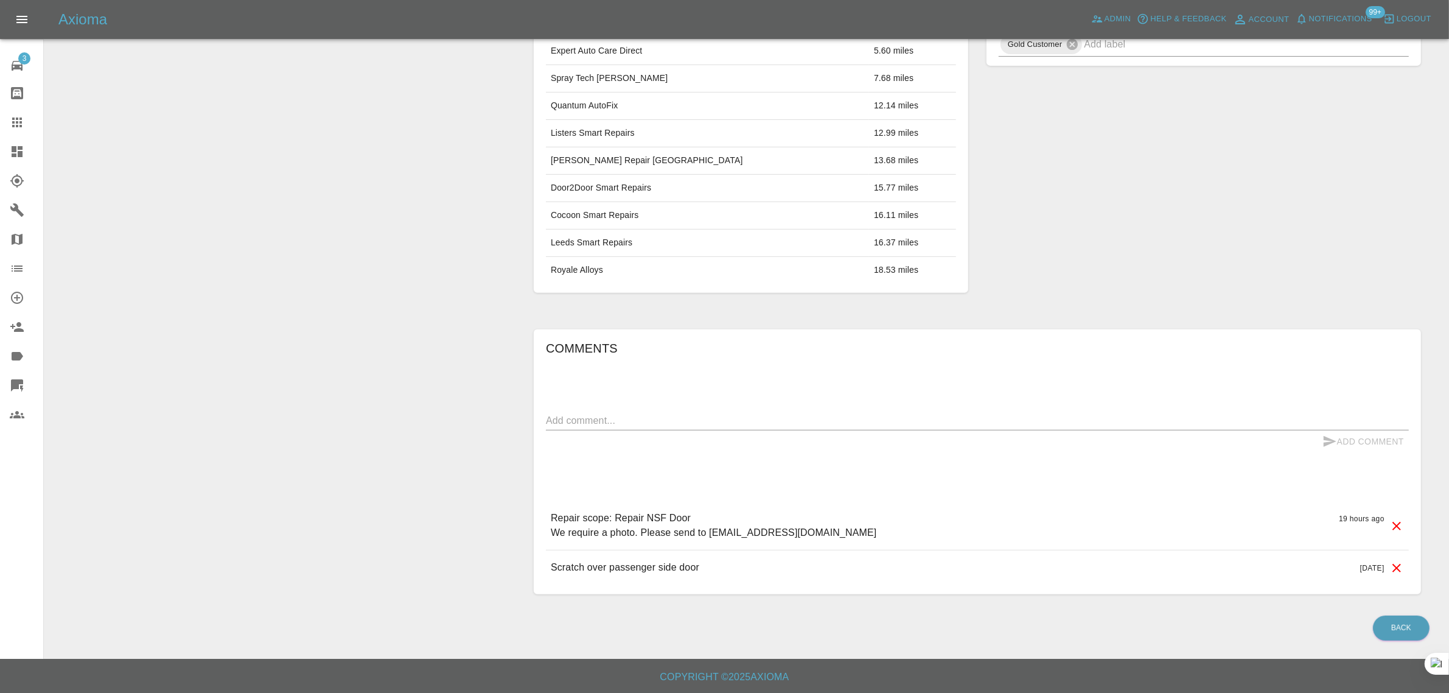
click at [21, 123] on icon at bounding box center [17, 122] width 10 height 10
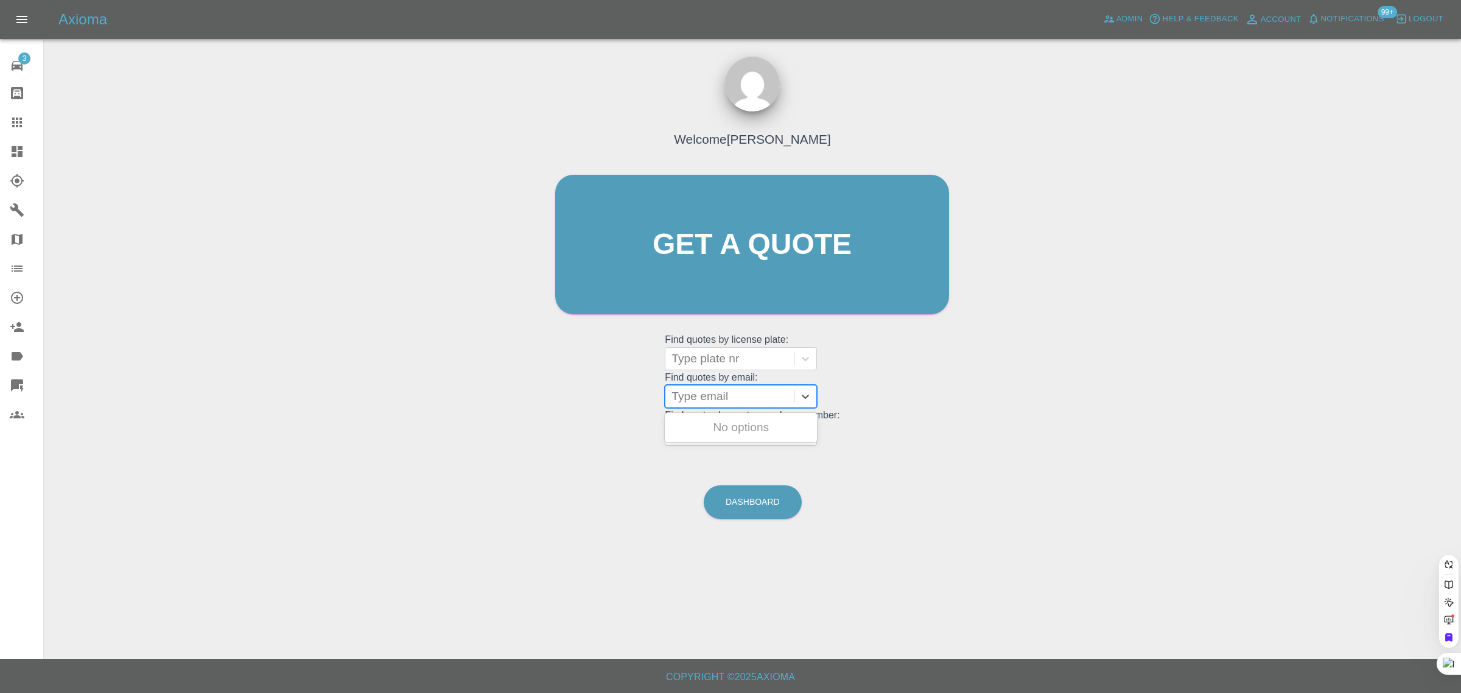
click at [701, 401] on div at bounding box center [729, 396] width 116 height 17
paste input "stephenedwards61@hotmail.com"
type input "stephenedwards61@hotmail.com"
click at [711, 419] on div "LV71 ZBU, Awaiting Authorisation" at bounding box center [741, 434] width 152 height 39
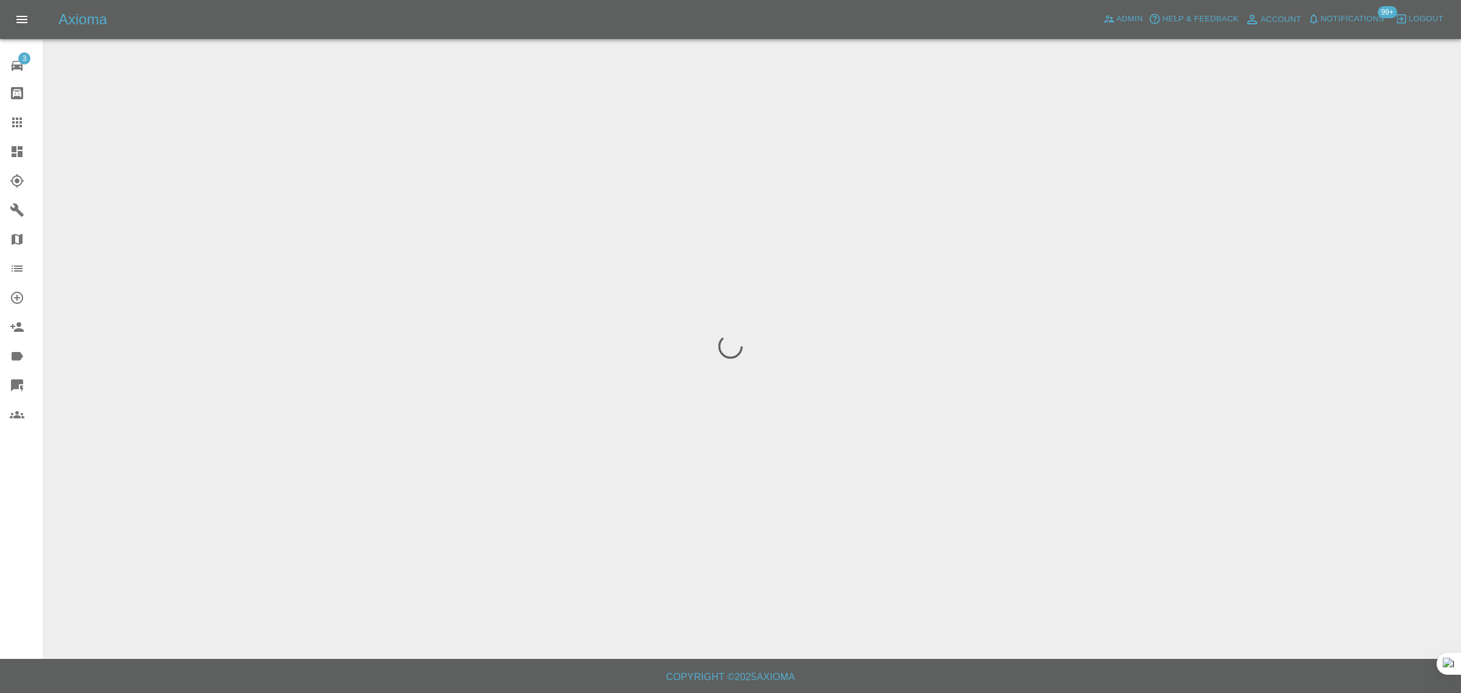
click at [13, 498] on div "3 Repair home Bodyshop home Claims Dashboard Explorer Garages Map Organization …" at bounding box center [22, 346] width 44 height 693
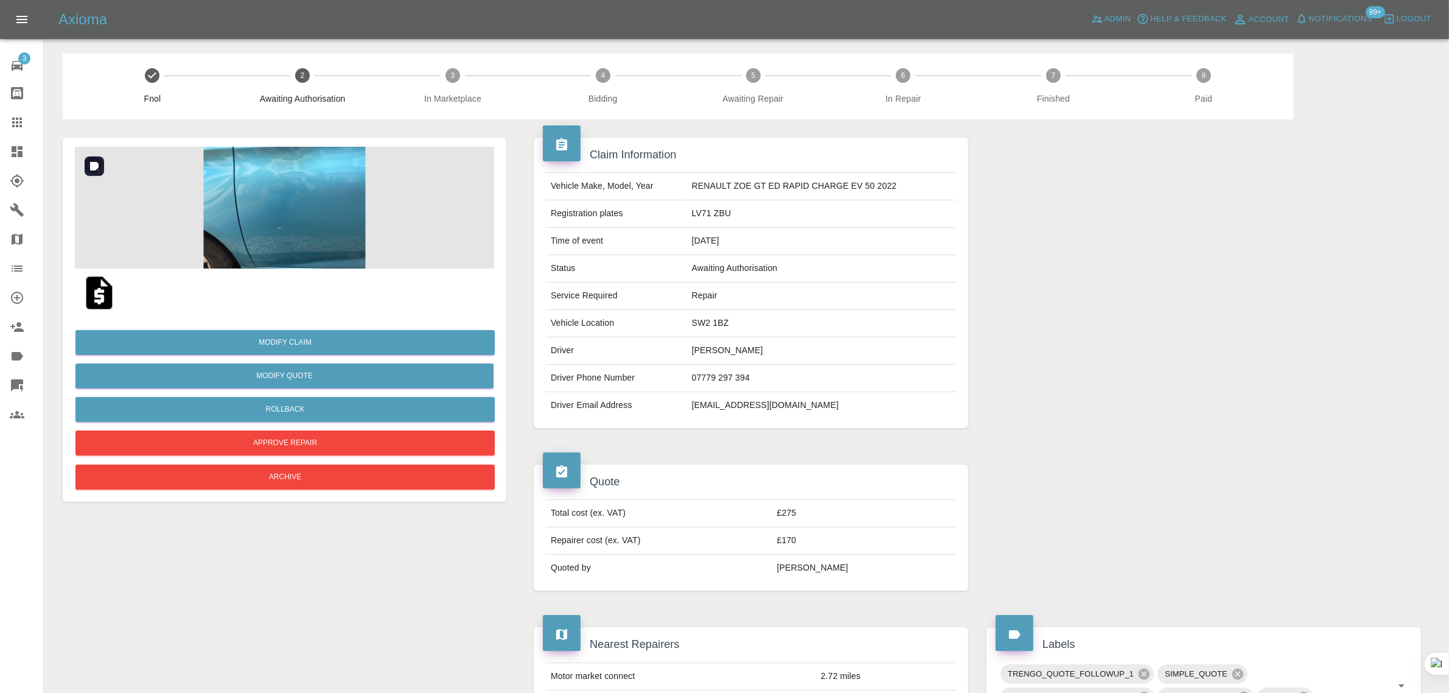
click at [293, 227] on img at bounding box center [284, 208] width 419 height 122
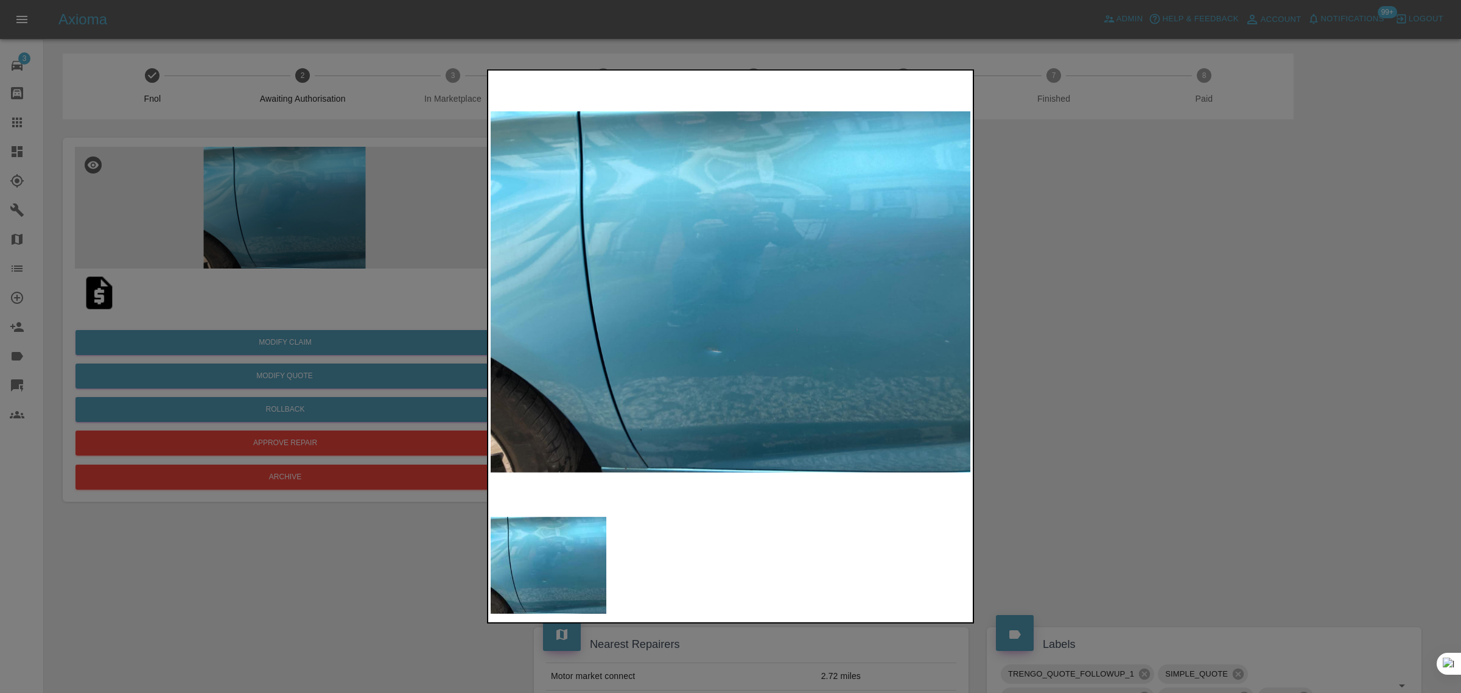
click at [1084, 336] on div at bounding box center [730, 346] width 1461 height 693
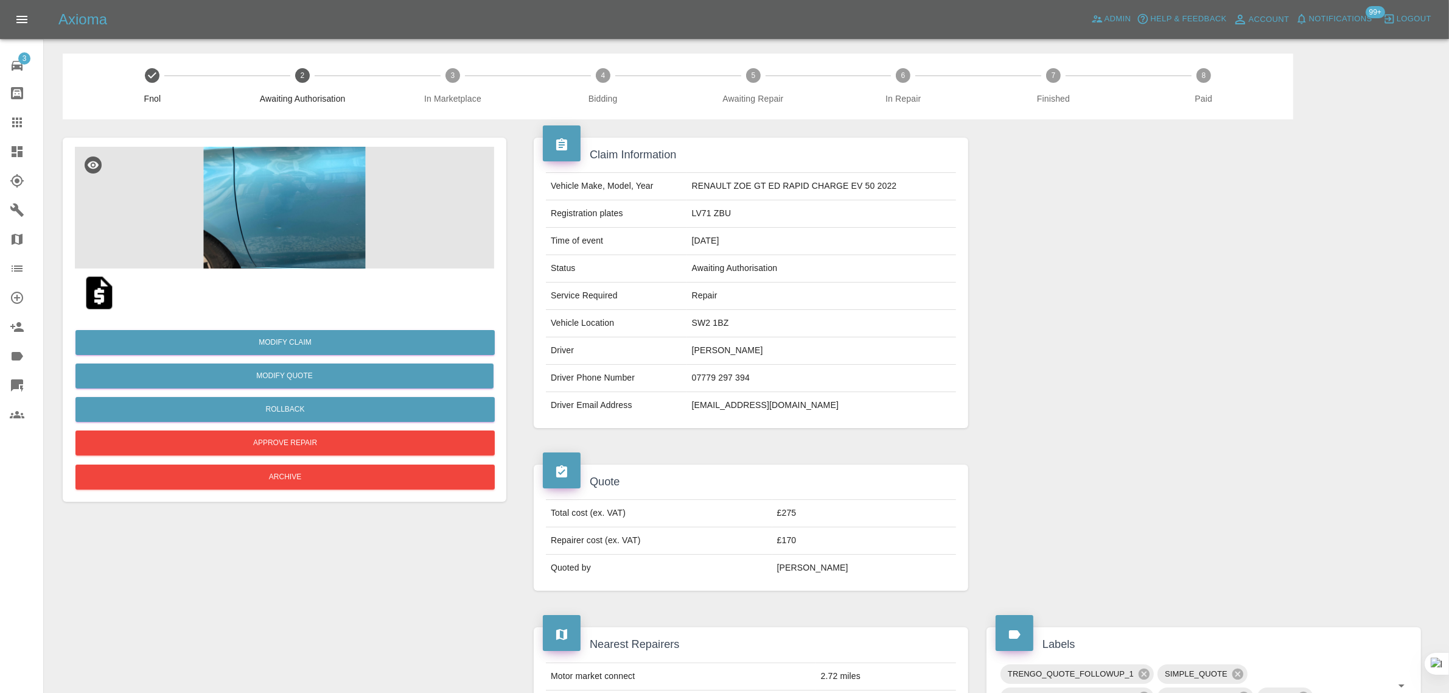
click at [12, 128] on icon at bounding box center [17, 122] width 15 height 15
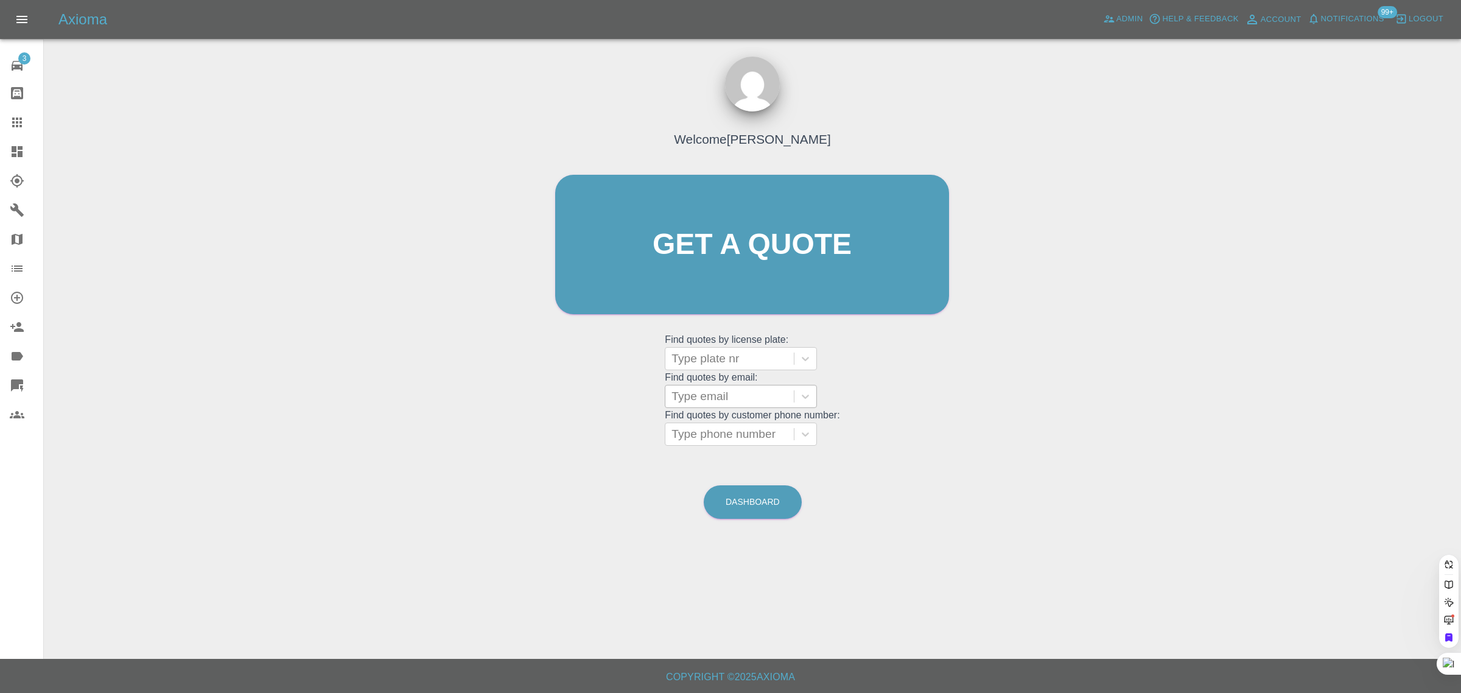
click at [711, 404] on div at bounding box center [729, 396] width 116 height 17
paste input "theochapman@me.com"
type input "theochapman@me.com"
click at [722, 421] on div "MV70 ORG, Awaiting Repair" at bounding box center [741, 434] width 152 height 39
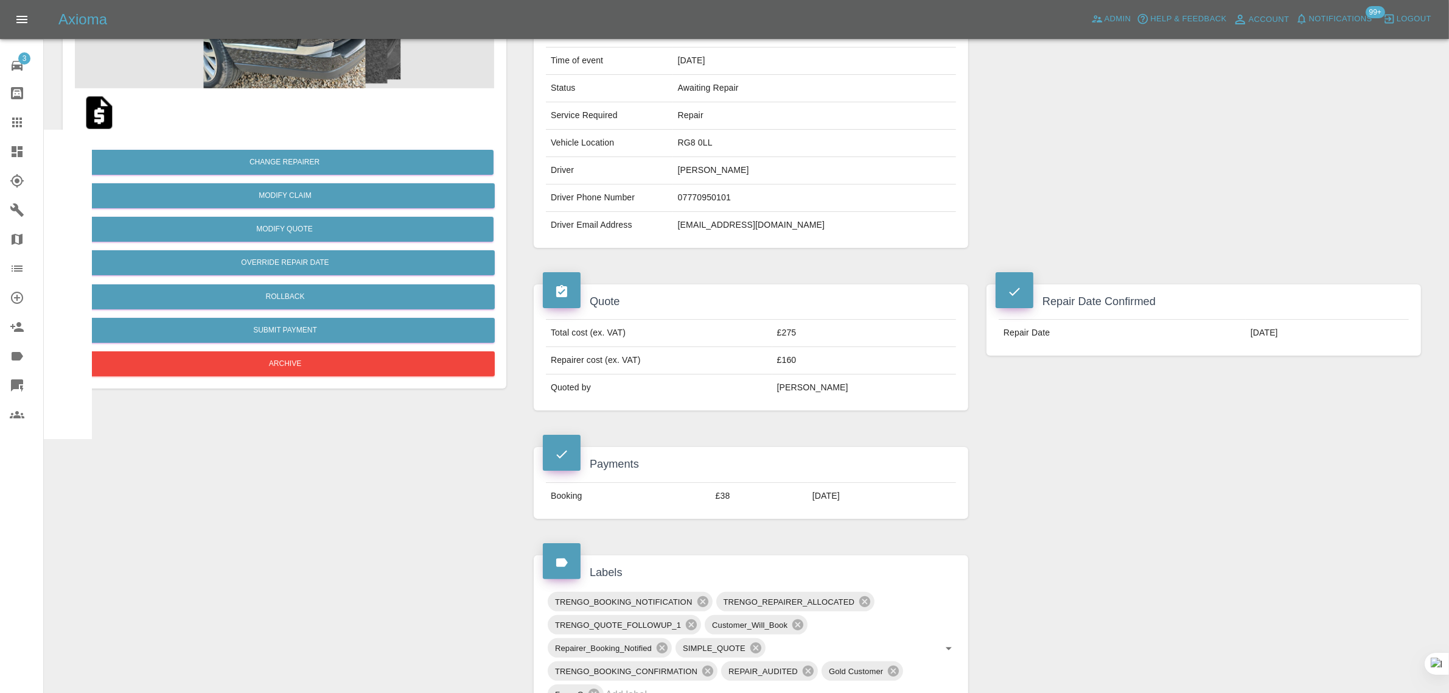
scroll to position [609, 0]
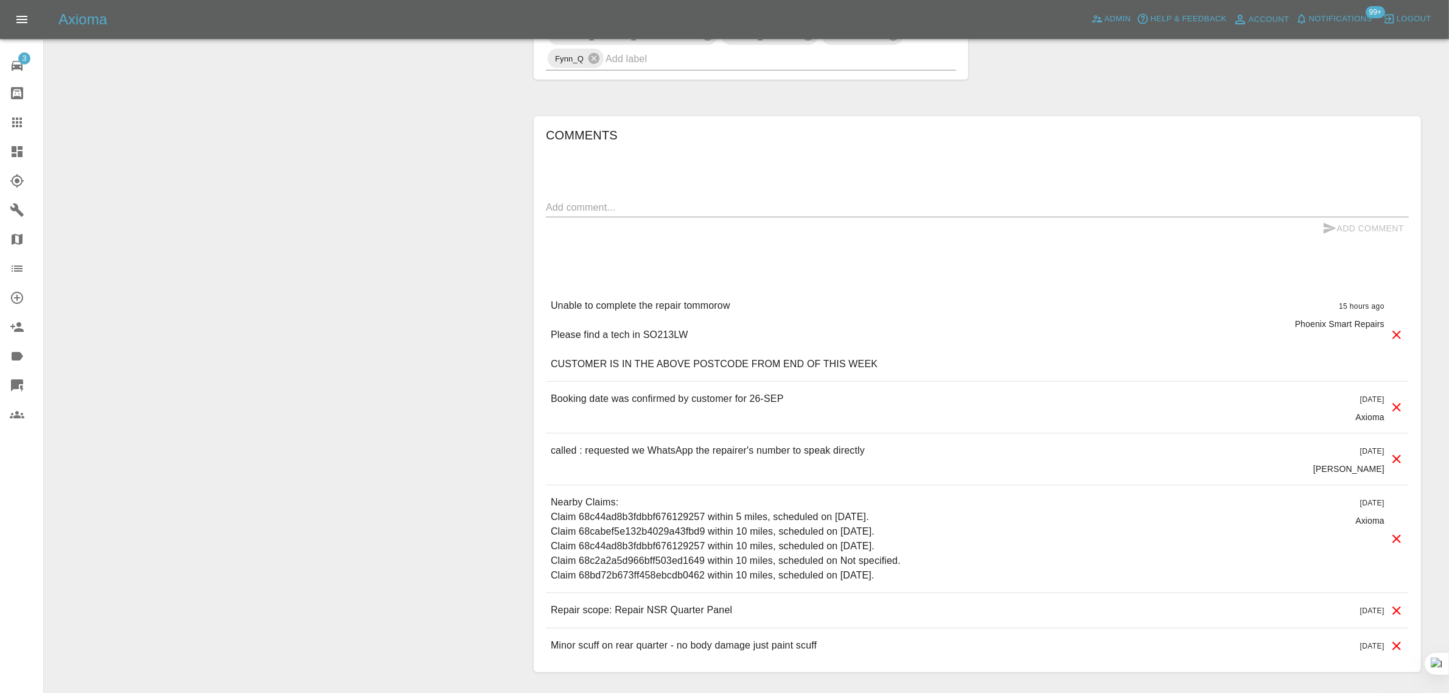
scroll to position [837, 0]
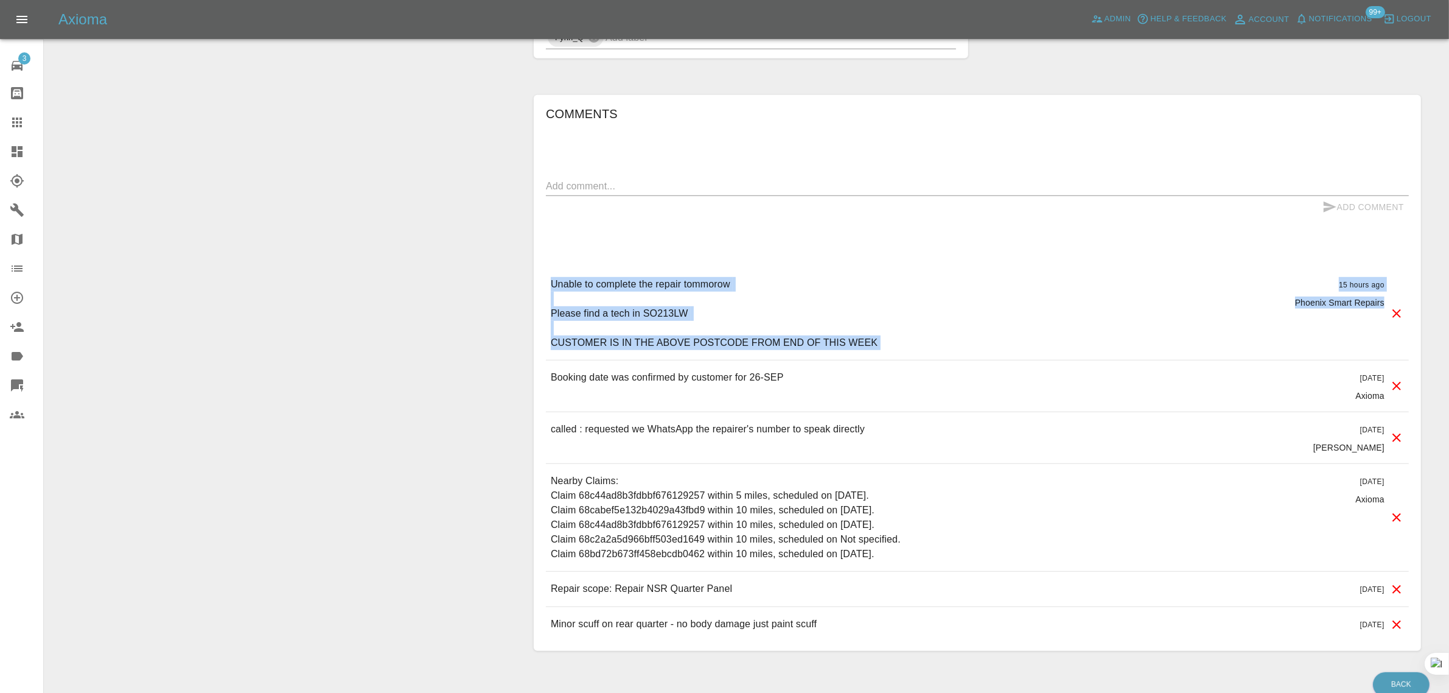
drag, startPoint x: 550, startPoint y: 284, endPoint x: 1385, endPoint y: 312, distance: 835.6
click at [1385, 312] on div "Unable to complete the repair tommorow Please find a tech in SO213LW CUSTOMER I…" at bounding box center [977, 313] width 863 height 93
copy div "Unable to complete the repair tommorow Please find a tech in SO213LW CUSTOMER I…"
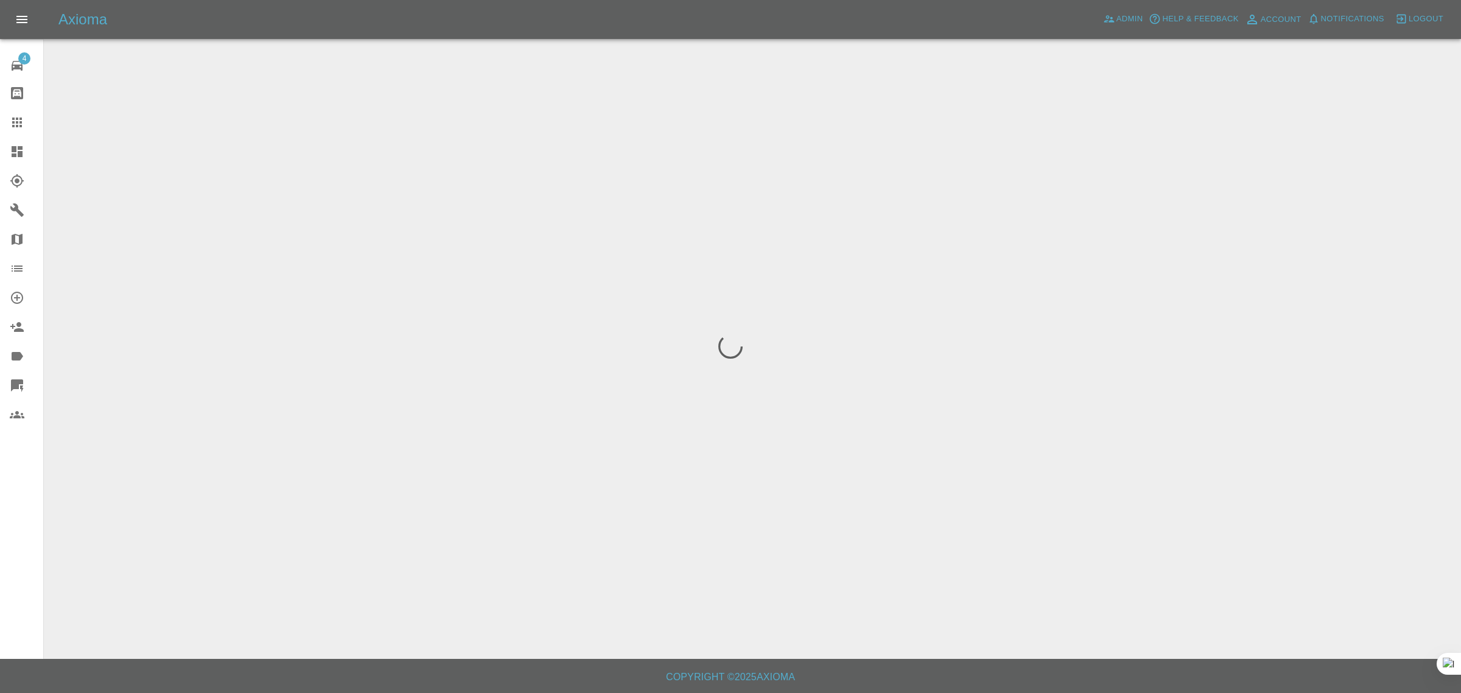
click at [23, 555] on div "4 Repair home Bodyshop home Claims Dashboard Explorer Garages Map Organization …" at bounding box center [22, 346] width 44 height 693
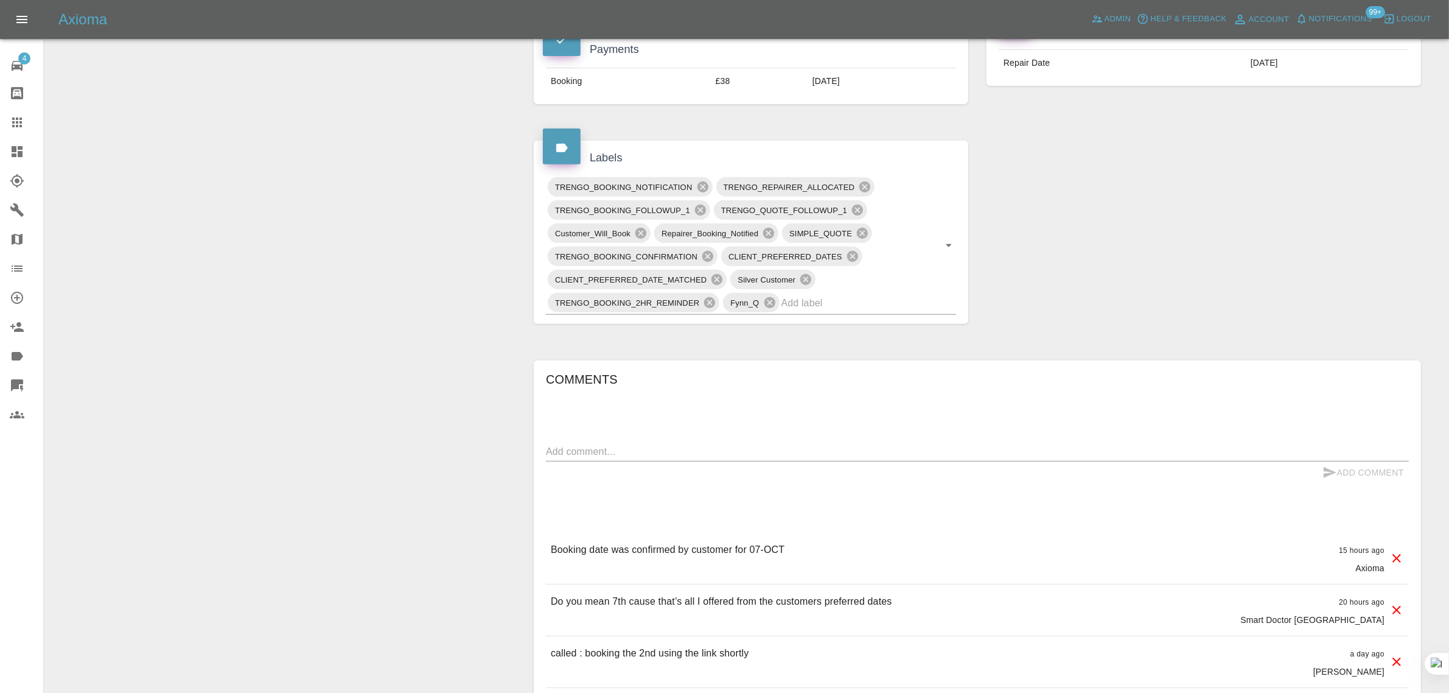
scroll to position [609, 0]
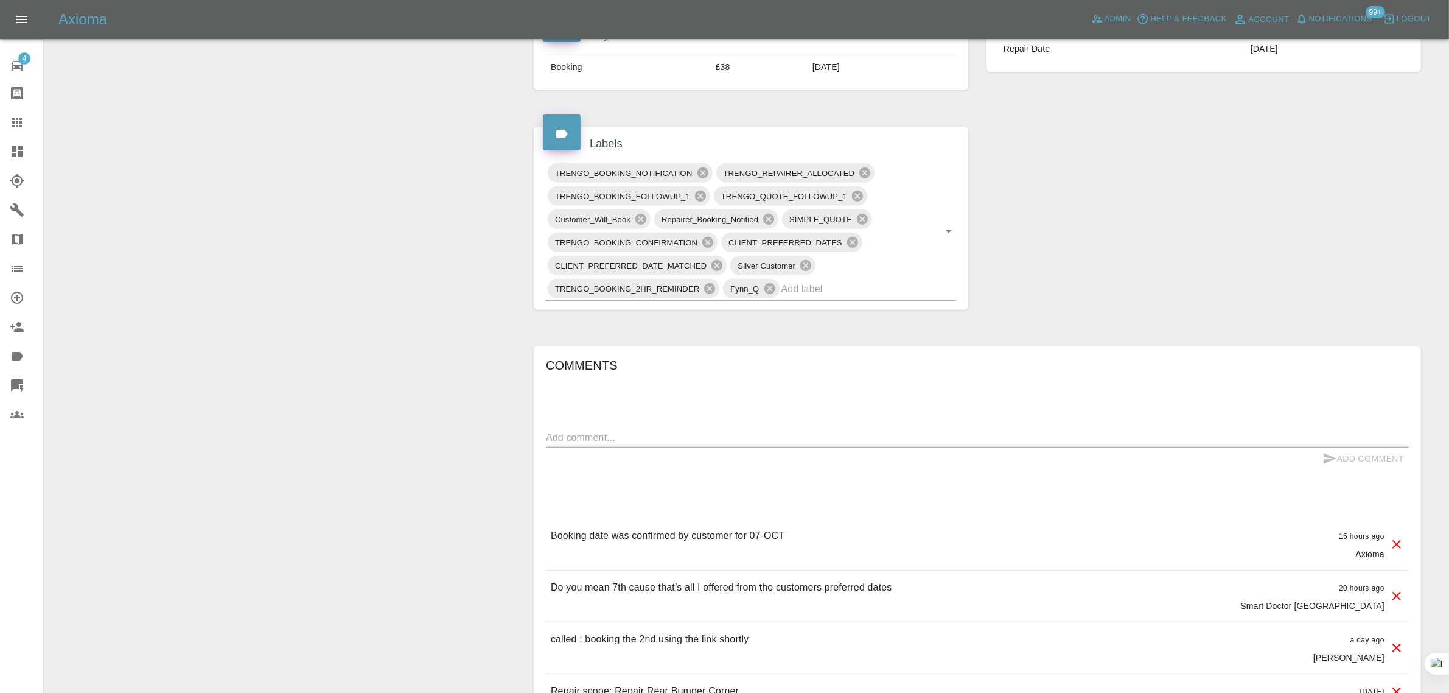
click at [764, 443] on textarea at bounding box center [977, 437] width 863 height 14
paste textarea "i’ve booked in for Tue 7th- please can you come after 11AM thanks, Marie"
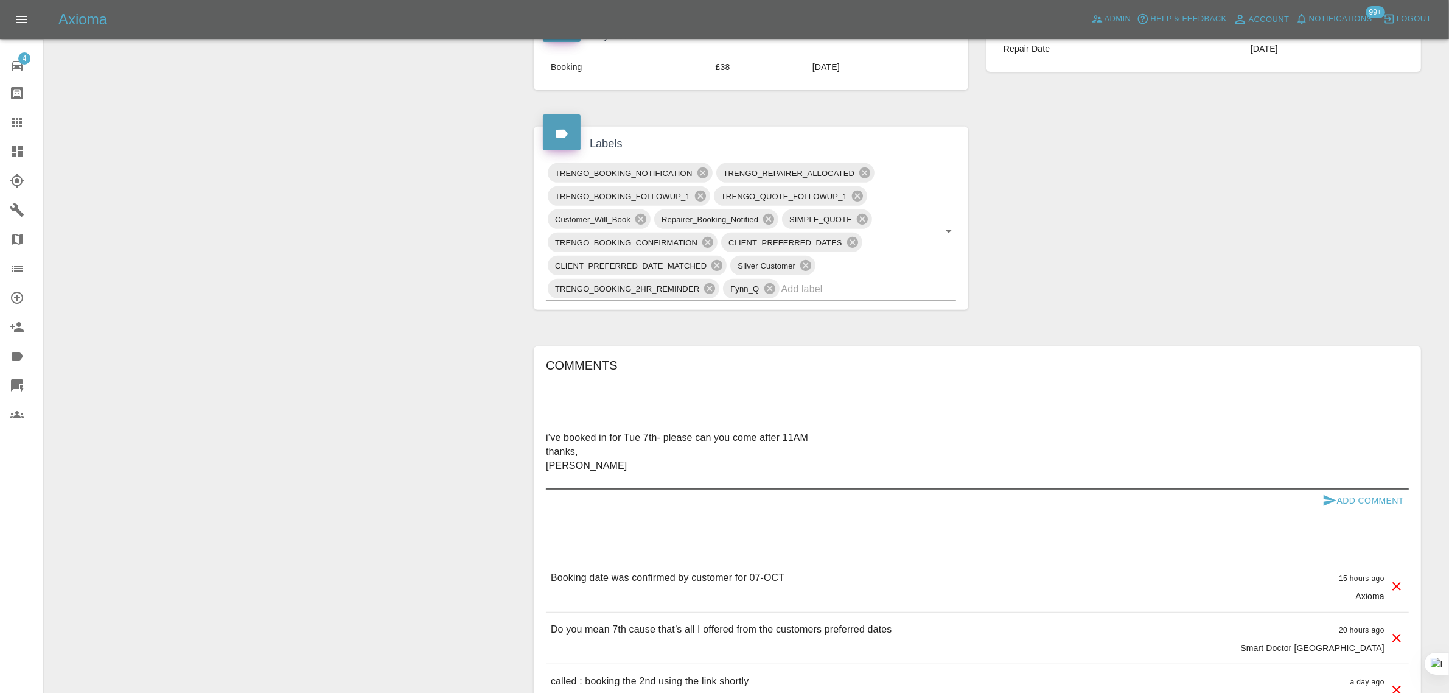
type textarea "i’ve booked in for Tue 7th- please can you come after 11AM thanks, Marie"
click at [1346, 507] on button "Add Comment" at bounding box center [1363, 500] width 91 height 23
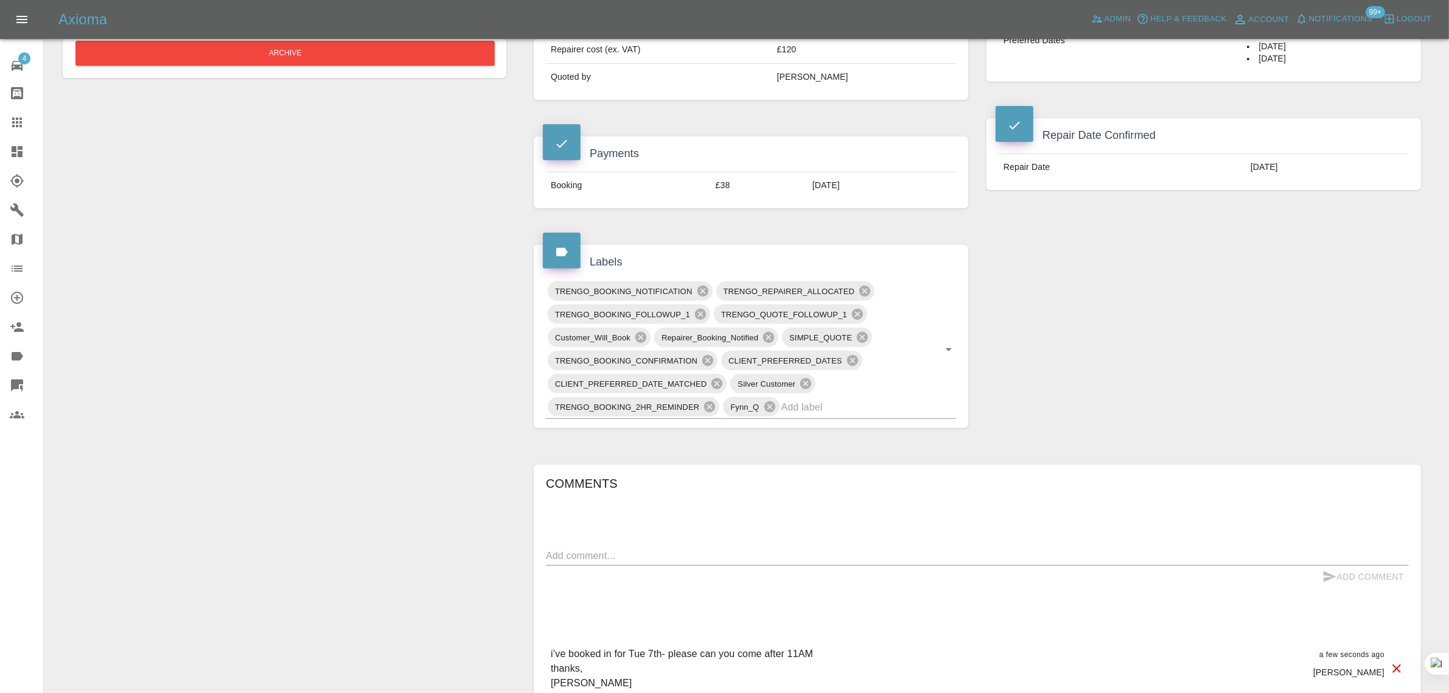
scroll to position [304, 0]
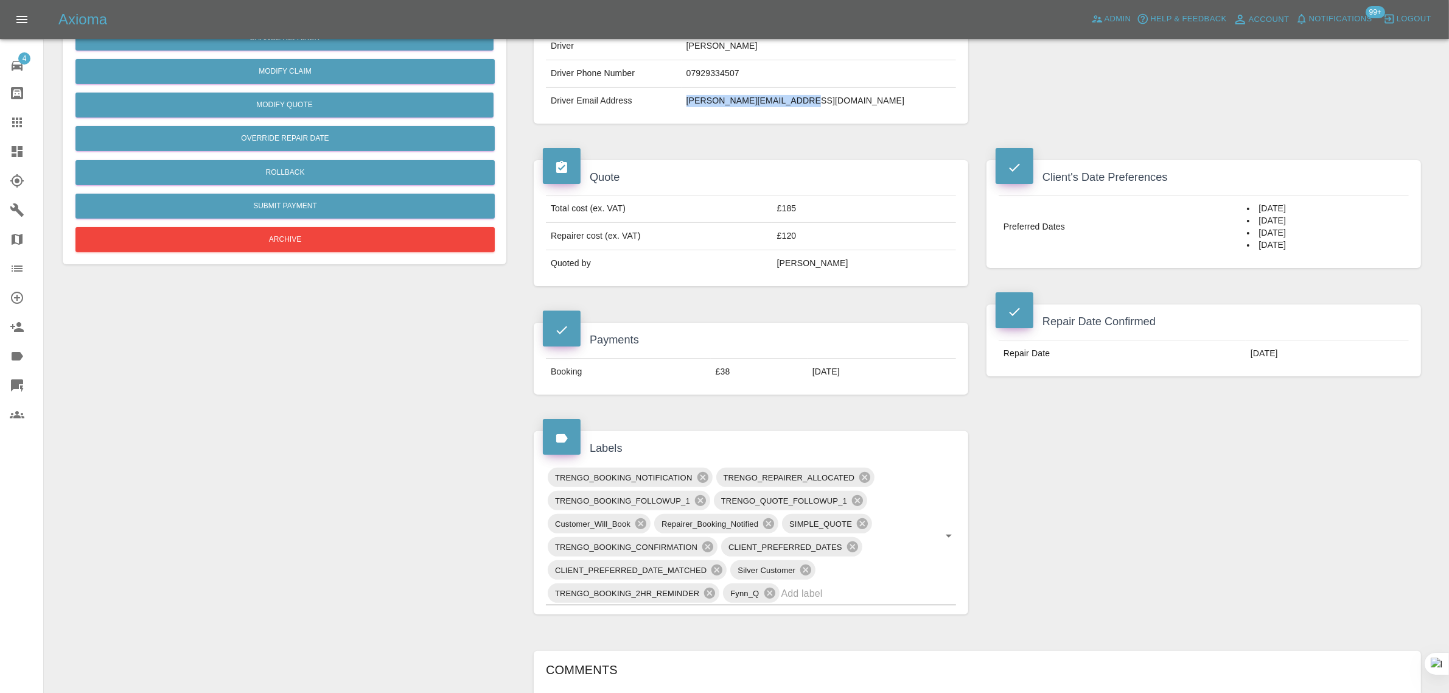
drag, startPoint x: 743, startPoint y: 103, endPoint x: 951, endPoint y: 102, distance: 208.2
click at [951, 102] on tr "Driver Email Address marie.brimfield@gmail.com" at bounding box center [751, 101] width 410 height 27
copy tr "marie.brimfield@gmail.com"
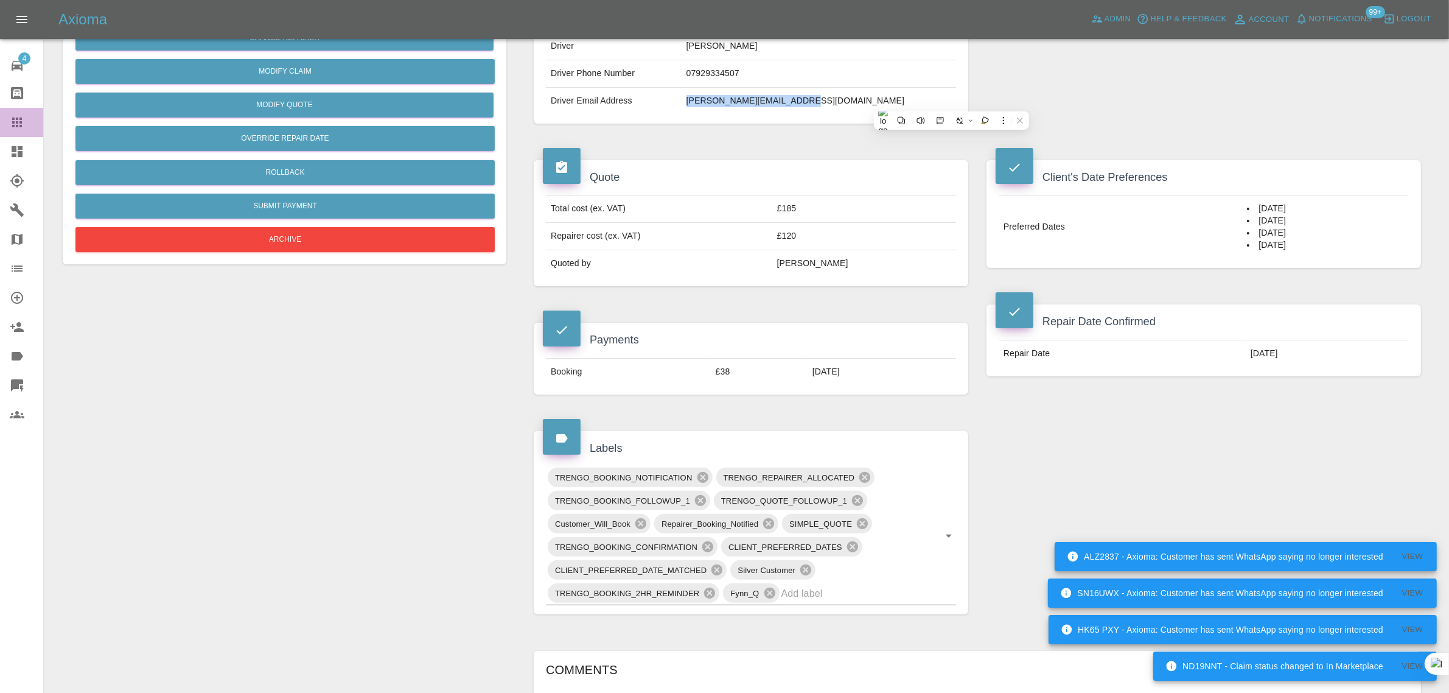
click at [21, 124] on icon at bounding box center [17, 122] width 15 height 15
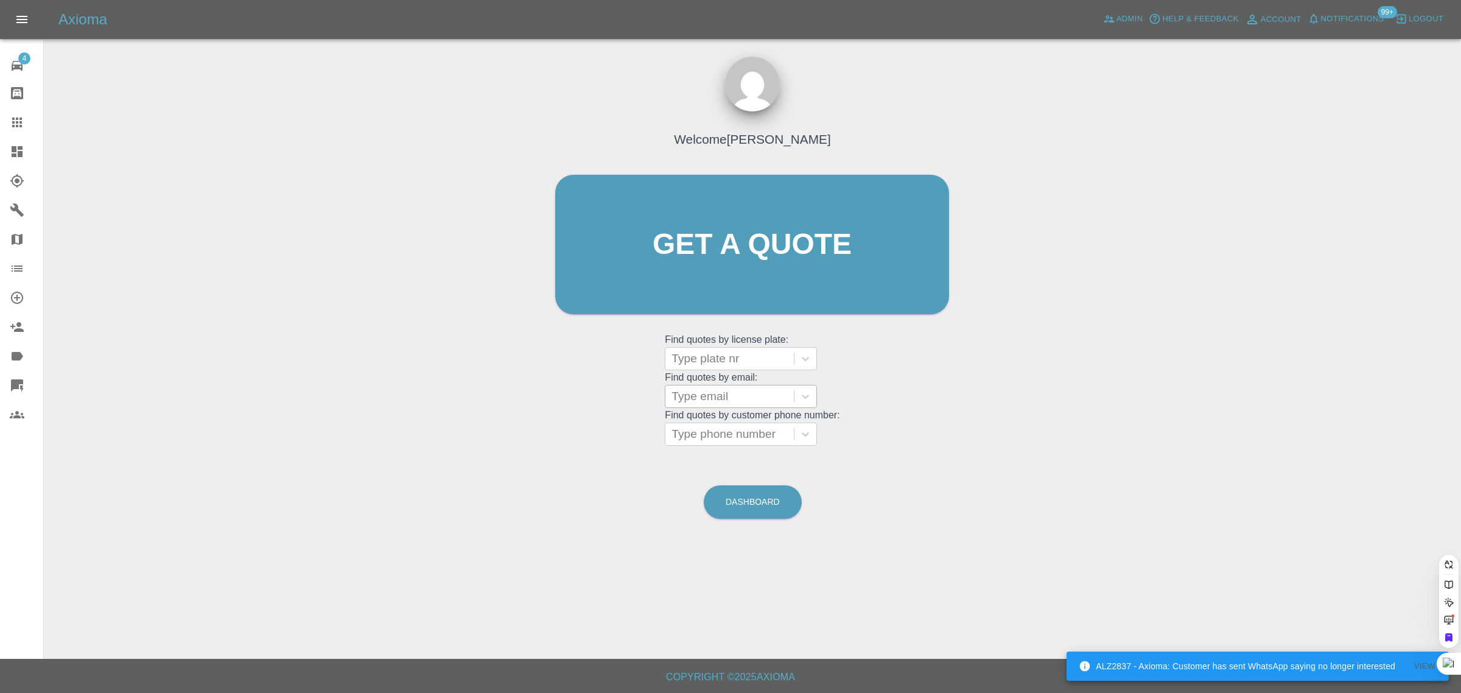
click at [711, 401] on div at bounding box center [729, 396] width 116 height 17
paste input "rickychampion@yahoo.co.uk"
type input "rickychampion@yahoo.co.uk"
click at [723, 429] on div "AJ71UZF, Awaiting Repair" at bounding box center [741, 427] width 152 height 24
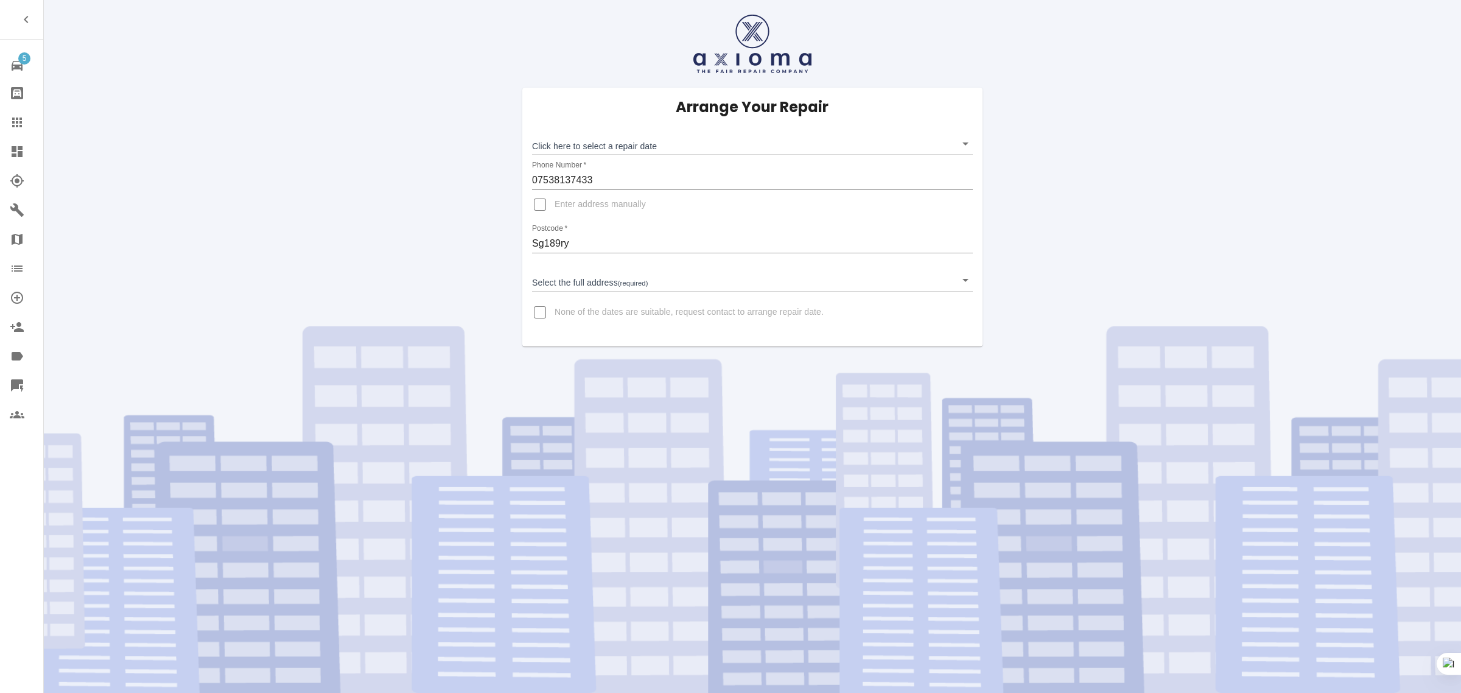
click at [547, 306] on input "None of the dates are suitable, request contact to arrange repair date." at bounding box center [539, 312] width 29 height 29
checkbox input "true"
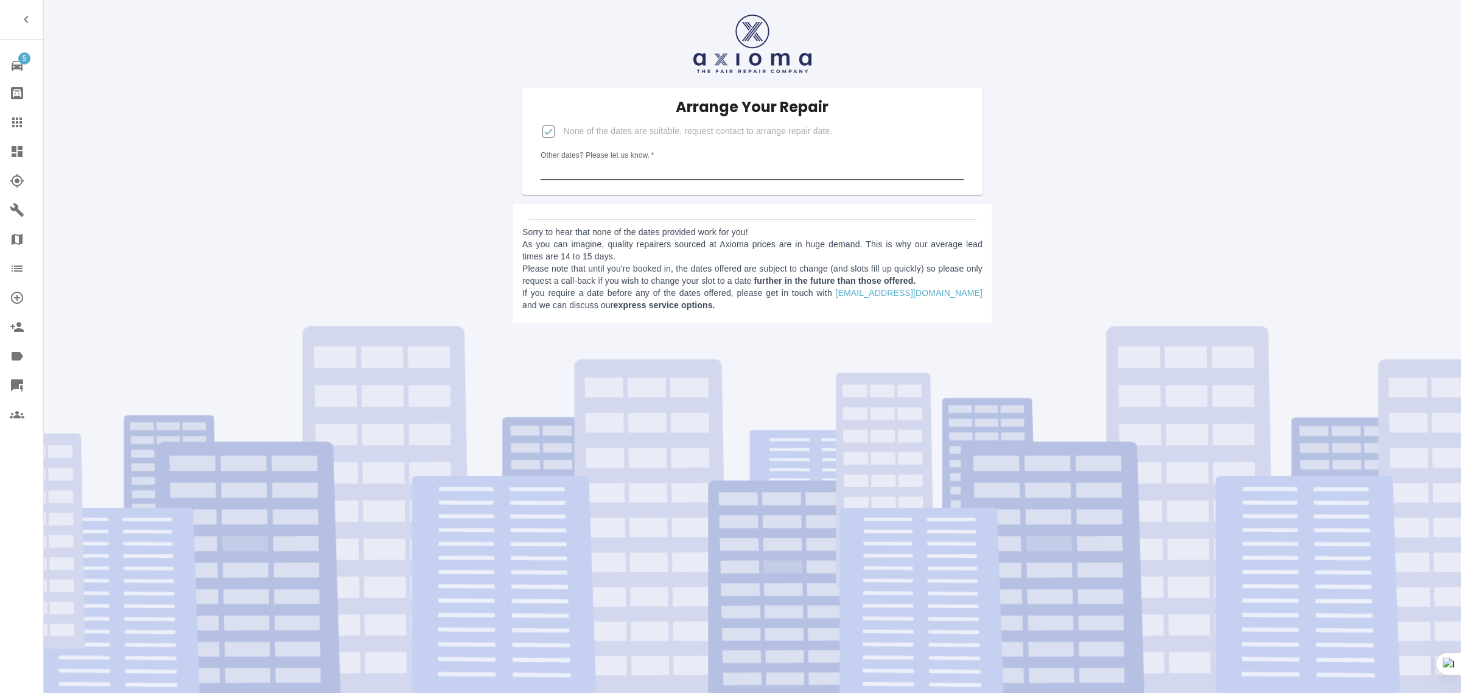
click at [658, 173] on input "Other dates? Please let us know.   *" at bounding box center [752, 170] width 423 height 19
paste input "Hi - the dates are too late as my cat goes back on 10th October. Is it possible…"
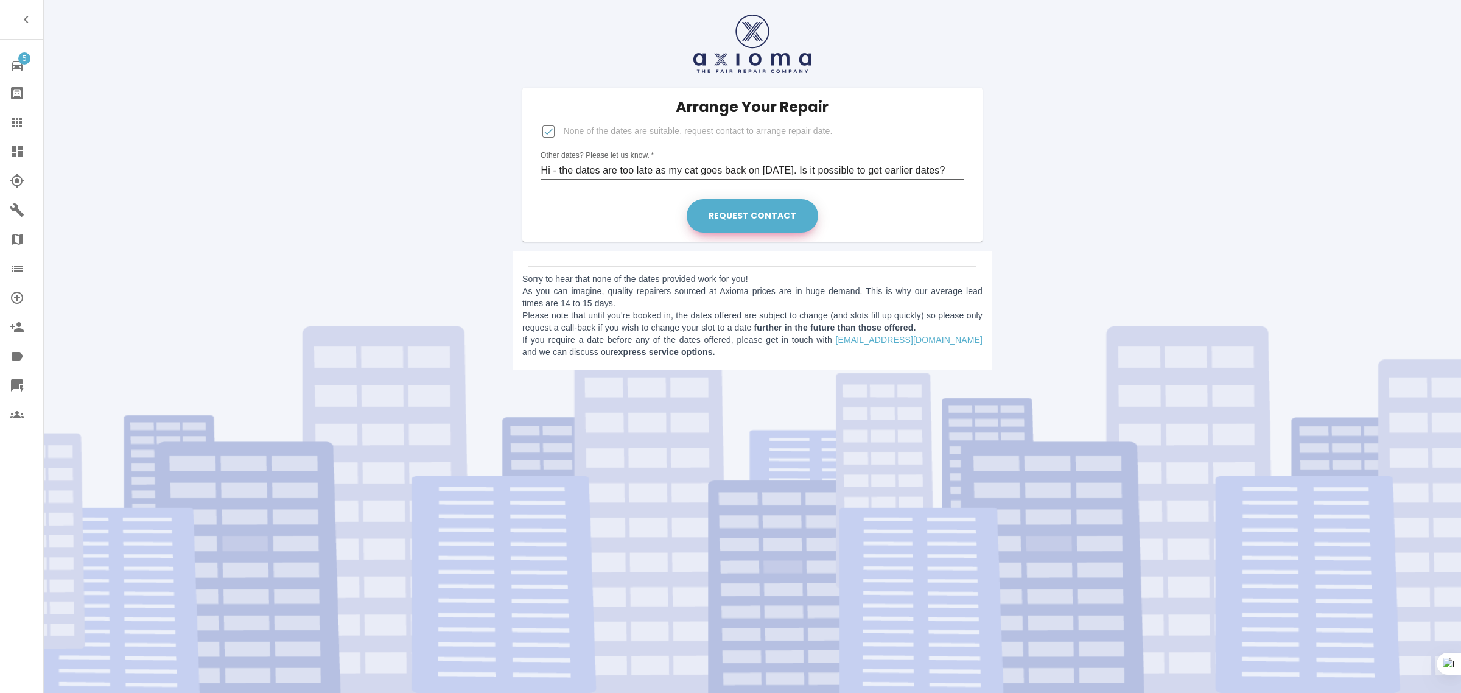
type input "Hi - the dates are too late as my cat goes back on 10th October. Is it possible…"
click at [802, 209] on button "Request contact" at bounding box center [752, 215] width 131 height 33
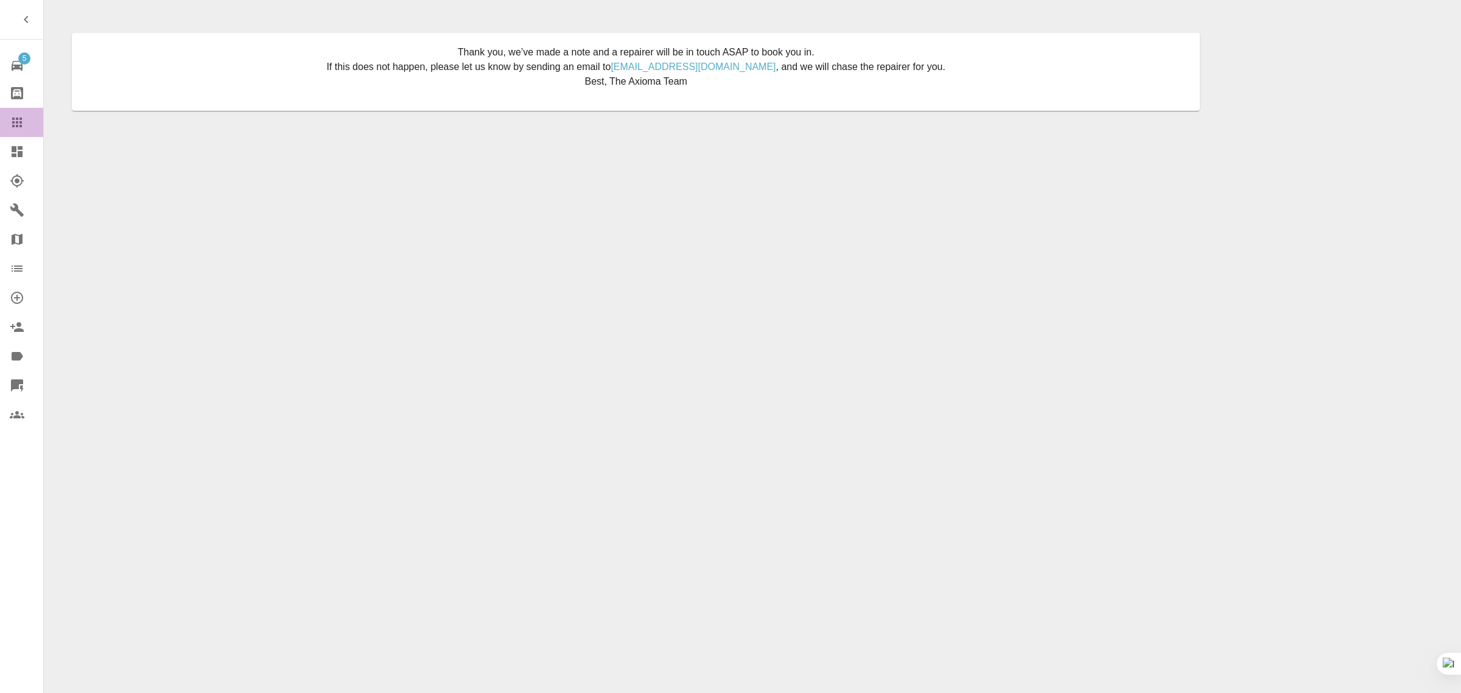
click at [18, 117] on icon at bounding box center [17, 122] width 15 height 15
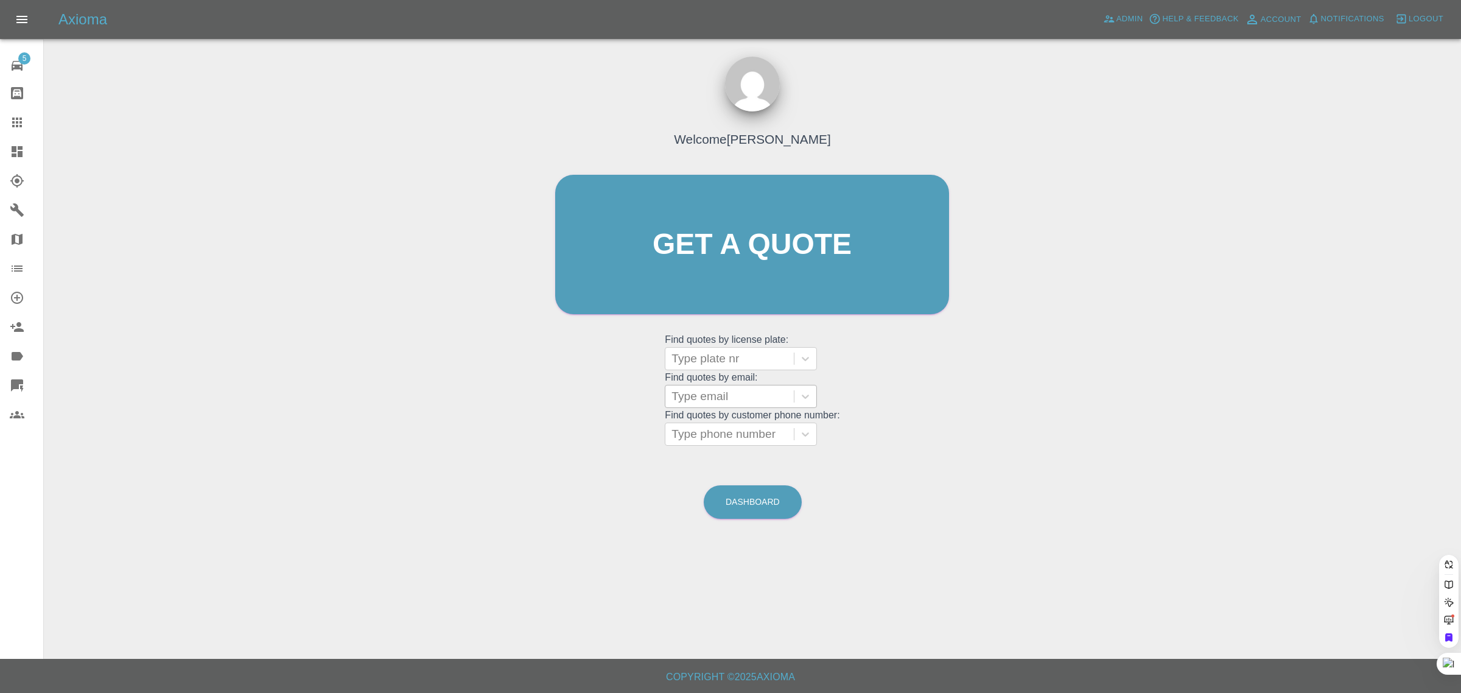
click at [688, 385] on div "Type email" at bounding box center [729, 396] width 128 height 22
paste input "[EMAIL_ADDRESS][DOMAIN_NAME]"
type input "[EMAIL_ADDRESS][DOMAIN_NAME]"
click at [731, 424] on div "SN17SKU, Awaiting Repair" at bounding box center [741, 434] width 152 height 39
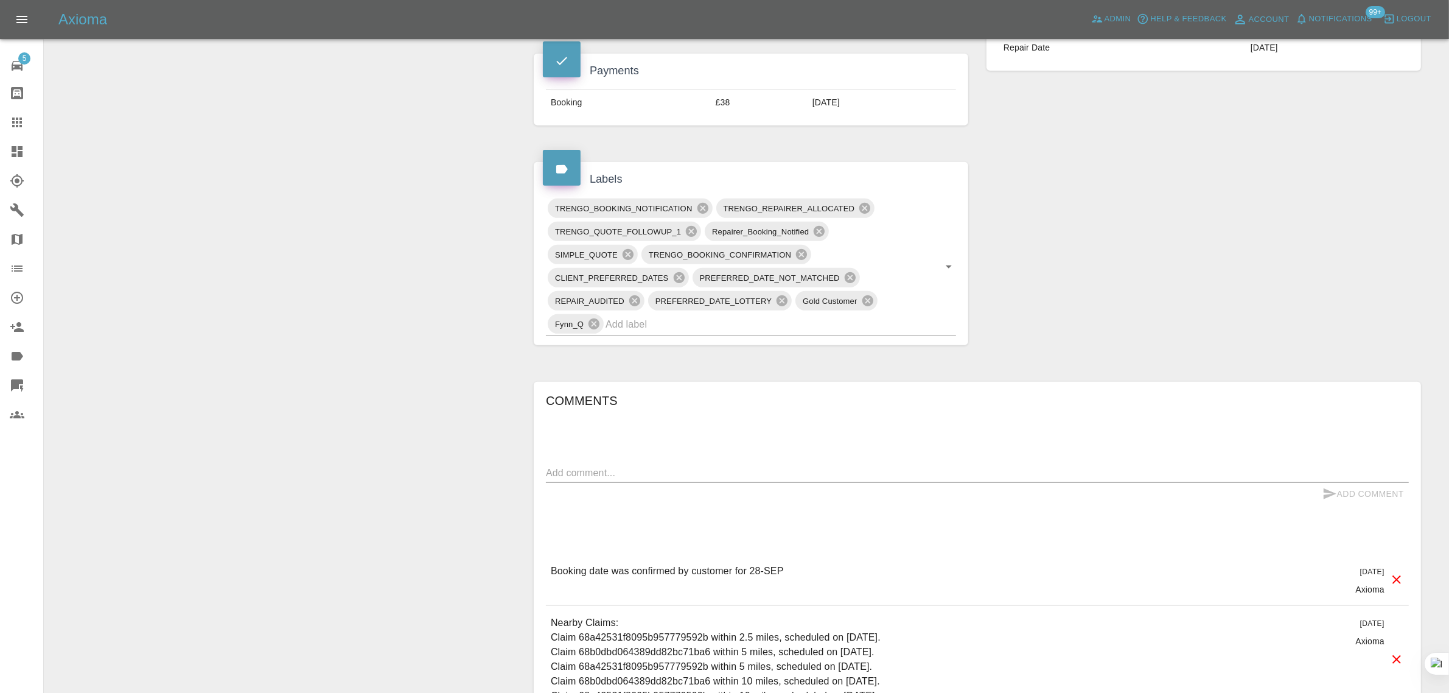
scroll to position [317, 0]
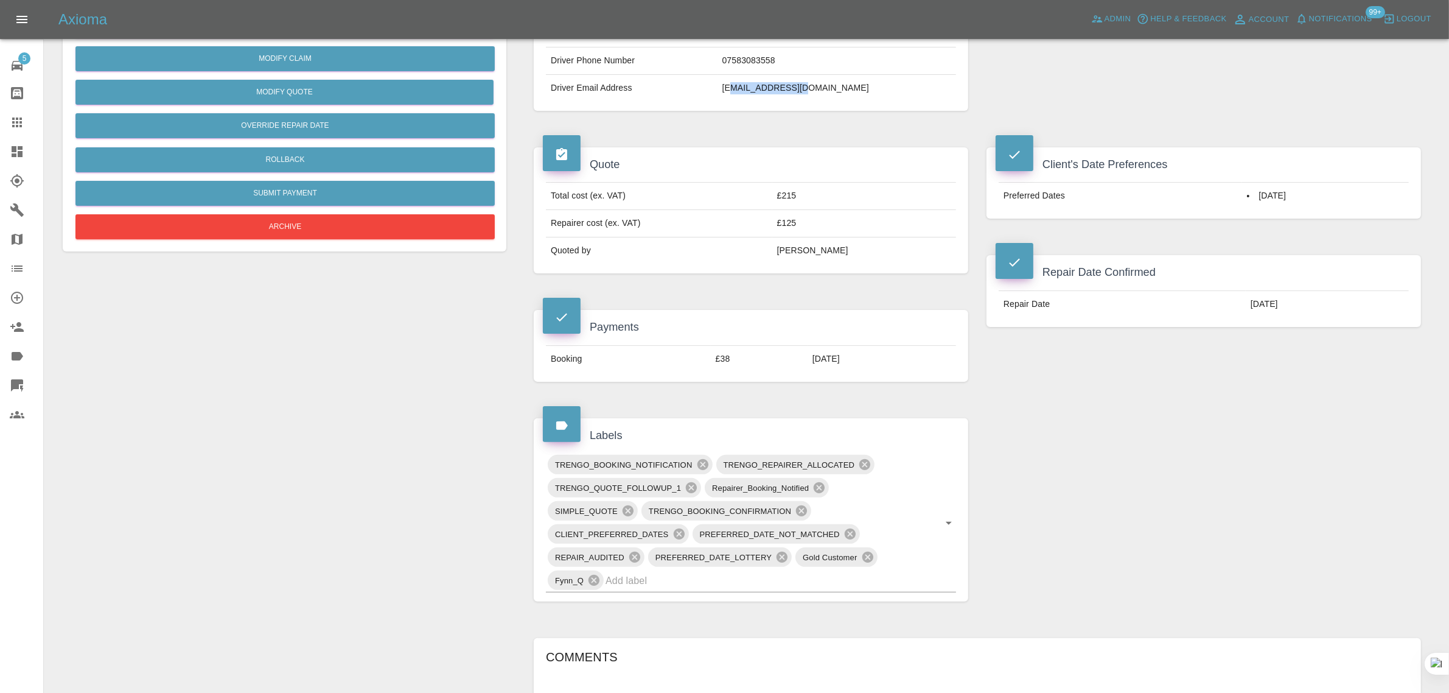
drag, startPoint x: 783, startPoint y: 91, endPoint x: 880, endPoint y: 88, distance: 96.8
click at [880, 88] on td "[EMAIL_ADDRESS][DOMAIN_NAME]" at bounding box center [837, 88] width 239 height 27
click at [798, 102] on td "[EMAIL_ADDRESS][DOMAIN_NAME]" at bounding box center [837, 88] width 239 height 27
drag, startPoint x: 770, startPoint y: 91, endPoint x: 870, endPoint y: 97, distance: 100.6
click at [870, 97] on tr "Driver Email Address audse63@gmail.com" at bounding box center [751, 88] width 410 height 27
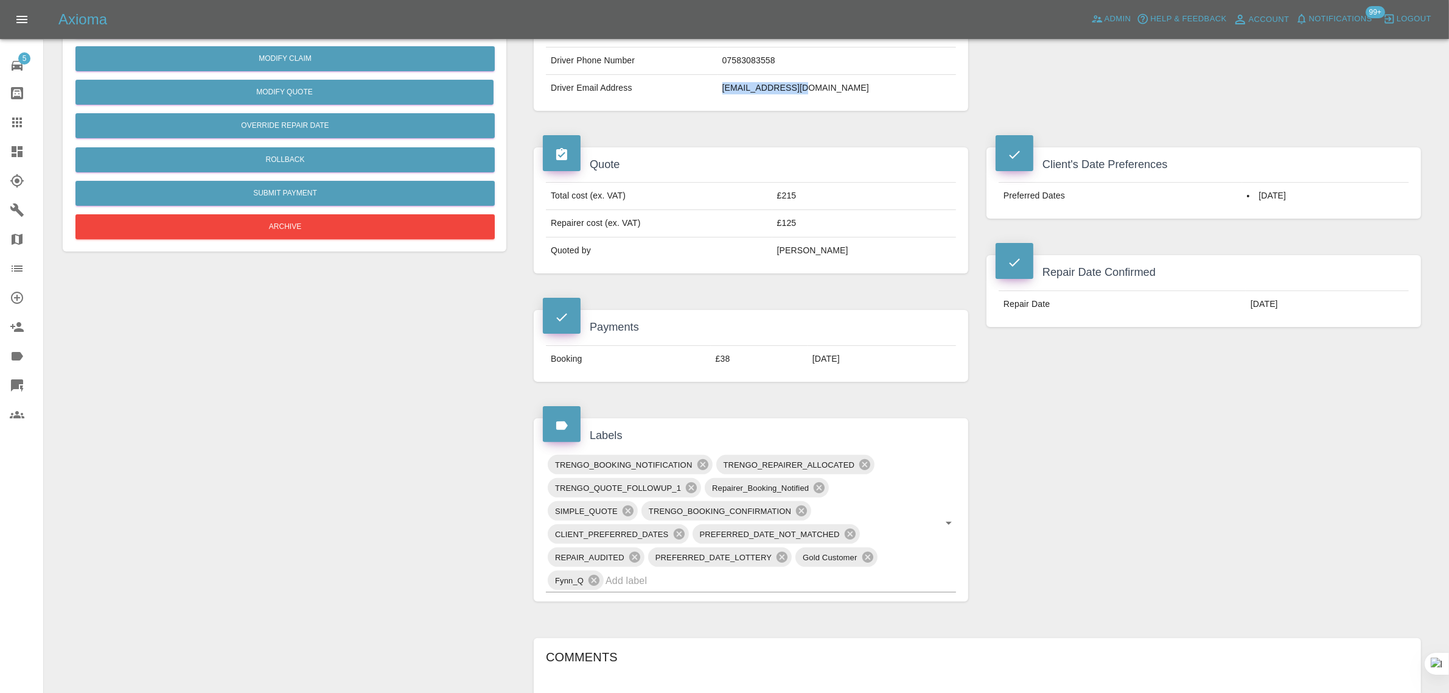
copy tr "[EMAIL_ADDRESS][DOMAIN_NAME]"
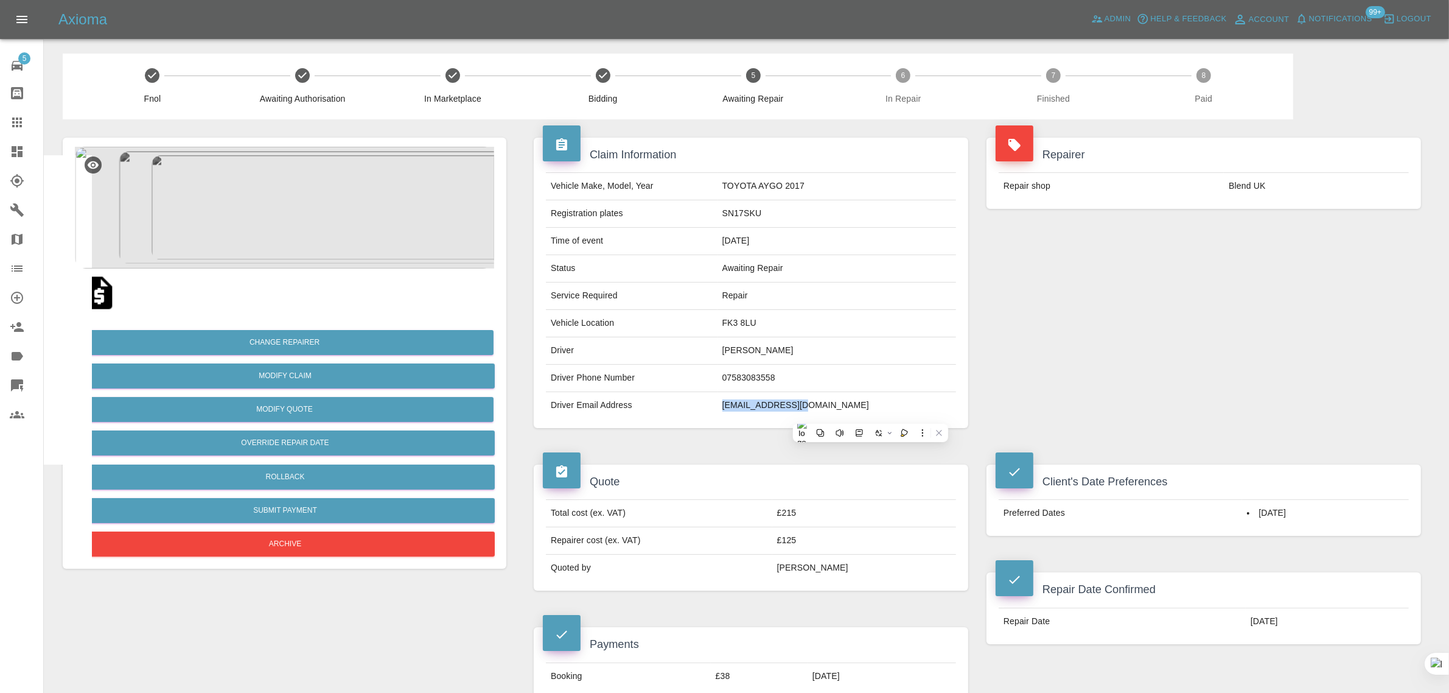
click at [101, 299] on img at bounding box center [99, 292] width 39 height 39
drag, startPoint x: 1230, startPoint y: 191, endPoint x: 1273, endPoint y: 187, distance: 42.8
click at [1273, 187] on td "Blend UK" at bounding box center [1316, 186] width 185 height 27
copy td "Blend UK"
click at [24, 122] on div at bounding box center [27, 122] width 34 height 15
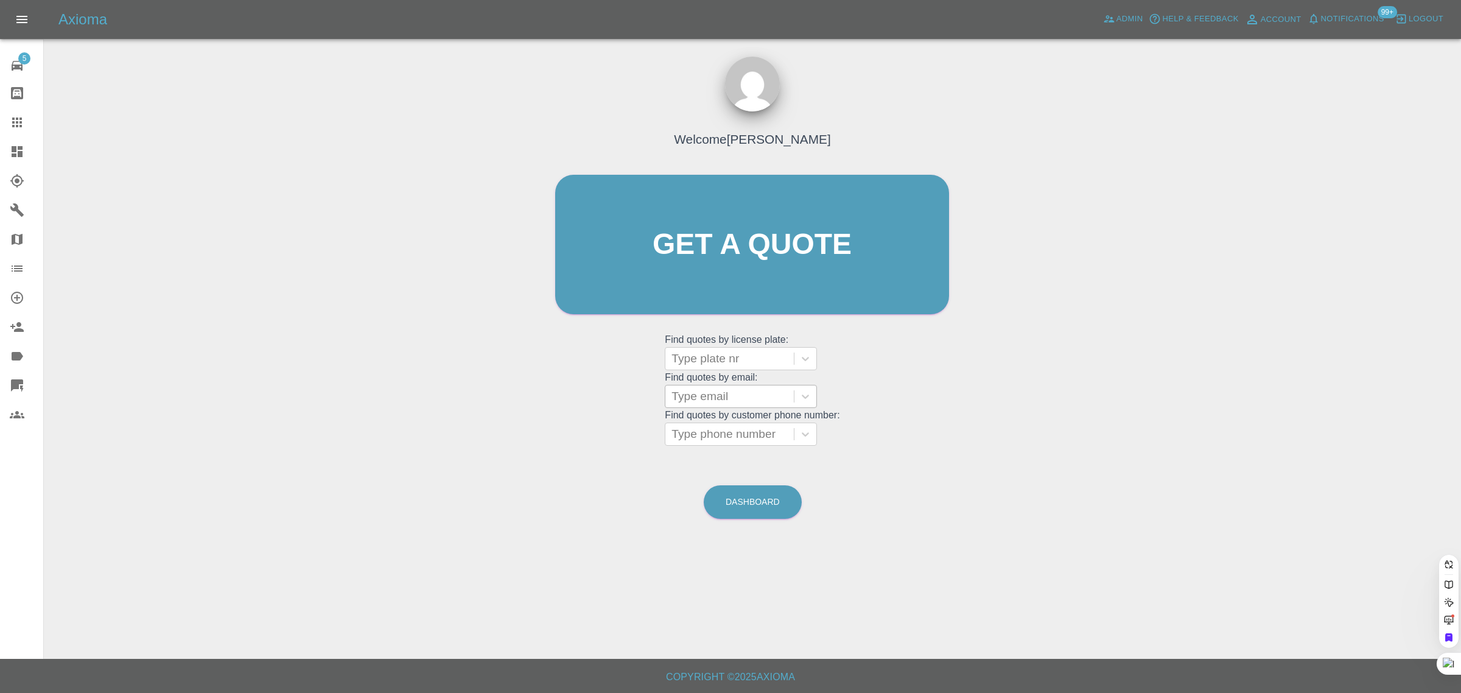
click at [687, 396] on div at bounding box center [729, 396] width 116 height 17
paste input "sjbowmer@aol.com"
type input "sjbowmer@aol.com"
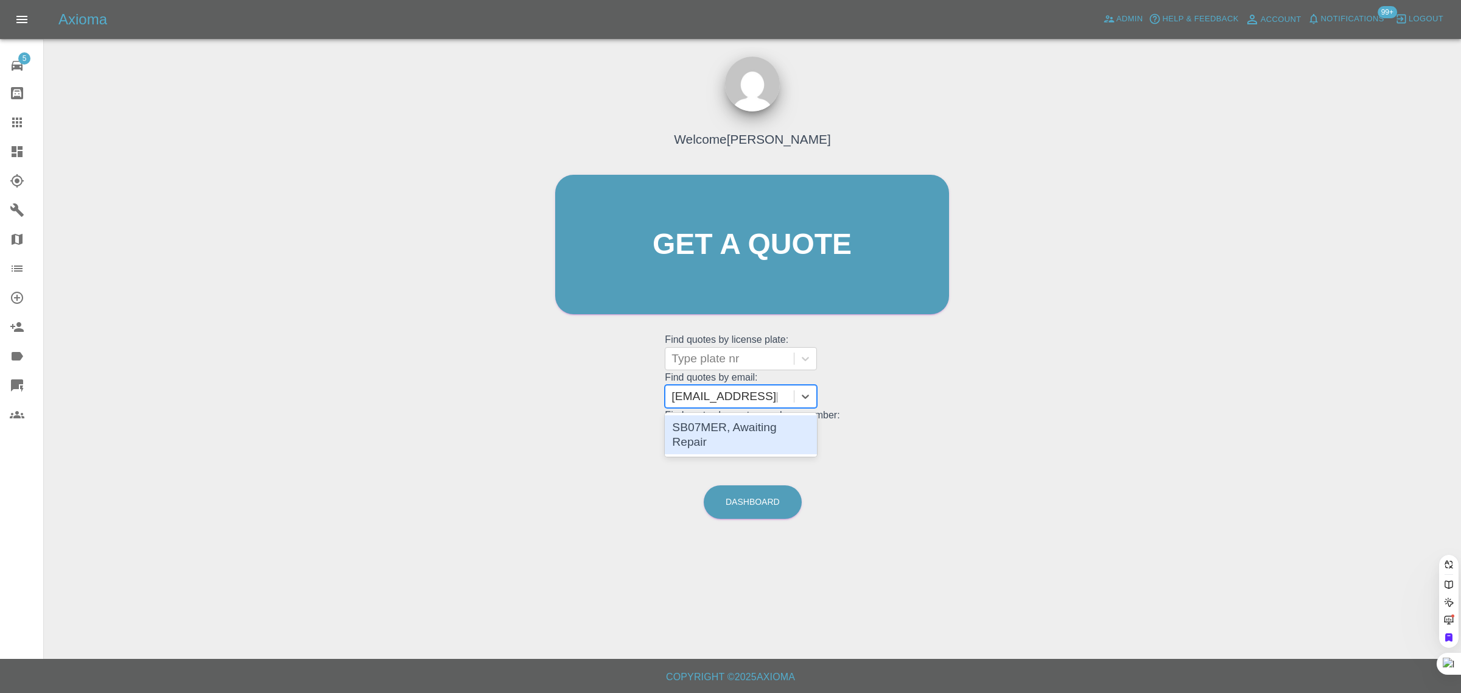
click at [722, 431] on div "SB07MER, Awaiting Repair" at bounding box center [741, 434] width 152 height 39
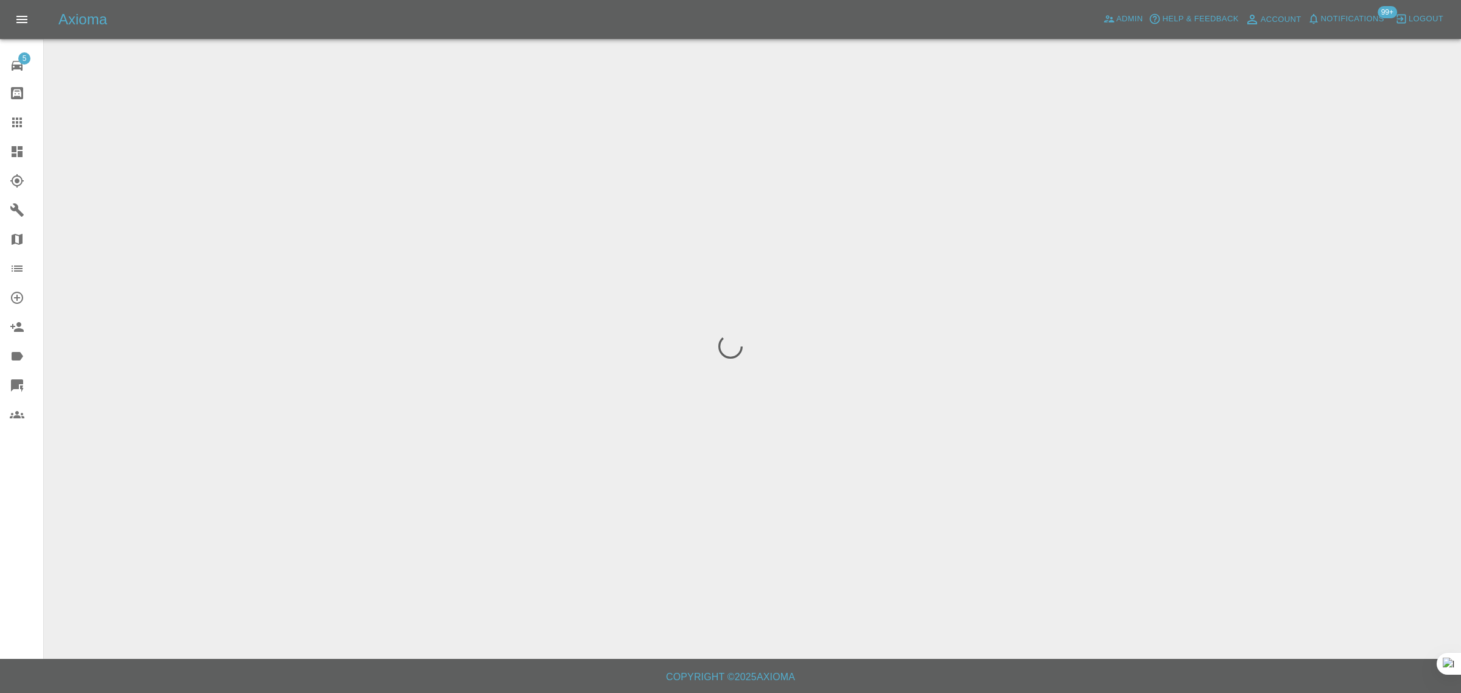
click at [2, 493] on div "5 Repair home Bodyshop home Claims Dashboard Explorer Garages Map Organization …" at bounding box center [22, 346] width 44 height 693
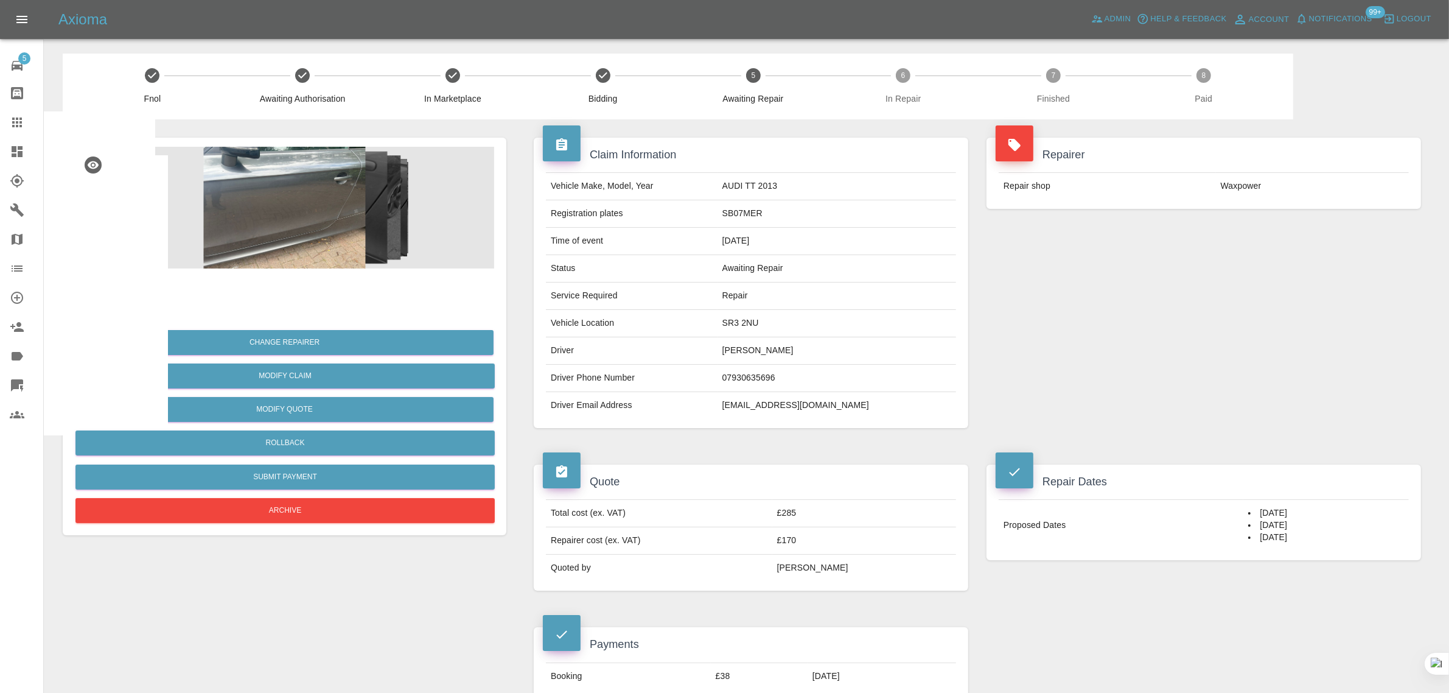
click at [1066, 640] on div "Repair Dates Proposed Dates 06/10/2025 07/10/2025 08/10/2025" at bounding box center [1204, 581] width 453 height 271
click at [28, 127] on div at bounding box center [27, 122] width 34 height 15
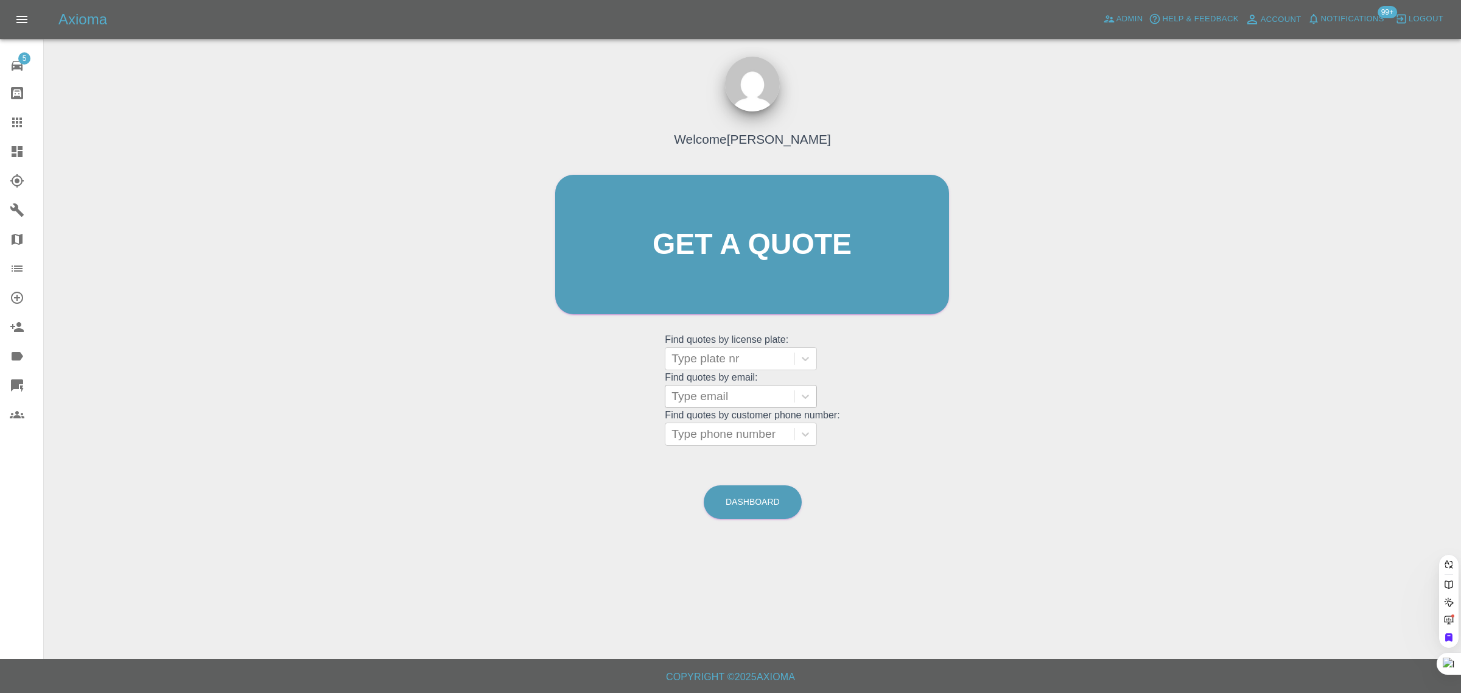
click at [725, 394] on div at bounding box center [729, 396] width 116 height 17
paste input "alanwhite51@btinternet.com"
type input "alanwhite51@btinternet.com"
click at [730, 436] on div "AW53SUE VAUXHALL MOKKA, Archived" at bounding box center [741, 434] width 152 height 39
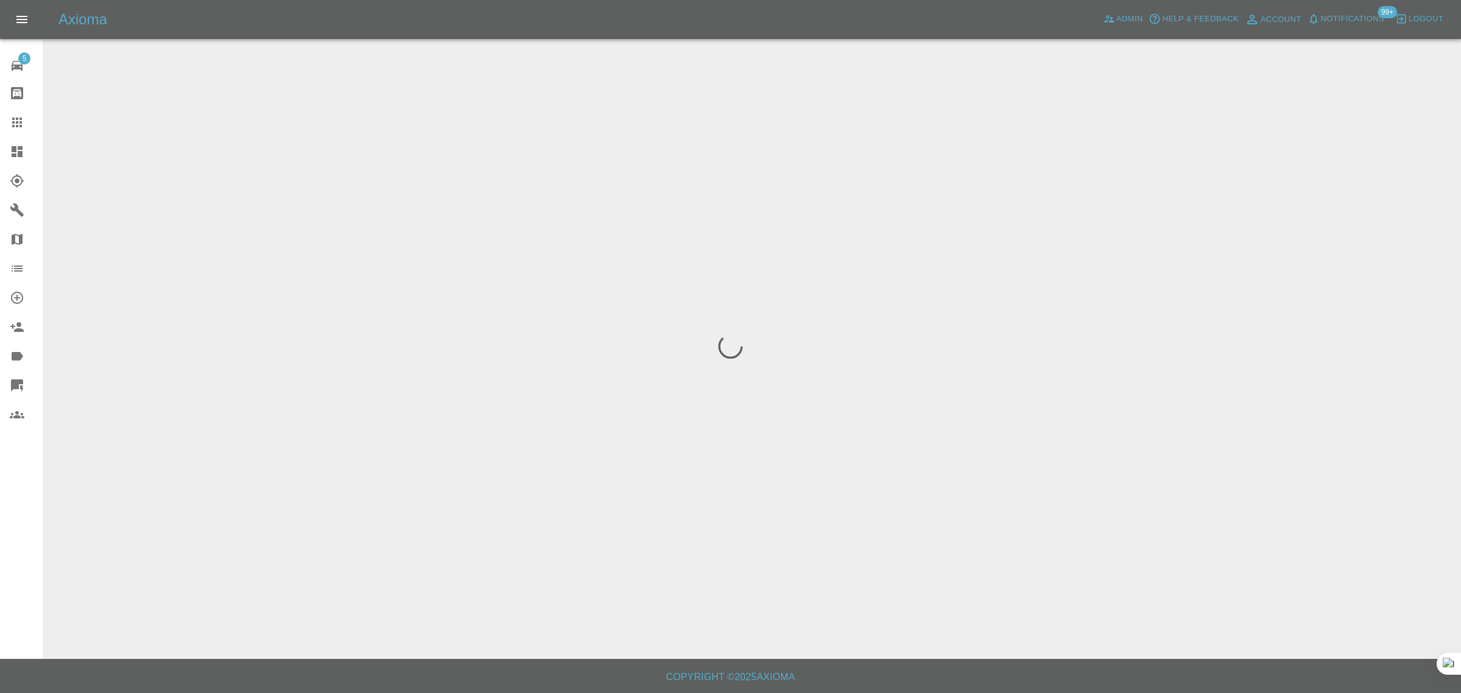
click at [8, 492] on div "5 Repair home Bodyshop home Claims Dashboard Explorer Garages Map Organization …" at bounding box center [22, 346] width 44 height 693
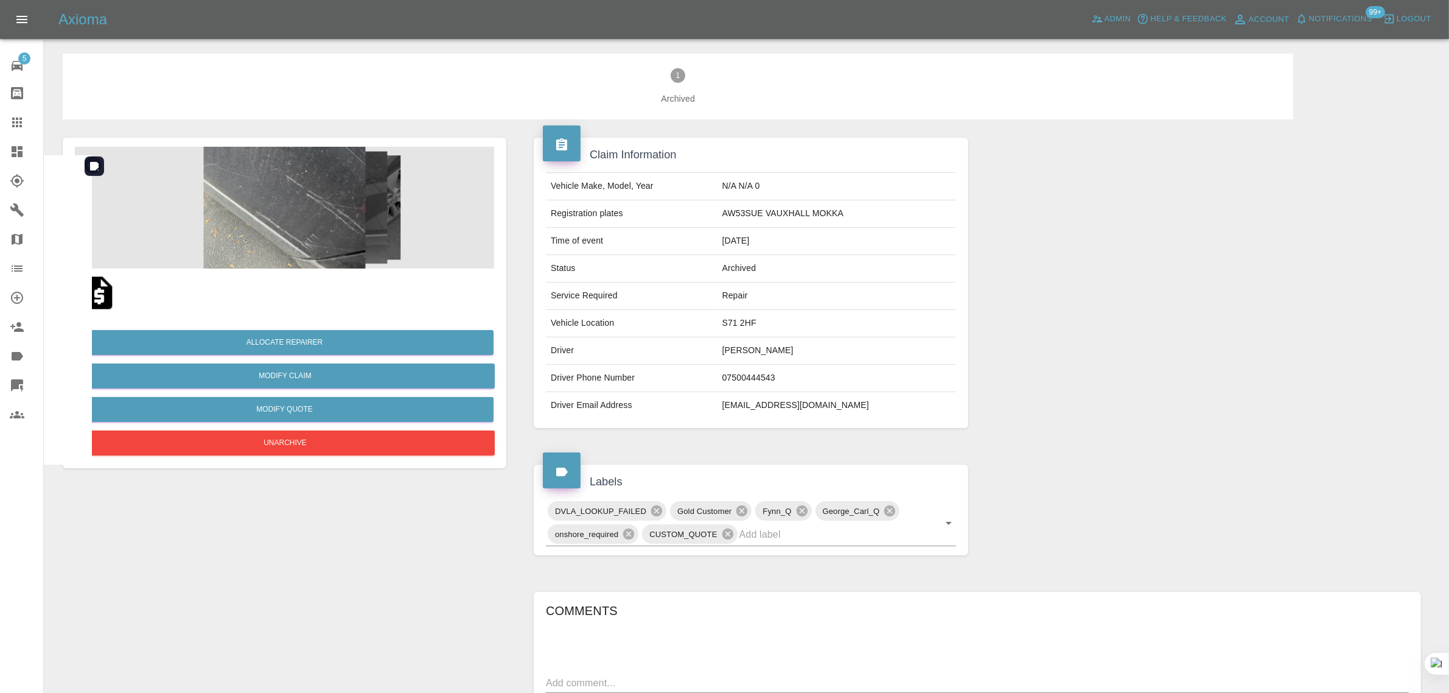
click at [338, 212] on img at bounding box center [284, 208] width 419 height 122
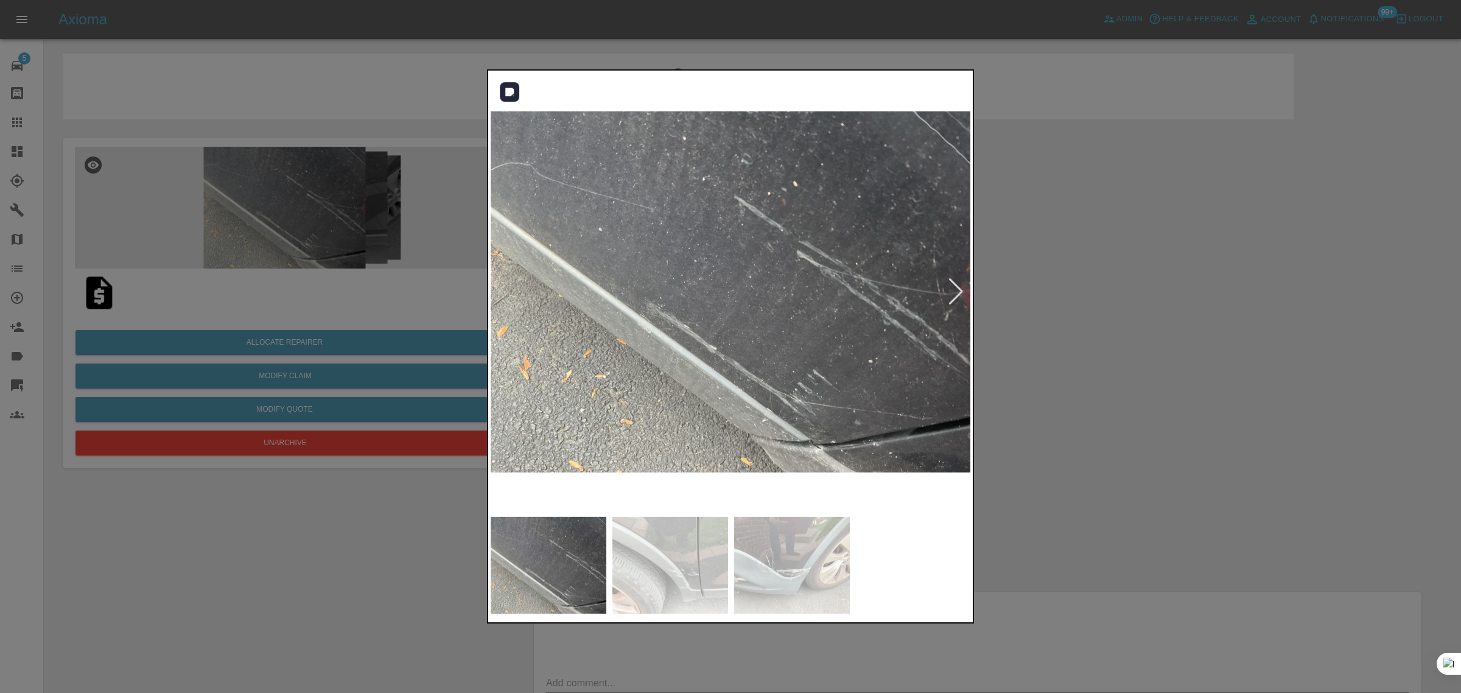
click at [951, 293] on div at bounding box center [956, 291] width 16 height 27
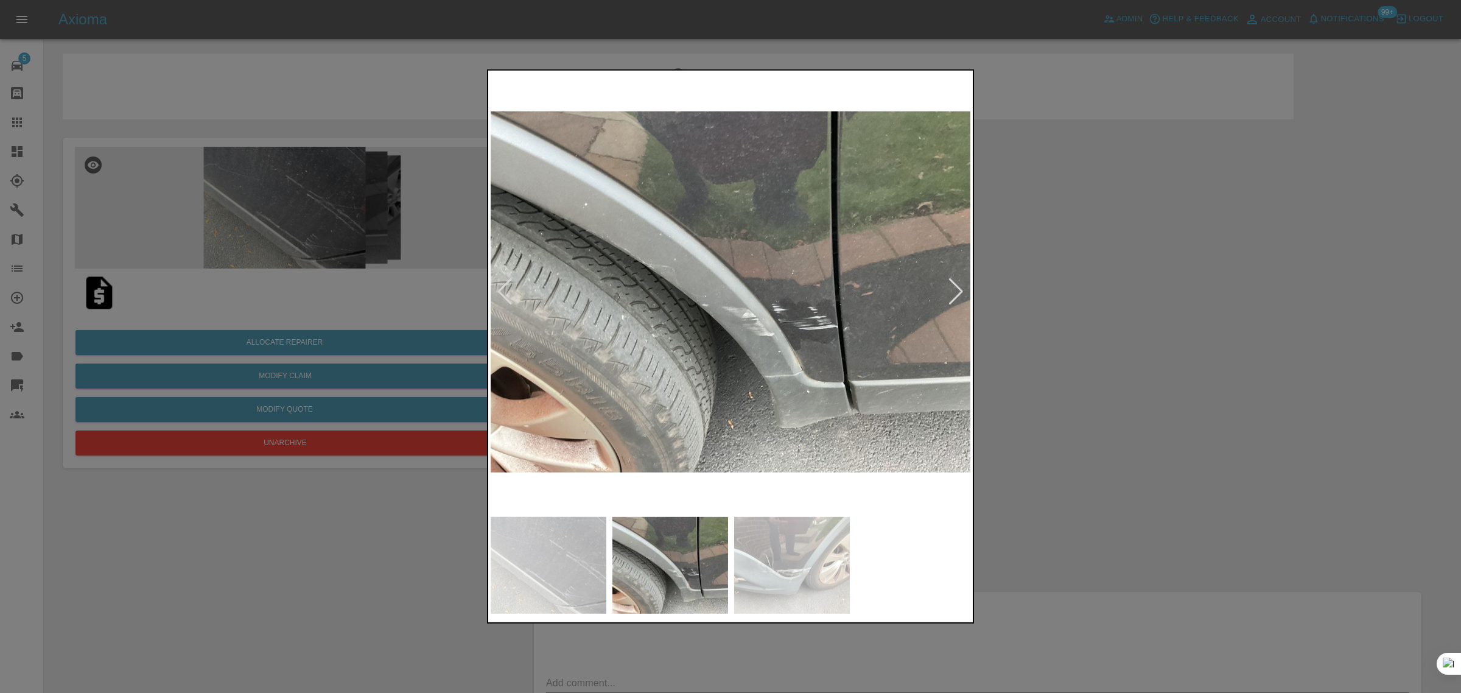
click at [951, 293] on div at bounding box center [956, 291] width 16 height 27
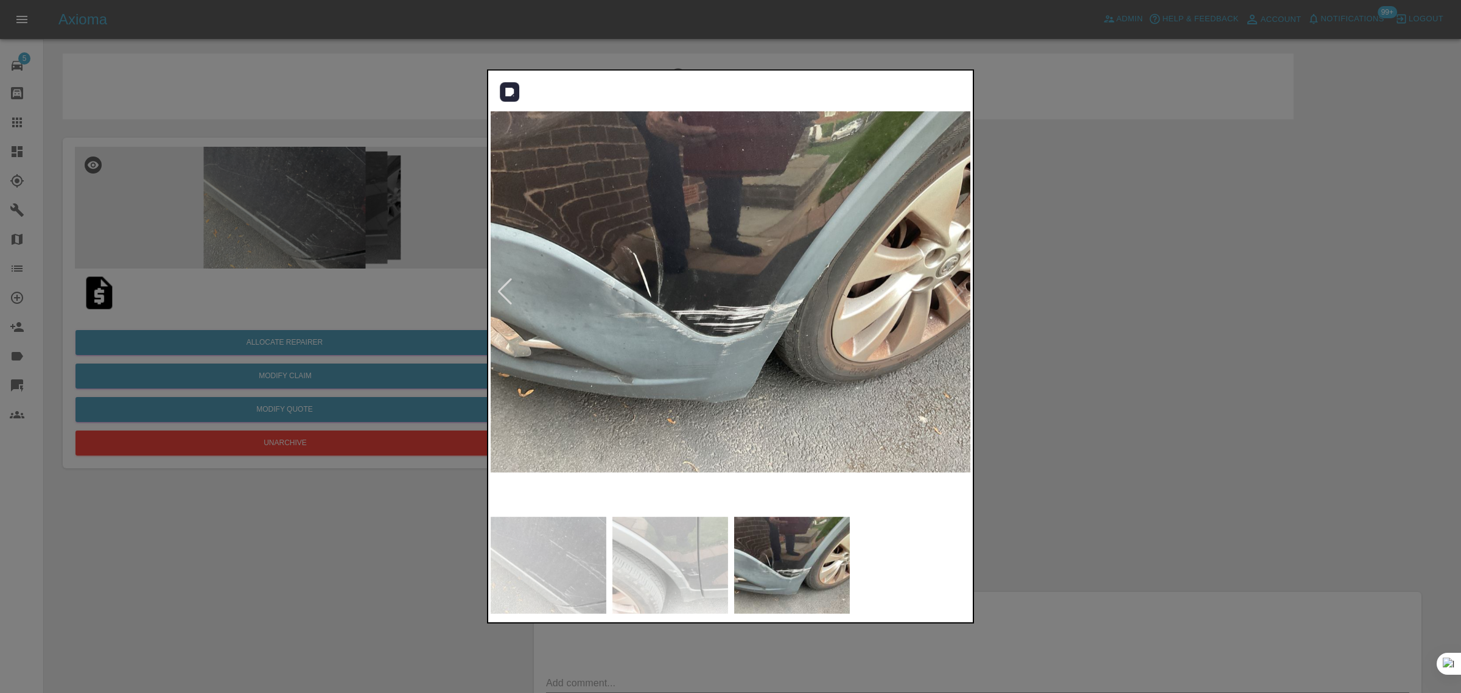
click at [953, 292] on img at bounding box center [731, 292] width 481 height 438
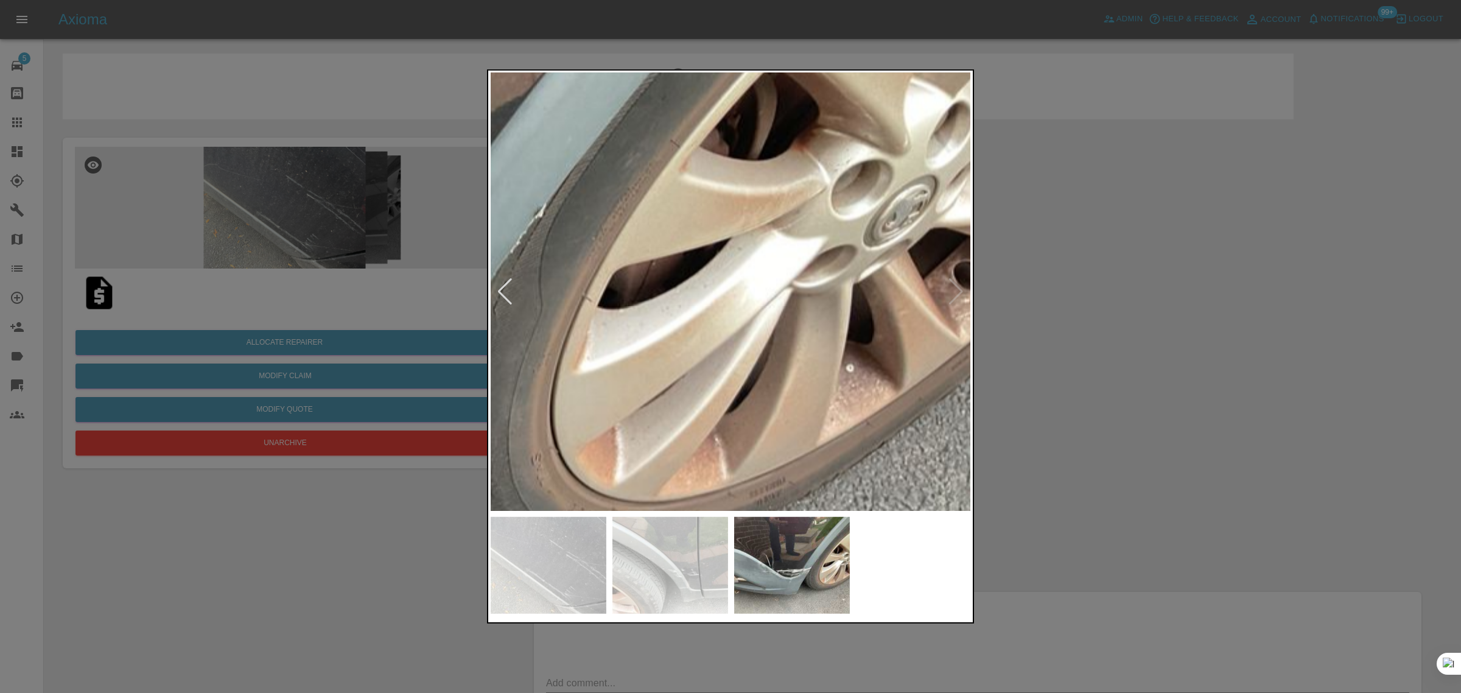
click at [1066, 306] on div at bounding box center [730, 346] width 1461 height 693
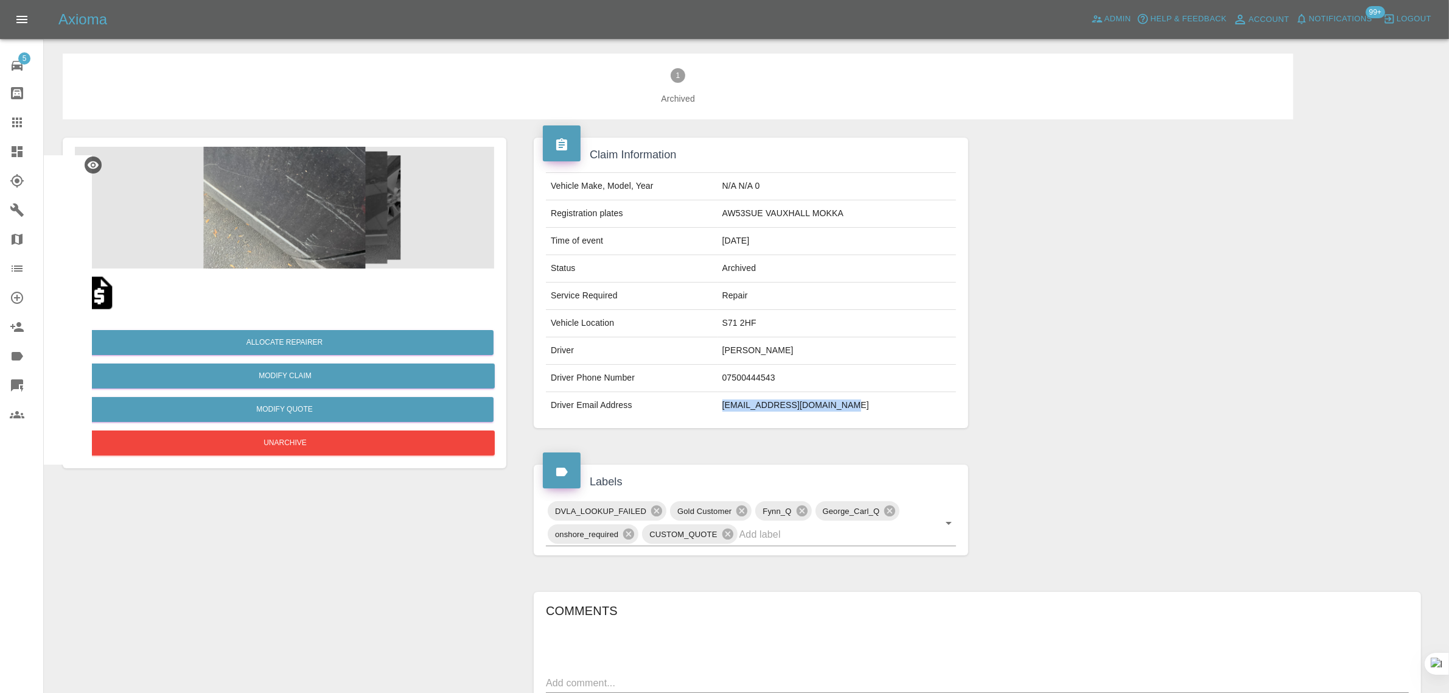
drag, startPoint x: 735, startPoint y: 402, endPoint x: 860, endPoint y: 401, distance: 124.8
click at [860, 401] on td "alanwhite51@btinternet.com" at bounding box center [837, 405] width 239 height 27
copy td "alanwhite51@btinternet.com"
click at [306, 446] on button "Unarchive" at bounding box center [284, 442] width 419 height 25
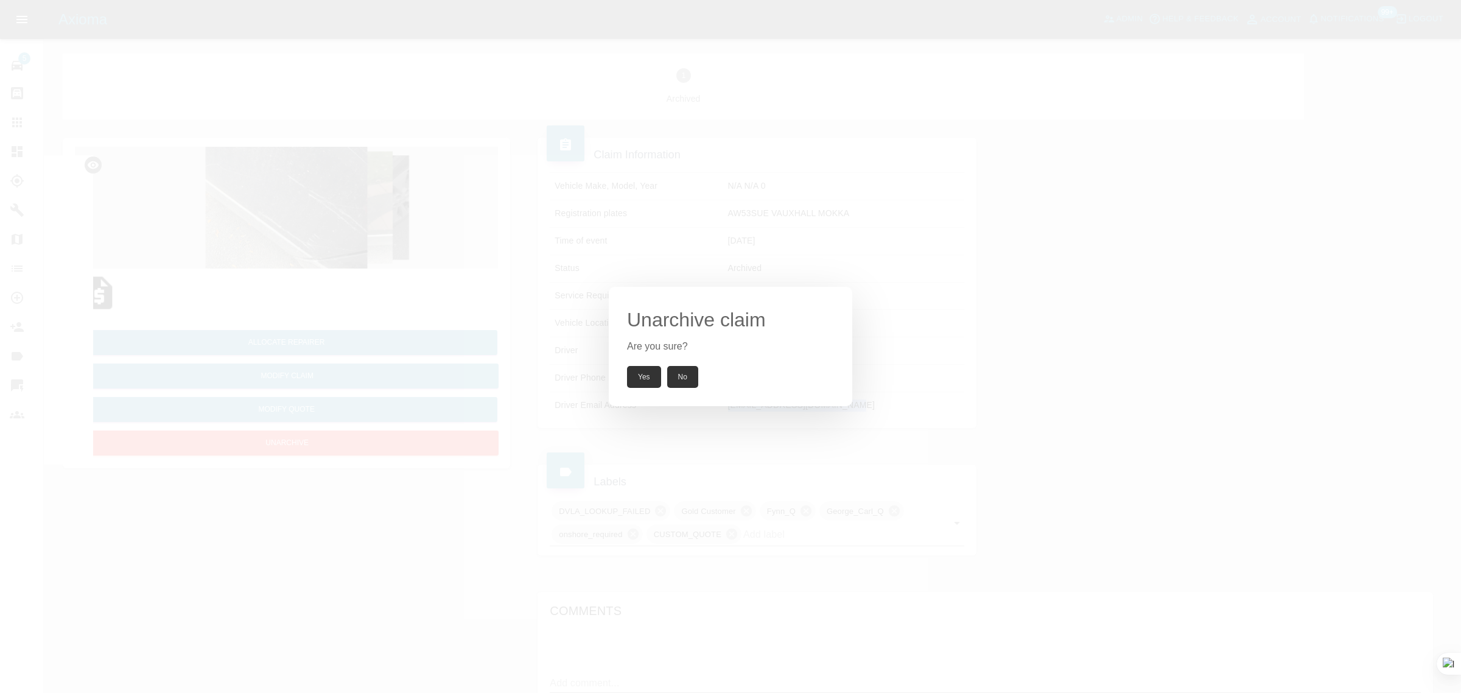
click at [642, 374] on button "Yes" at bounding box center [644, 377] width 34 height 22
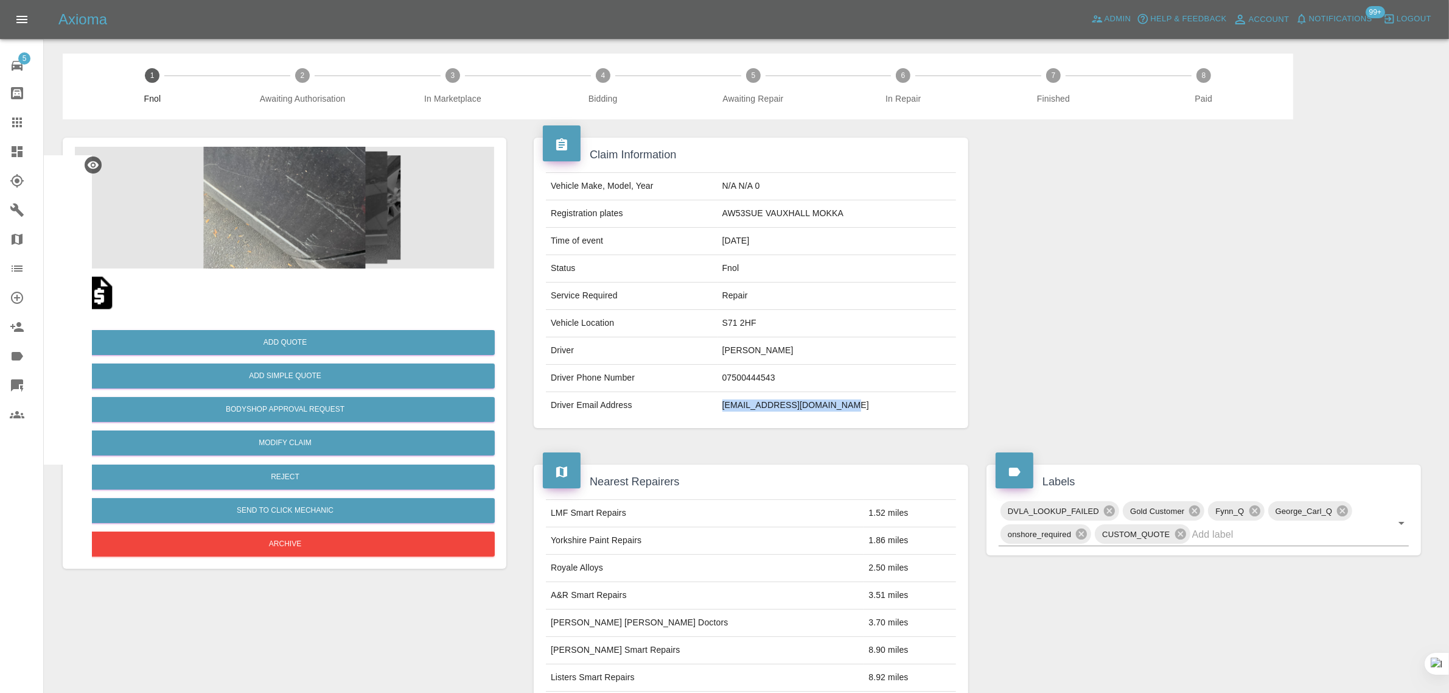
click at [19, 117] on icon at bounding box center [17, 122] width 10 height 10
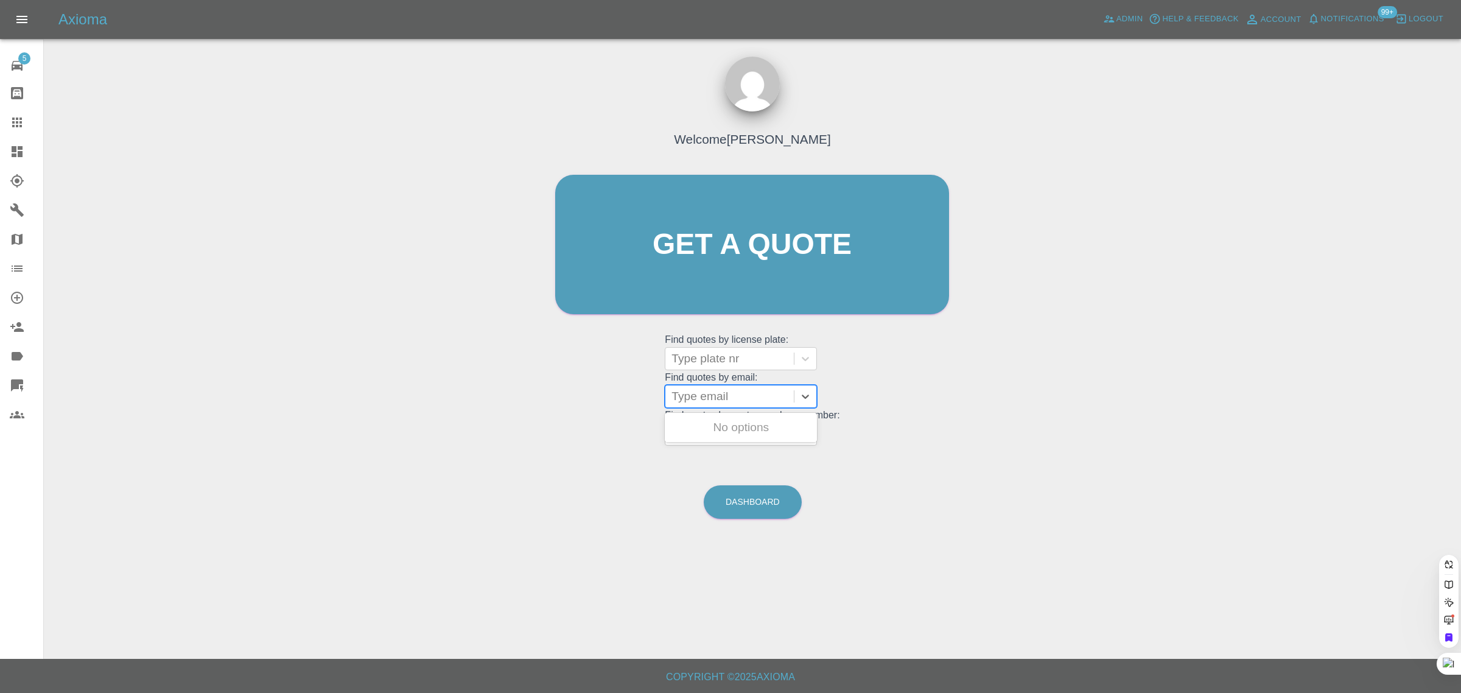
click at [738, 396] on div at bounding box center [729, 396] width 116 height 17
paste input "leigh.chatteno2@gmail.com"
type input "leigh.chatteno2@gmail.co"
click at [726, 443] on div "PX65UJY, Awaiting Authorisation" at bounding box center [741, 434] width 152 height 39
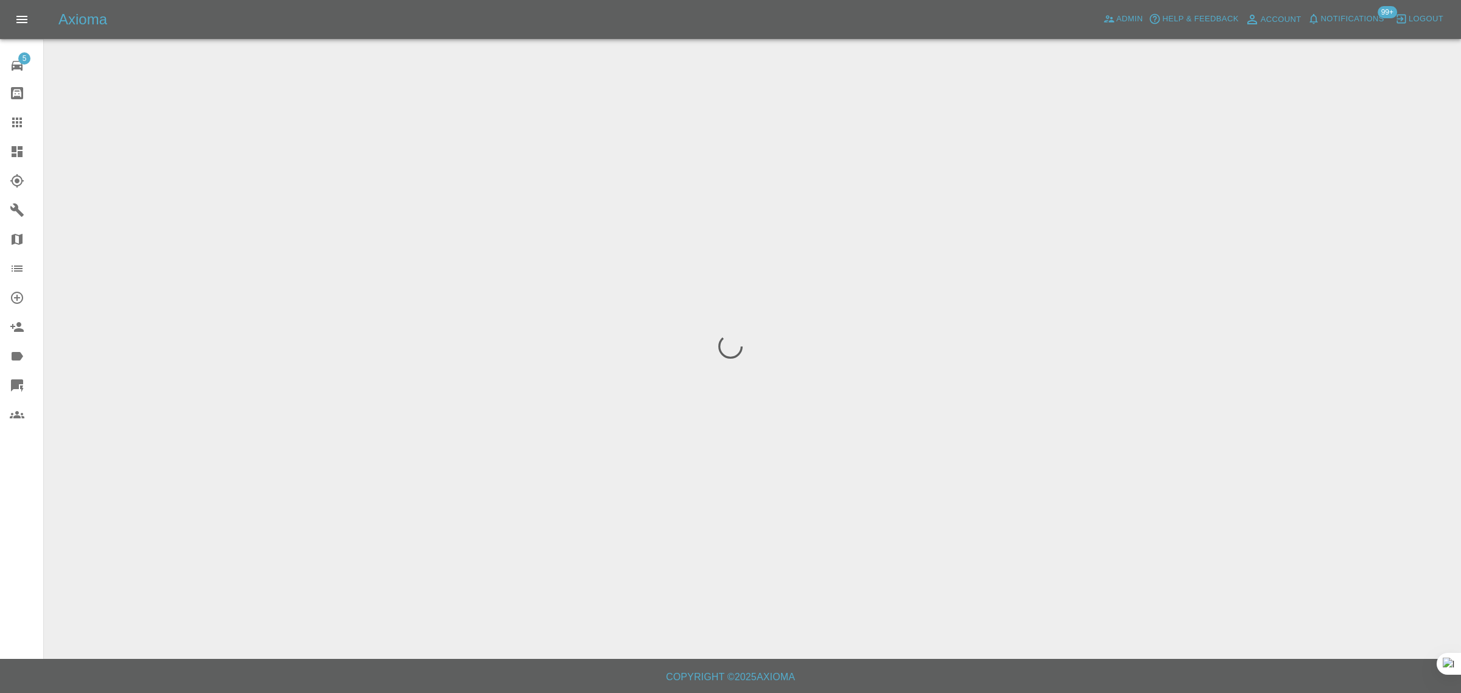
click at [29, 504] on div "5 Repair home Bodyshop home Claims Dashboard Explorer Garages Map Organization …" at bounding box center [22, 346] width 44 height 693
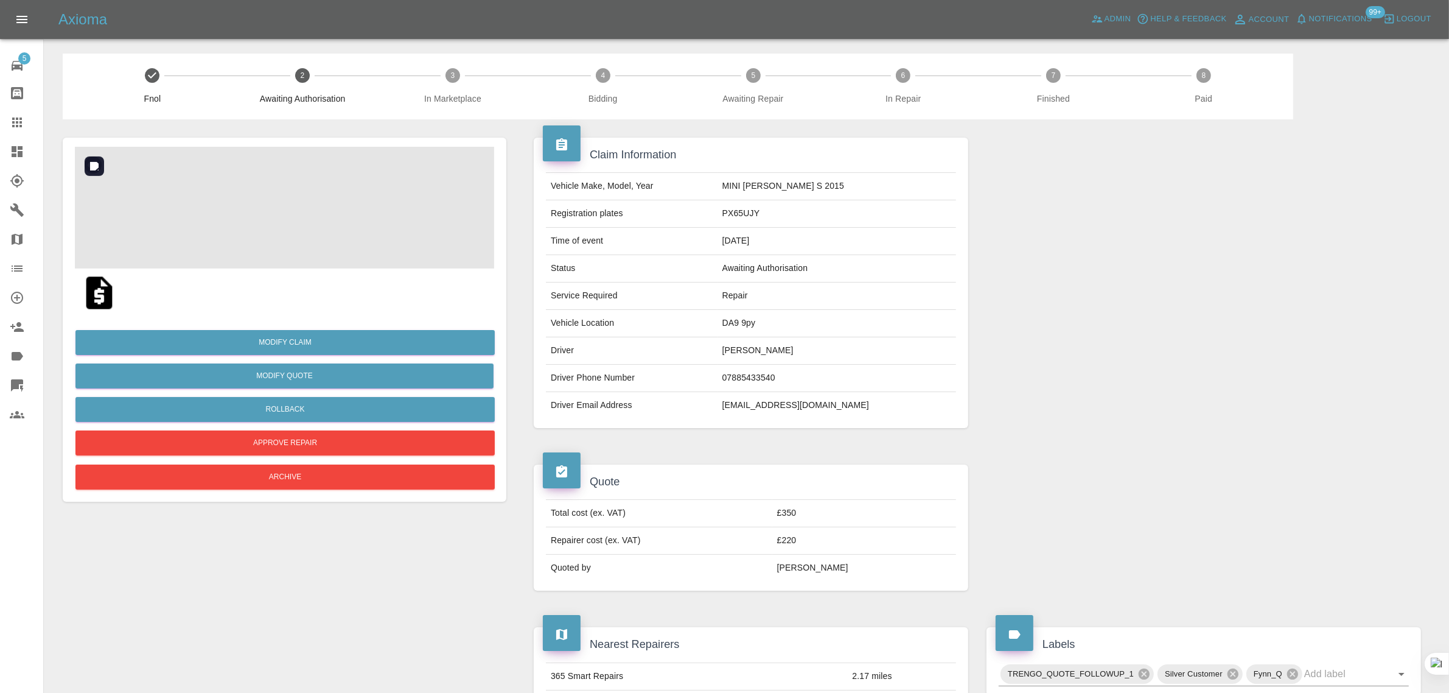
click at [293, 203] on img at bounding box center [284, 208] width 419 height 122
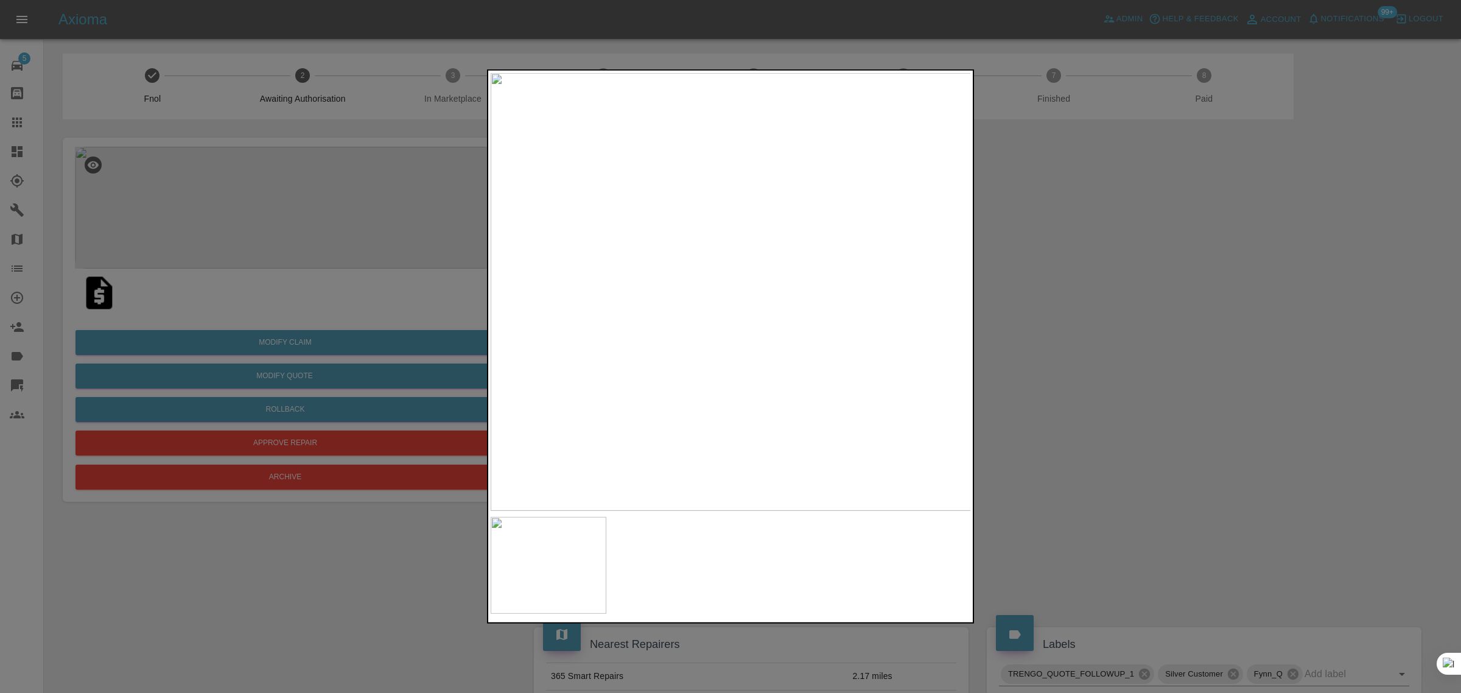
click at [1082, 331] on div at bounding box center [730, 346] width 1461 height 693
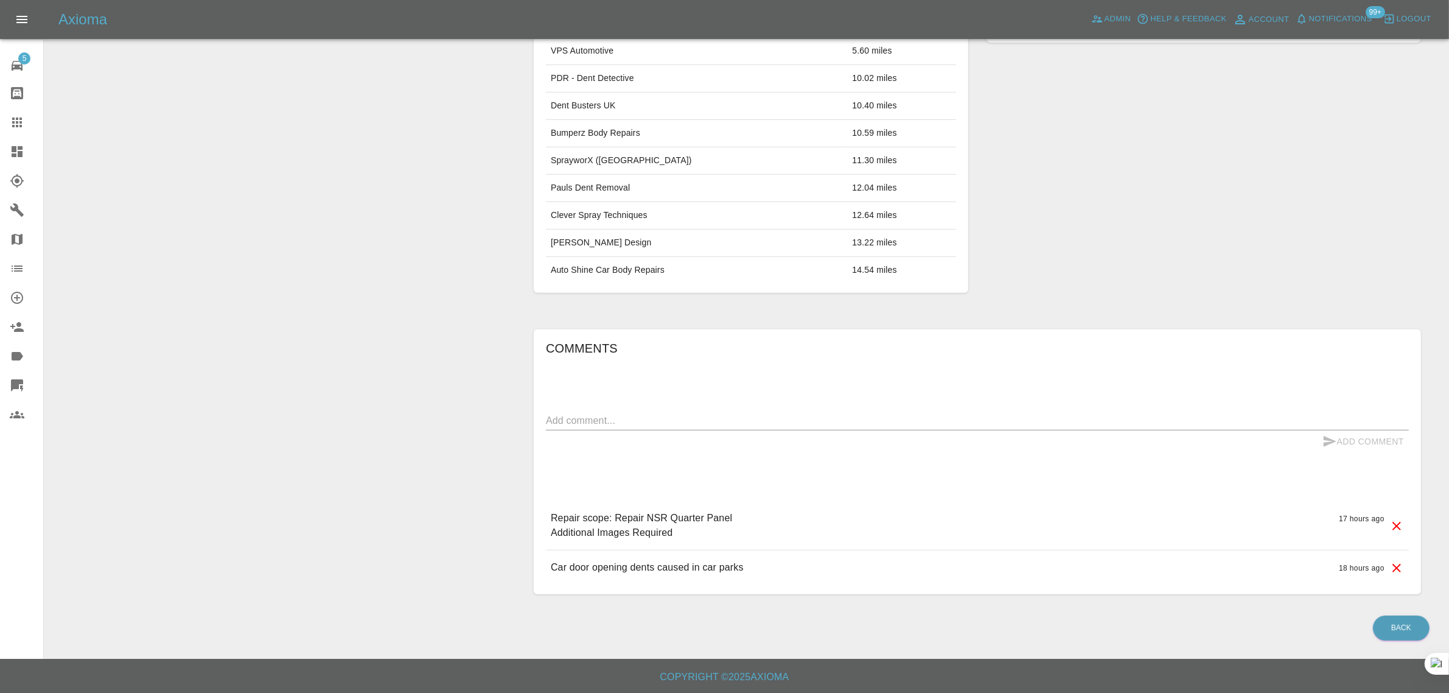
scroll to position [47, 0]
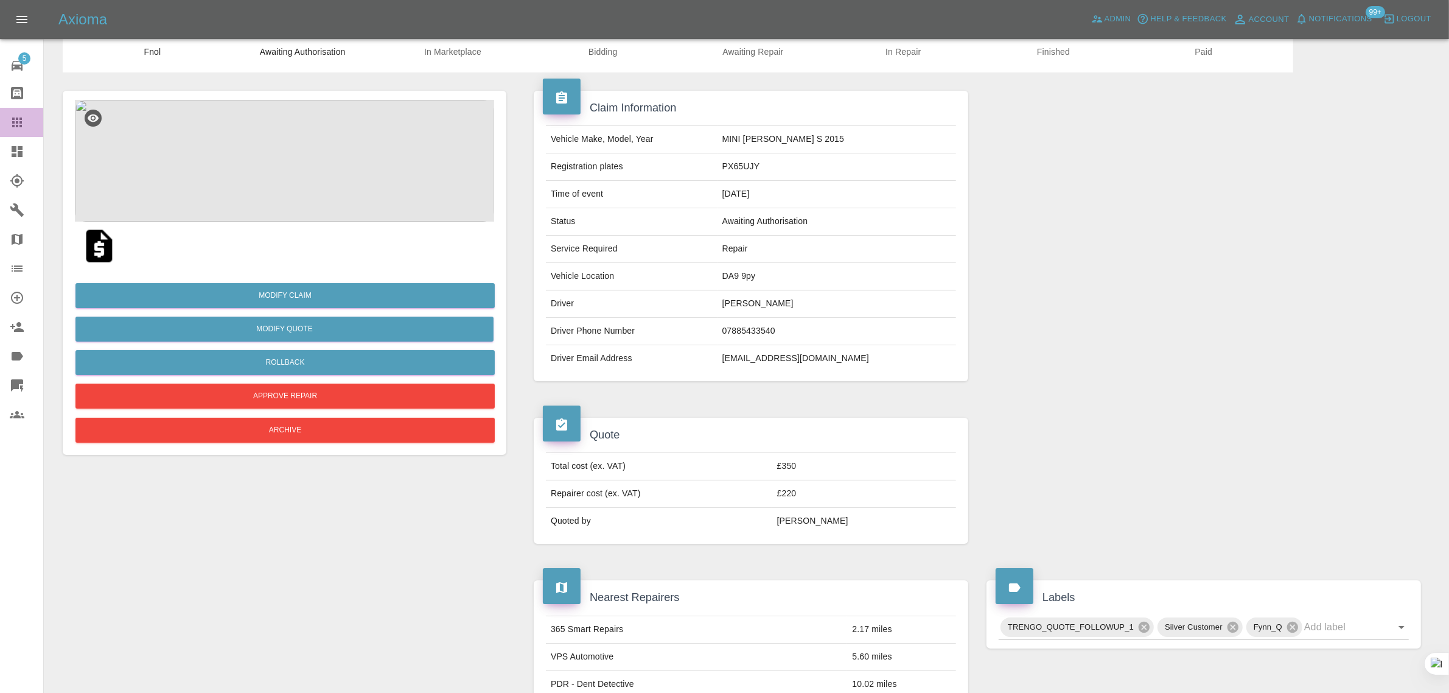
click at [18, 120] on icon at bounding box center [17, 122] width 15 height 15
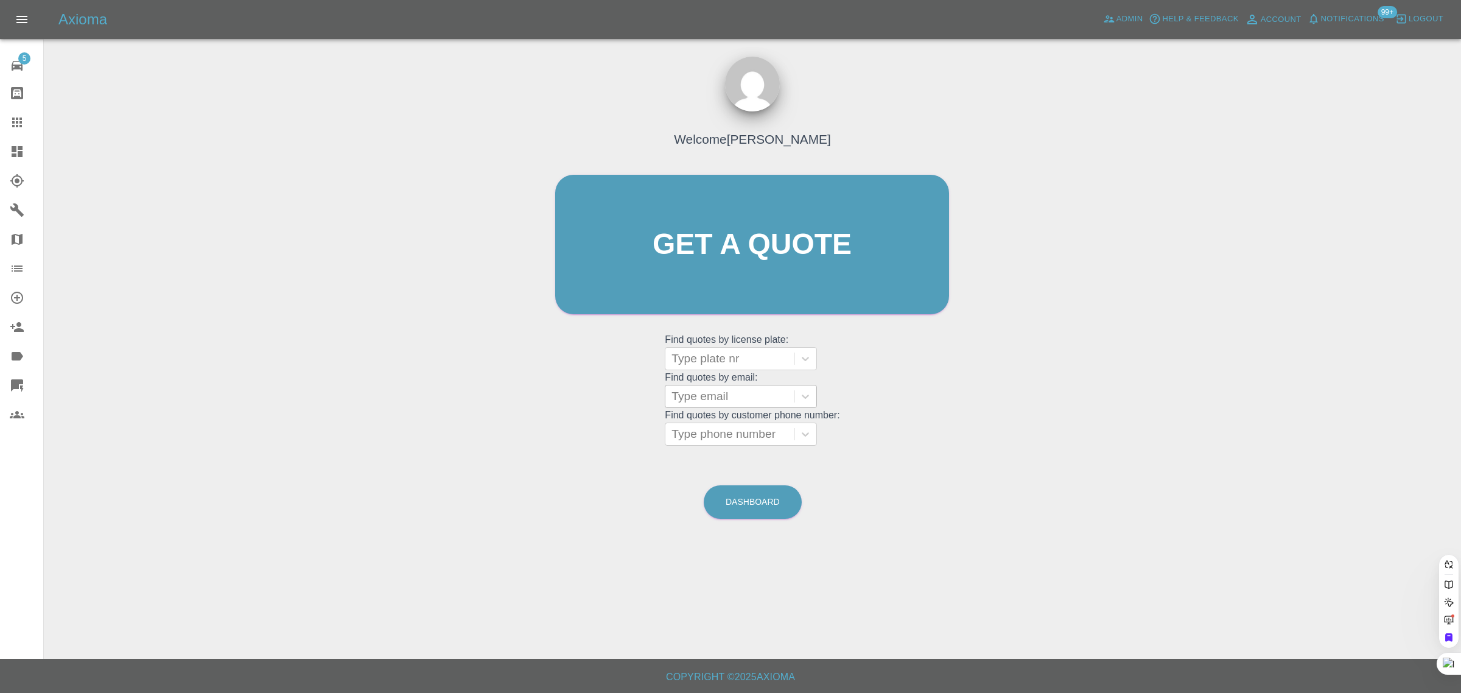
click at [698, 403] on div at bounding box center [729, 396] width 116 height 17
paste input "robwilson84862@gmail.com"
type input "robwilson84862@gmail.com"
click at [697, 422] on div "AR19DUV, Awaiting Repair" at bounding box center [741, 434] width 152 height 39
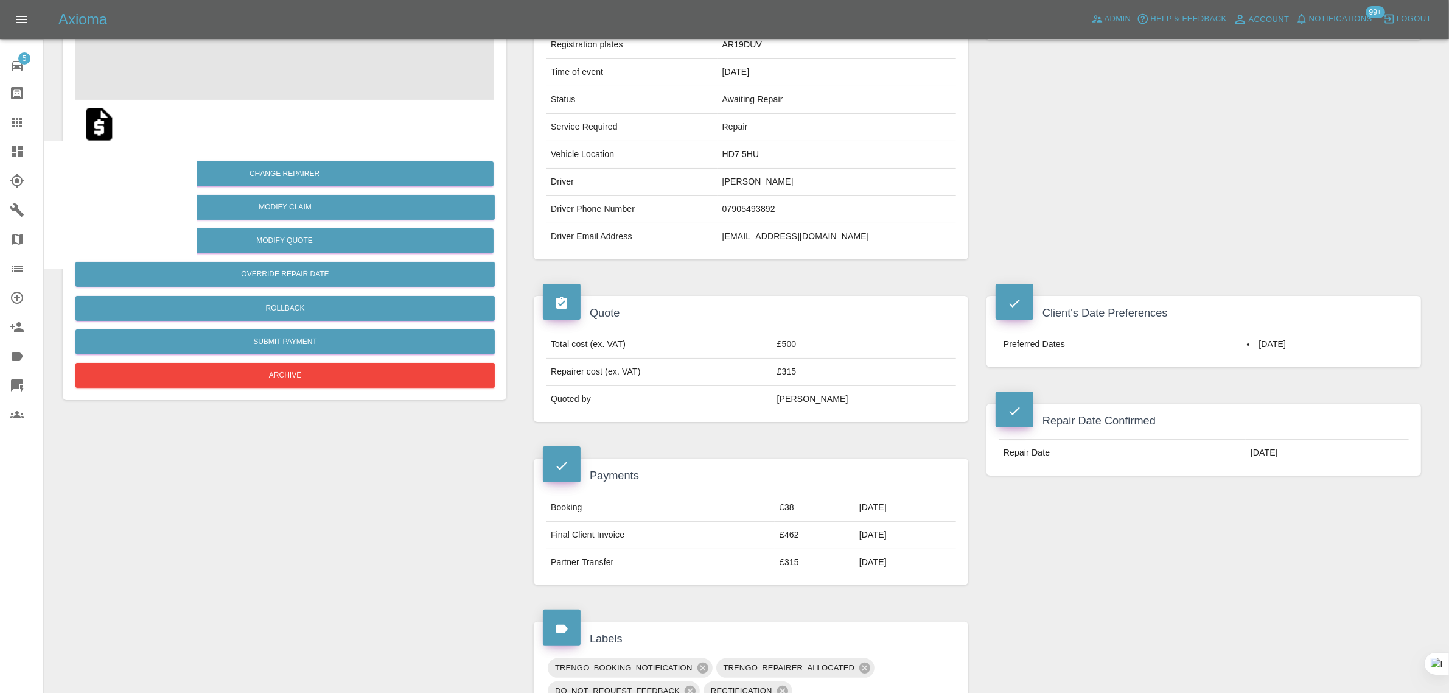
scroll to position [609, 0]
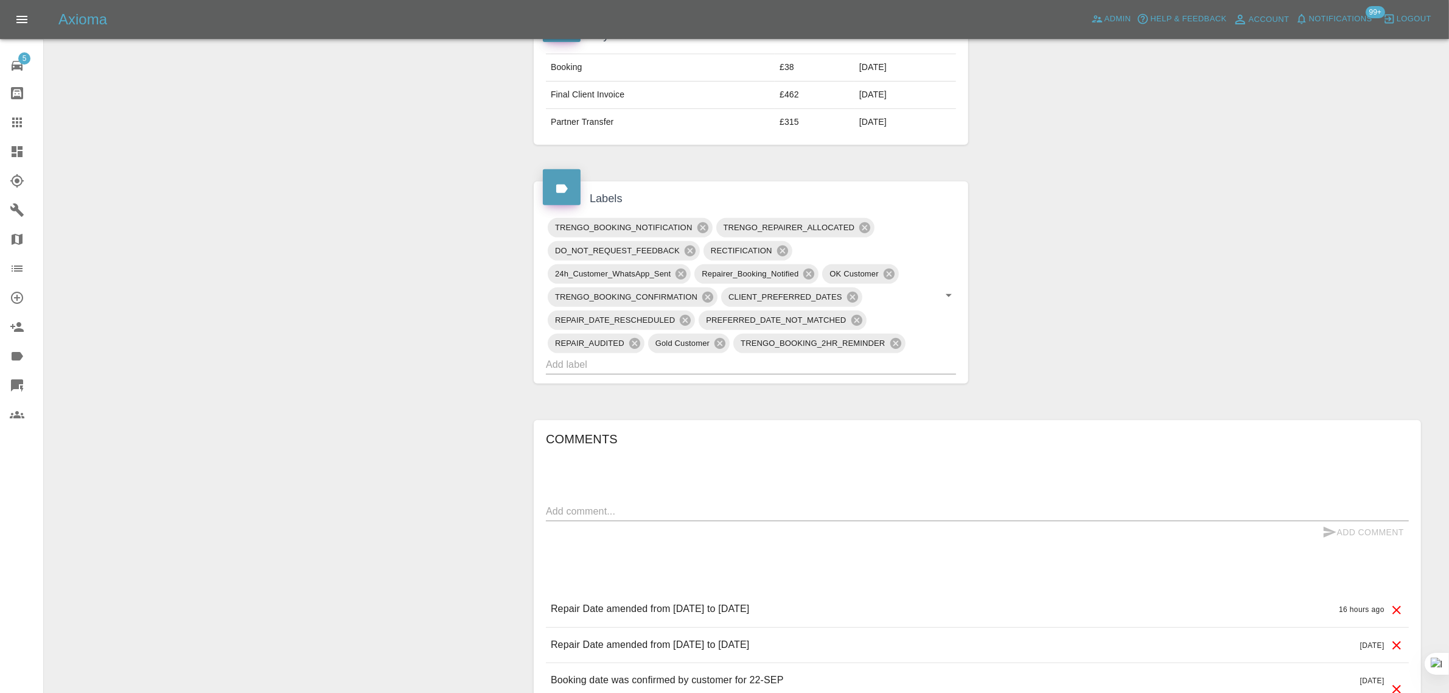
click at [783, 506] on textarea at bounding box center [977, 511] width 863 height 14
paste textarea "Hi Imogen - the rectification work was started today however the repair team ha…"
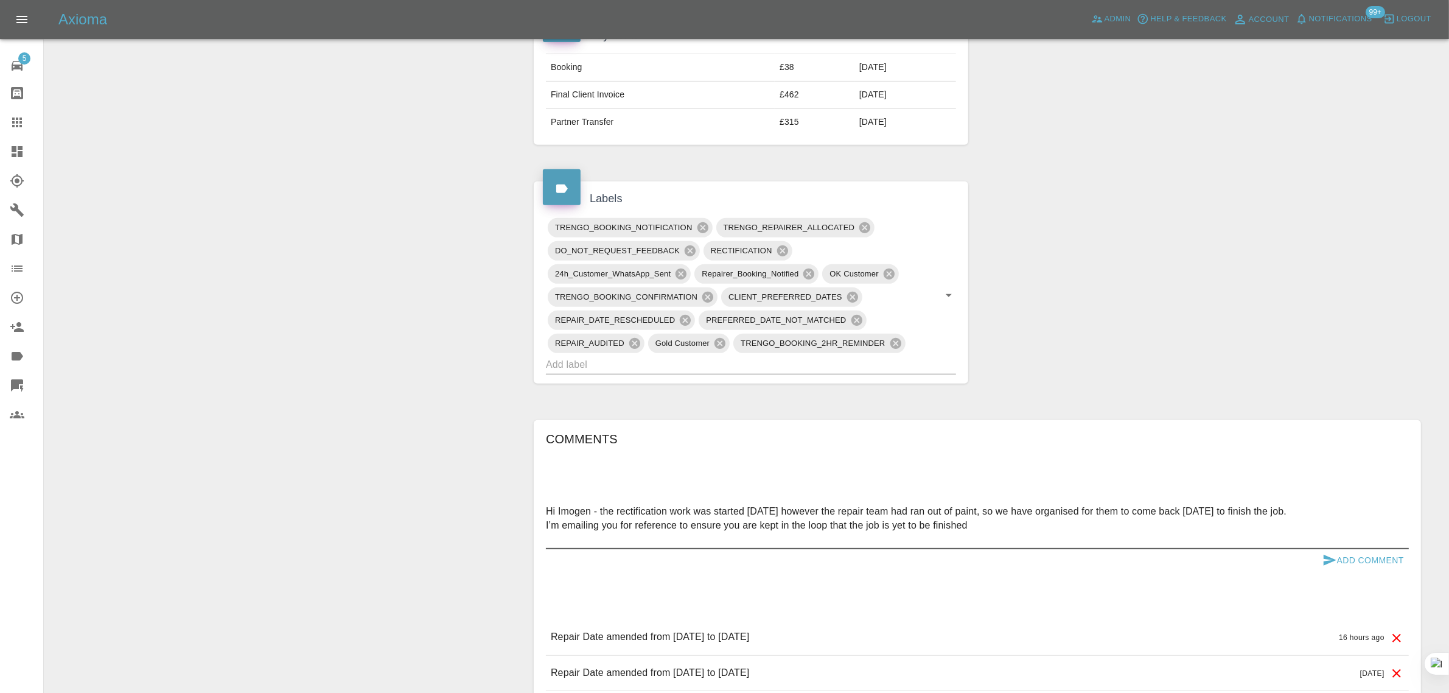
type textarea "Hi Imogen - the rectification work was started today however the repair team ha…"
click at [1333, 560] on icon "submit" at bounding box center [1330, 560] width 15 height 15
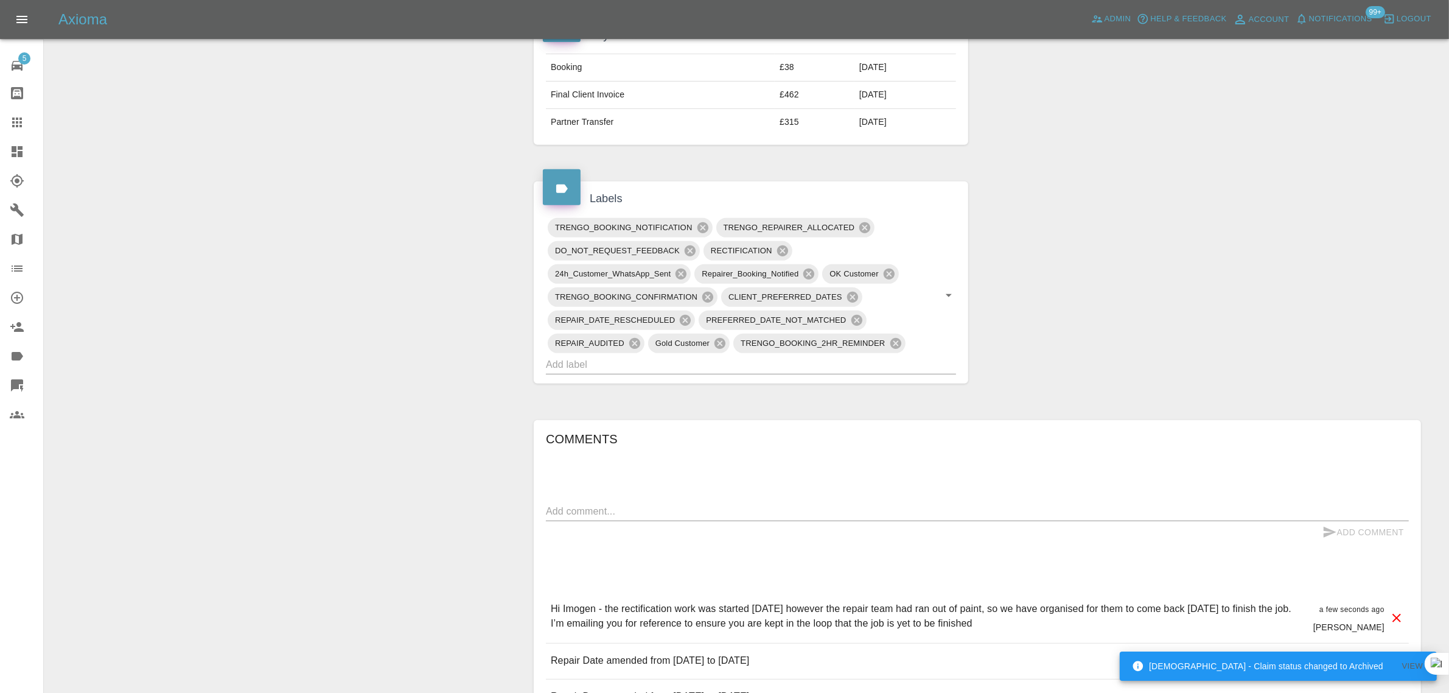
click at [12, 126] on icon at bounding box center [17, 122] width 10 height 10
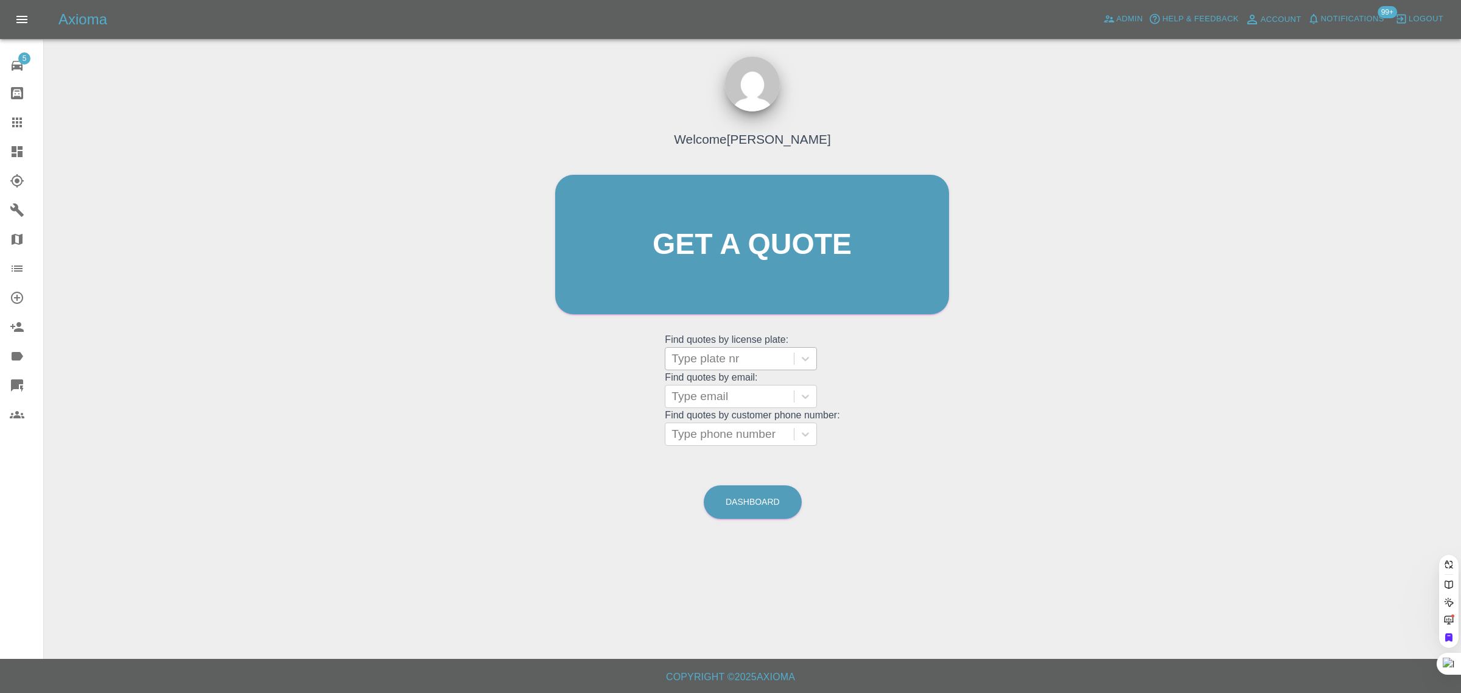
click at [713, 356] on div at bounding box center [729, 358] width 116 height 17
drag, startPoint x: 598, startPoint y: 371, endPoint x: 737, endPoint y: 379, distance: 139.0
click at [600, 372] on div "Welcome Saleem Anwar Get a quote Get a quote Find quotes by license plate: Use …" at bounding box center [751, 268] width 419 height 368
click at [729, 399] on div at bounding box center [729, 396] width 116 height 17
paste input "sprasai100@yahoo.com"
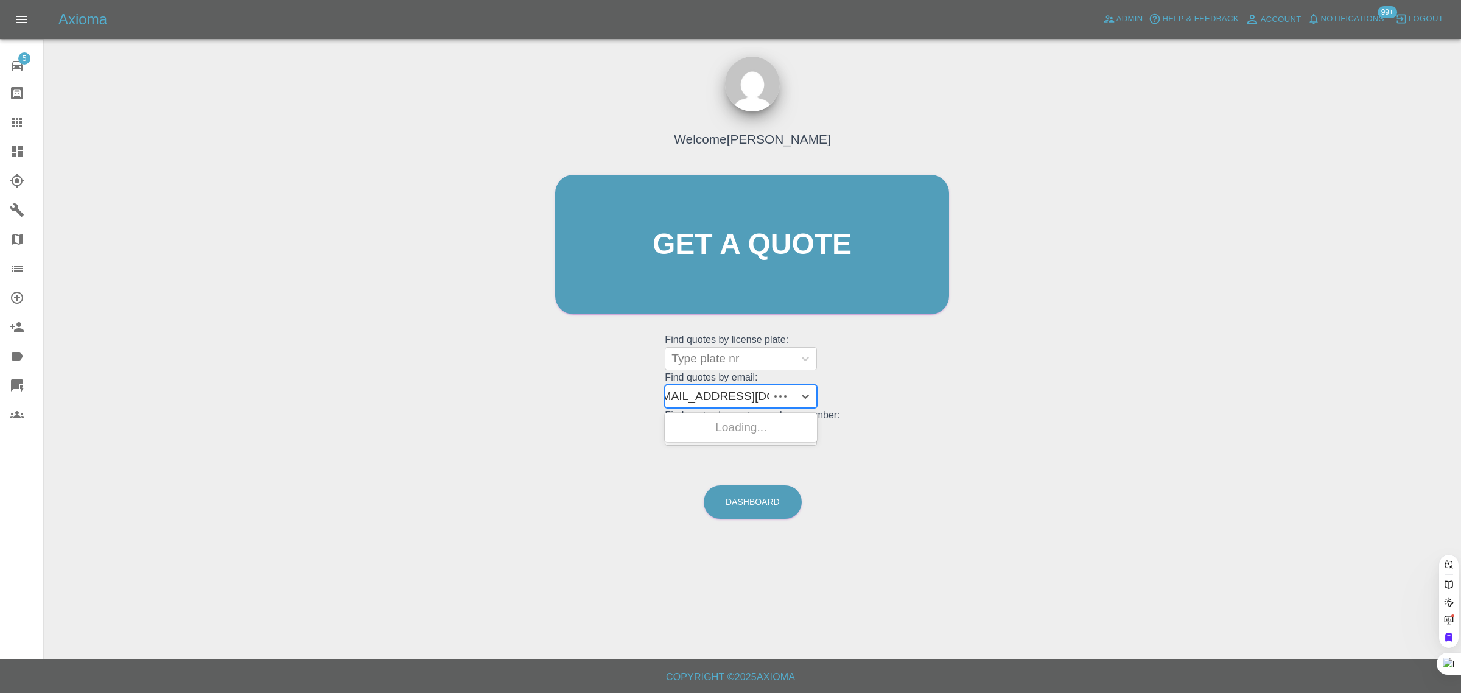
type input "sprasai100@yahoo.com"
click at [720, 433] on div "RX19VUE, Archived" at bounding box center [741, 427] width 152 height 24
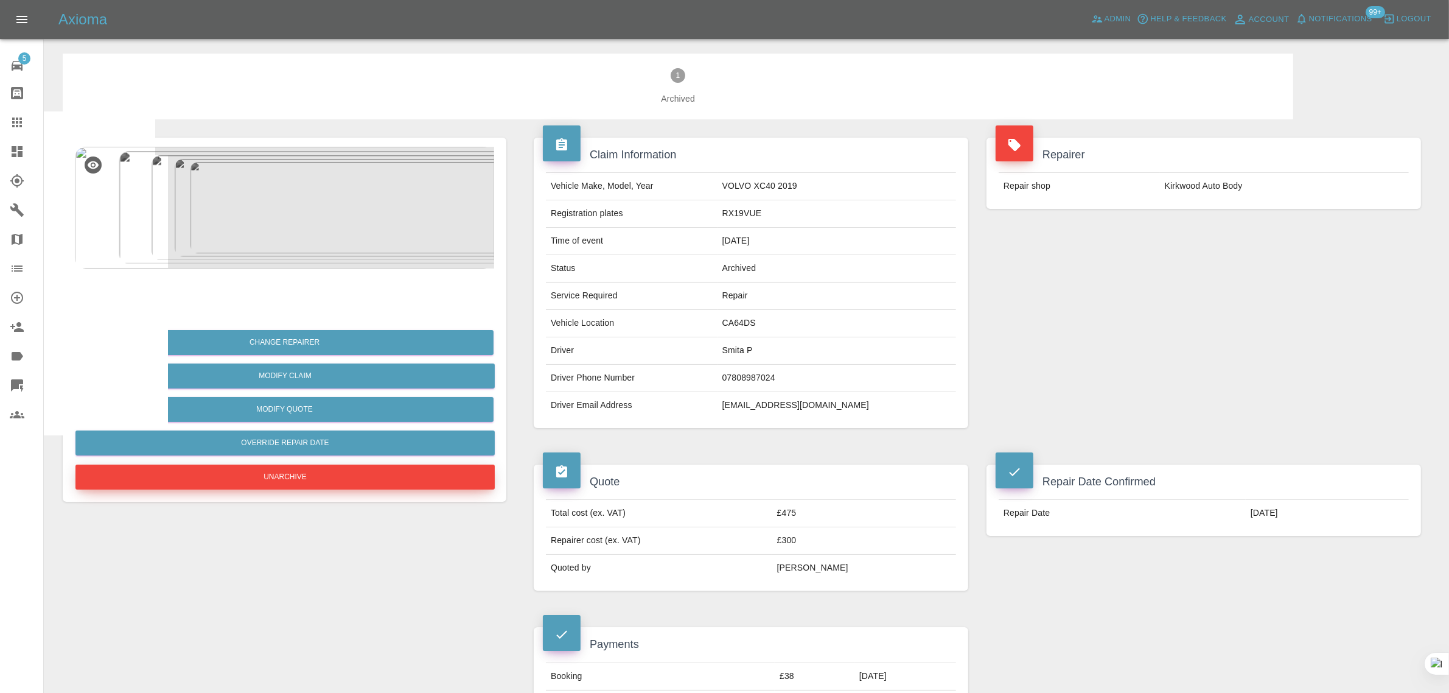
click at [281, 478] on button "Unarchive" at bounding box center [284, 476] width 419 height 25
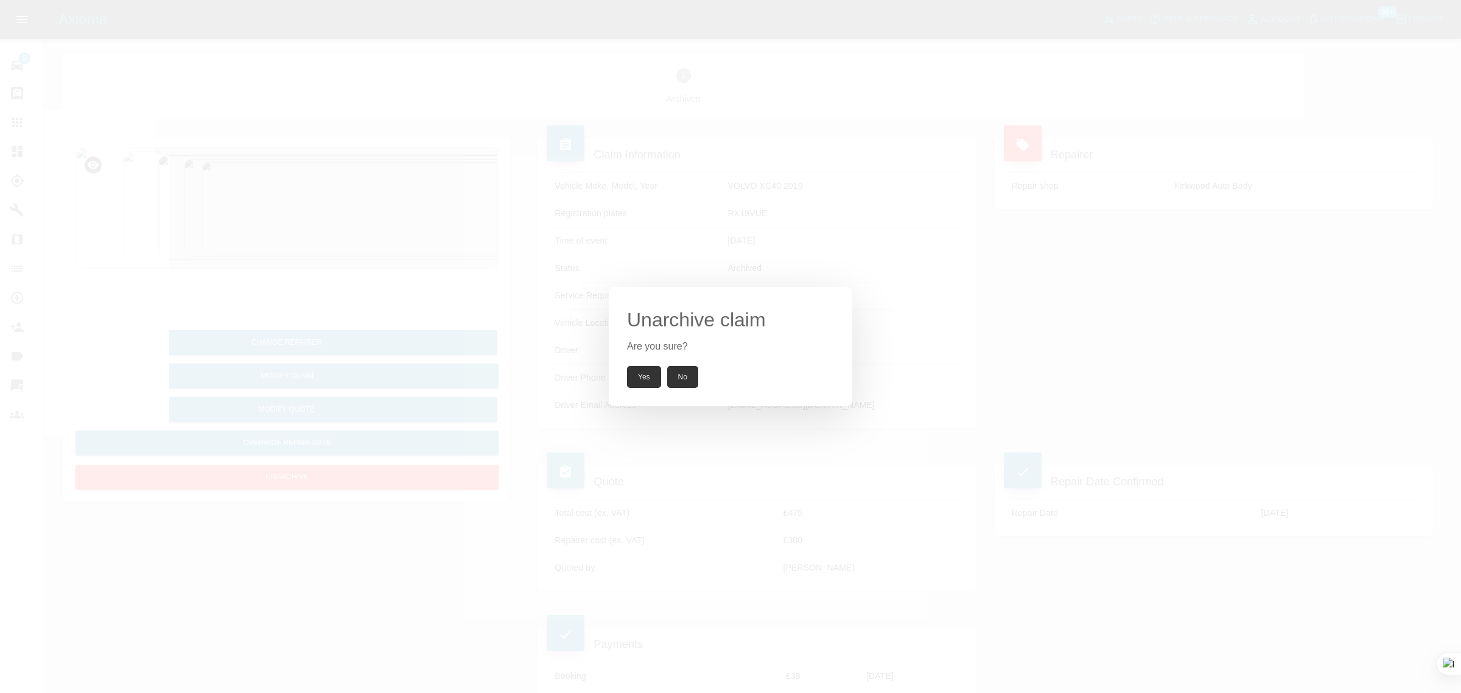
click at [650, 382] on button "Yes" at bounding box center [644, 377] width 34 height 22
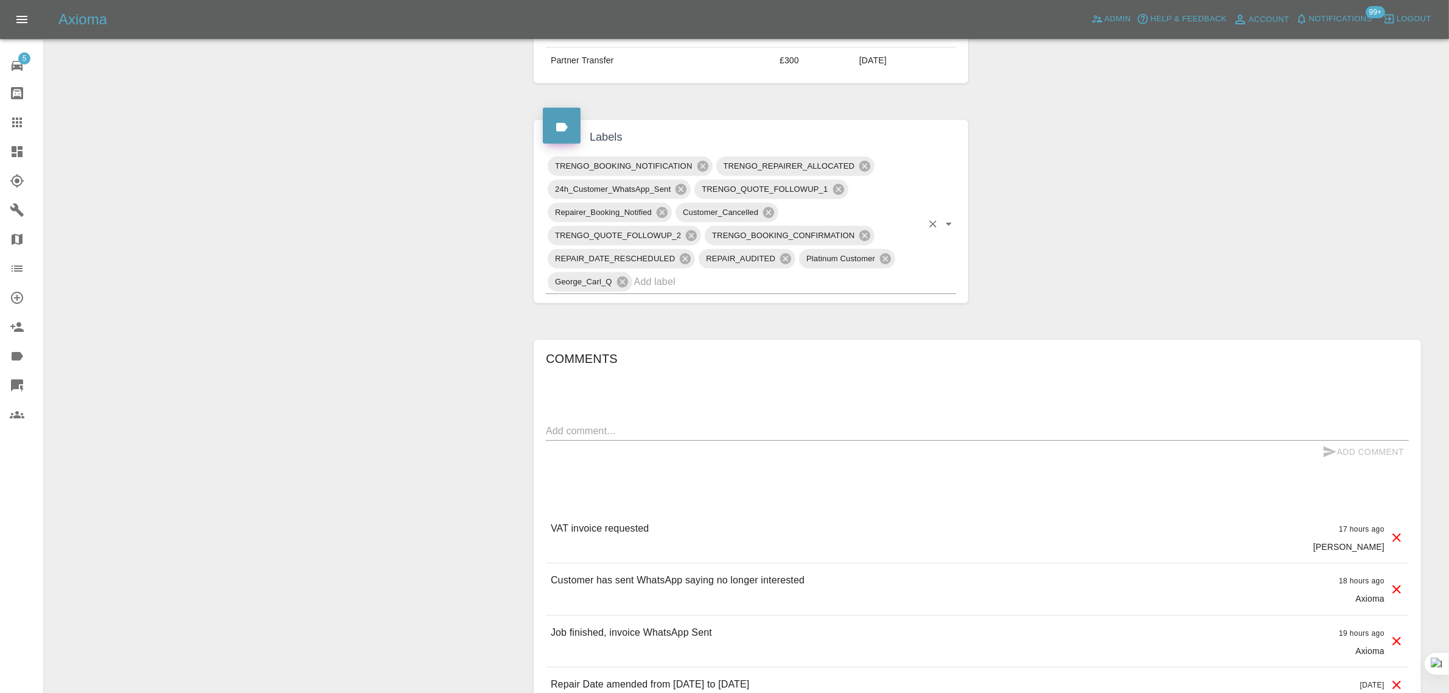
scroll to position [685, 0]
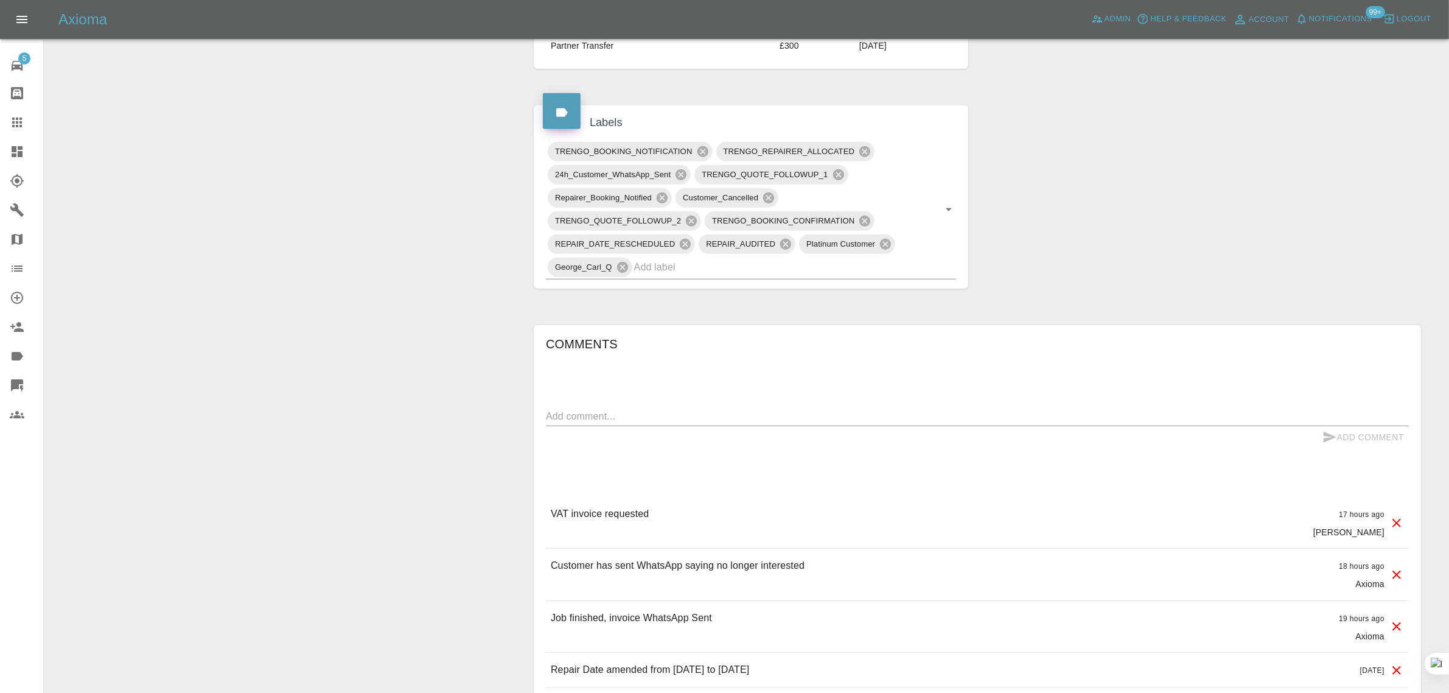
click at [1397, 582] on icon at bounding box center [1397, 574] width 15 height 15
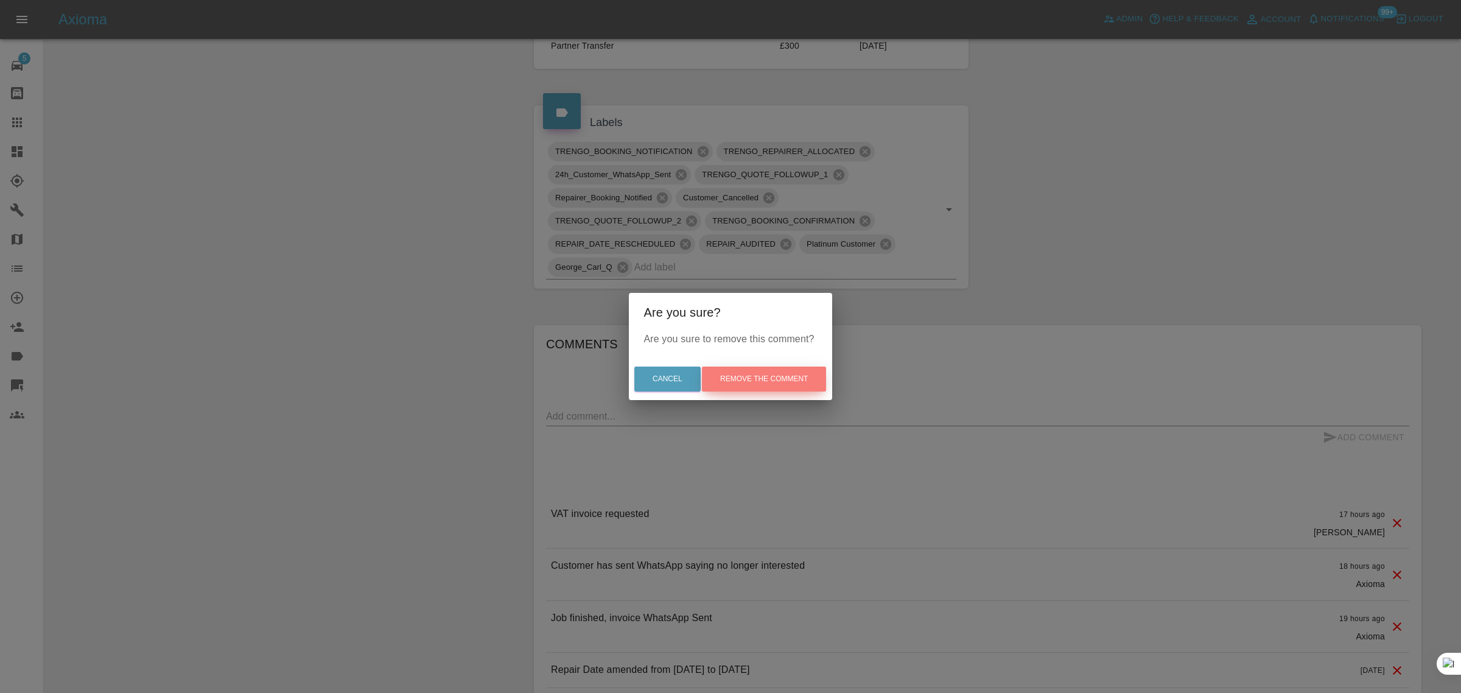
click at [777, 379] on button "Remove the comment" at bounding box center [764, 378] width 124 height 25
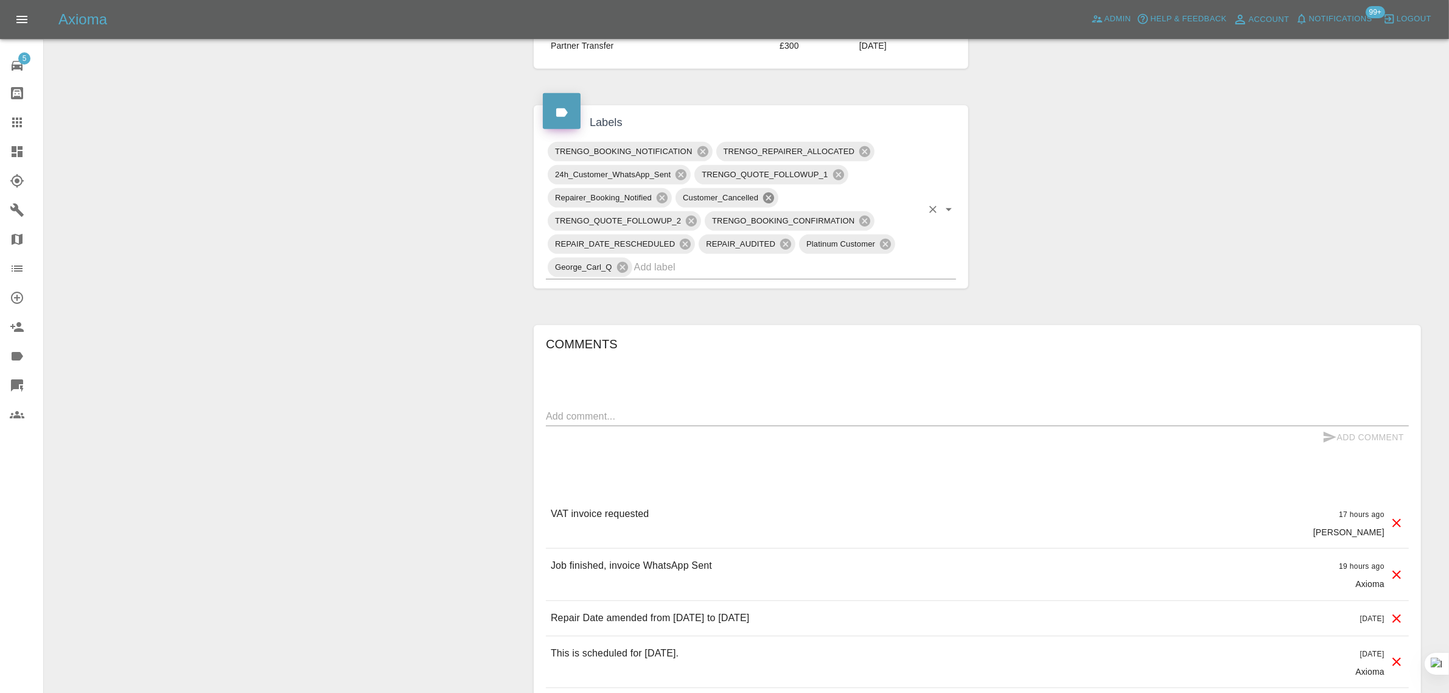
click at [768, 201] on icon at bounding box center [768, 197] width 11 height 11
click at [300, 394] on div "Change Repairer Modify Claim Modify Quote Override Repair Date Request Feedback…" at bounding box center [285, 189] width 462 height 1511
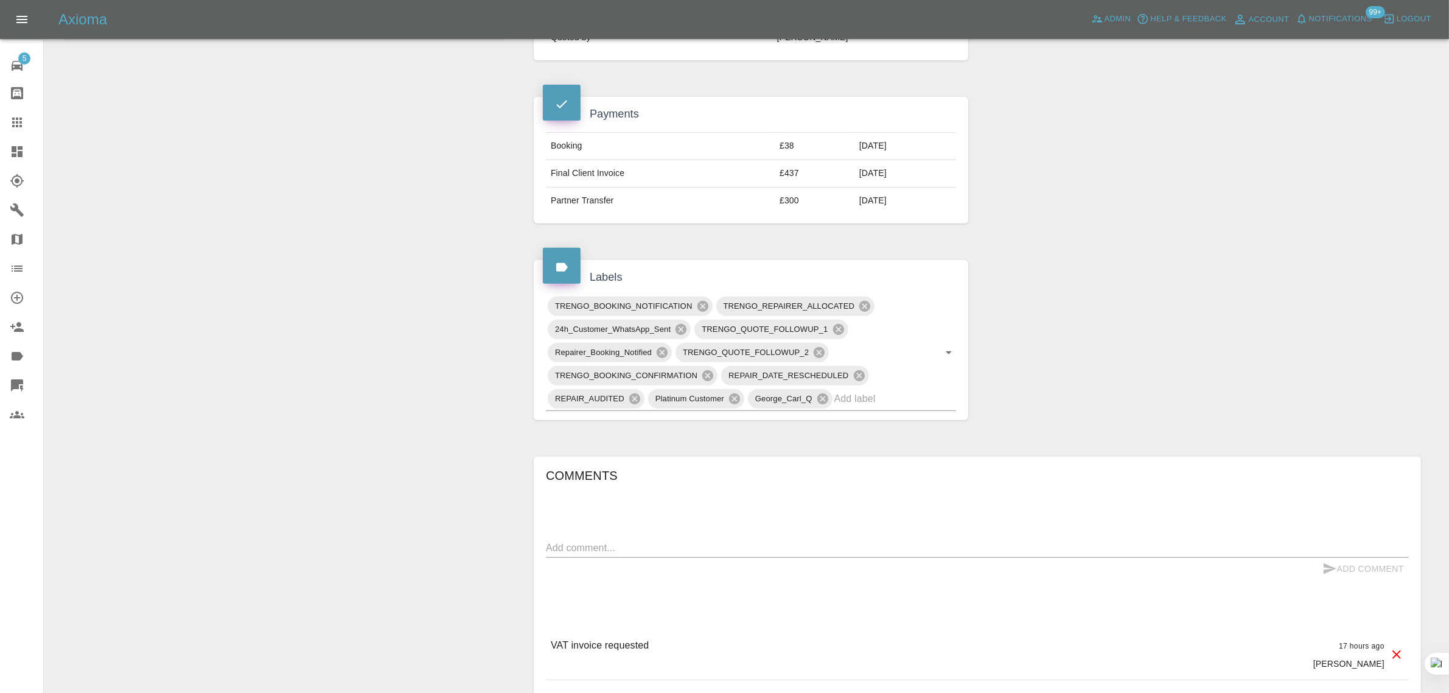
scroll to position [304, 0]
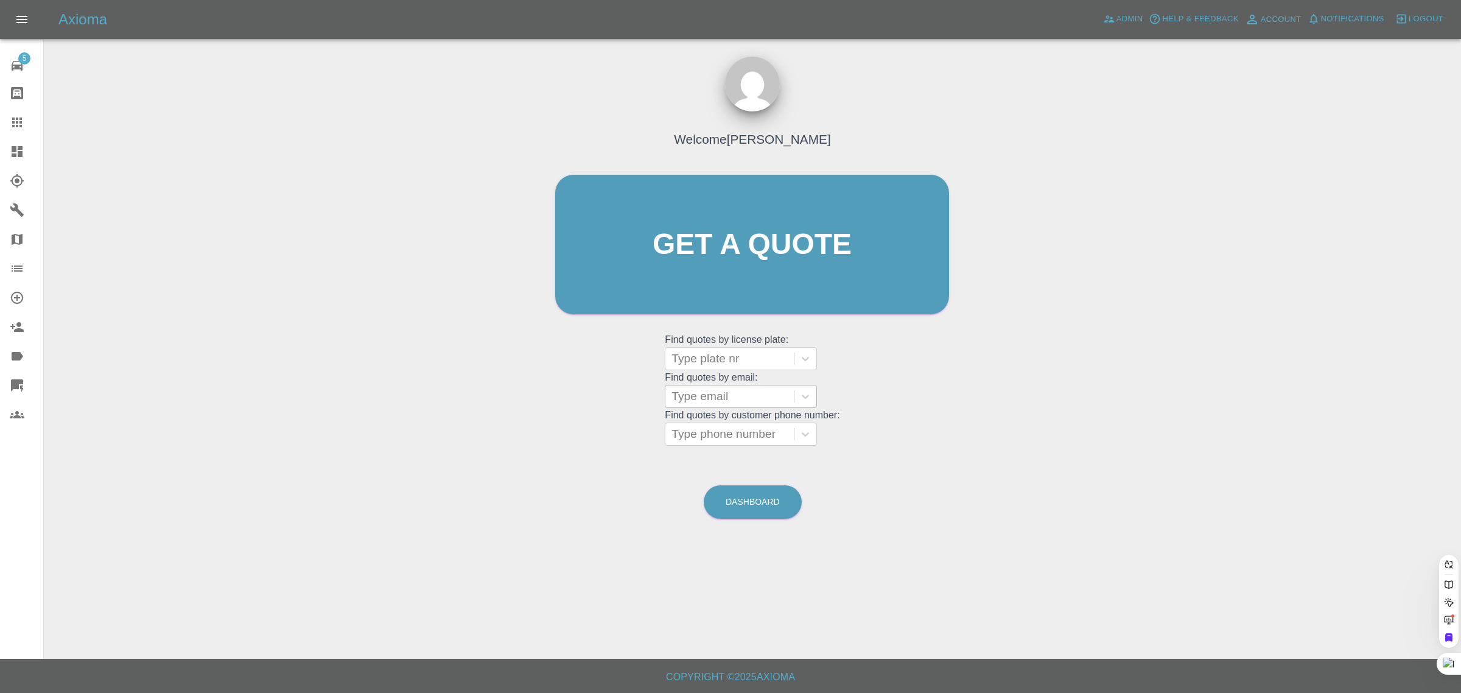
click at [688, 397] on div at bounding box center [729, 396] width 116 height 17
paste input "[EMAIL_ADDRESS][DOMAIN_NAME]"
type input "[EMAIL_ADDRESS][DOMAIN_NAME]"
click at [716, 455] on div "SN17 SKU, Completed" at bounding box center [741, 466] width 152 height 24
